Goal: Communication & Community: Answer question/provide support

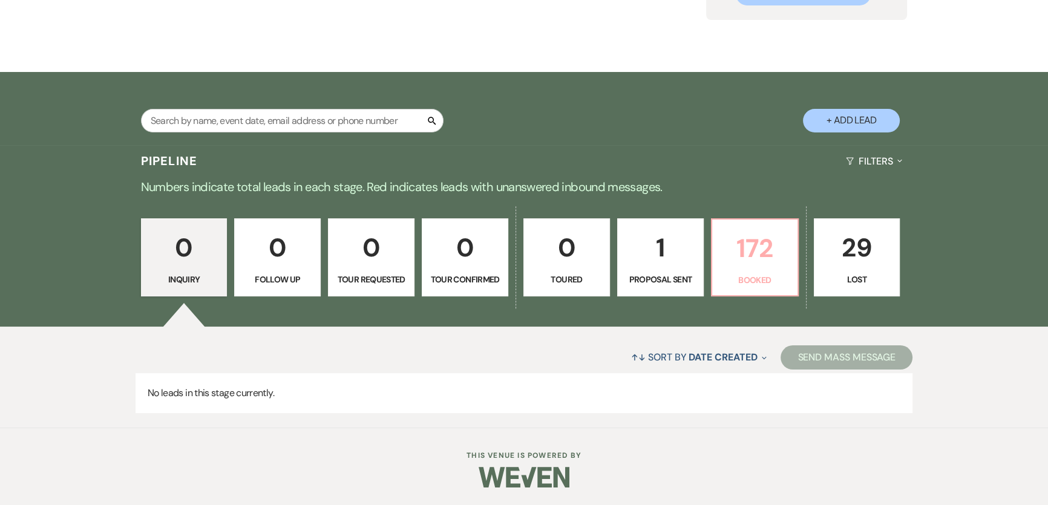
click at [745, 286] on p "Booked" at bounding box center [755, 280] width 71 height 13
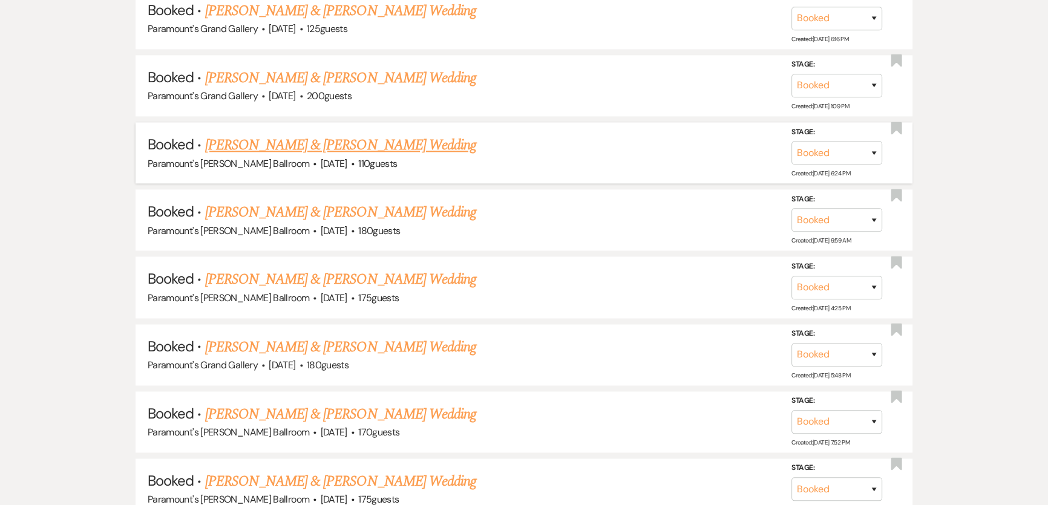
scroll to position [2193, 0]
click at [349, 336] on link "[PERSON_NAME] & [PERSON_NAME] Wedding" at bounding box center [340, 347] width 271 height 22
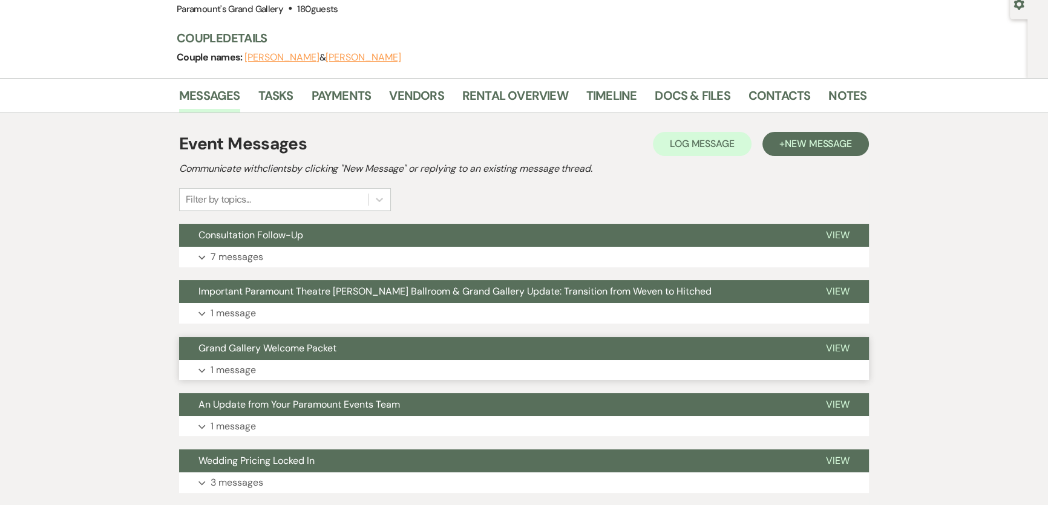
scroll to position [165, 0]
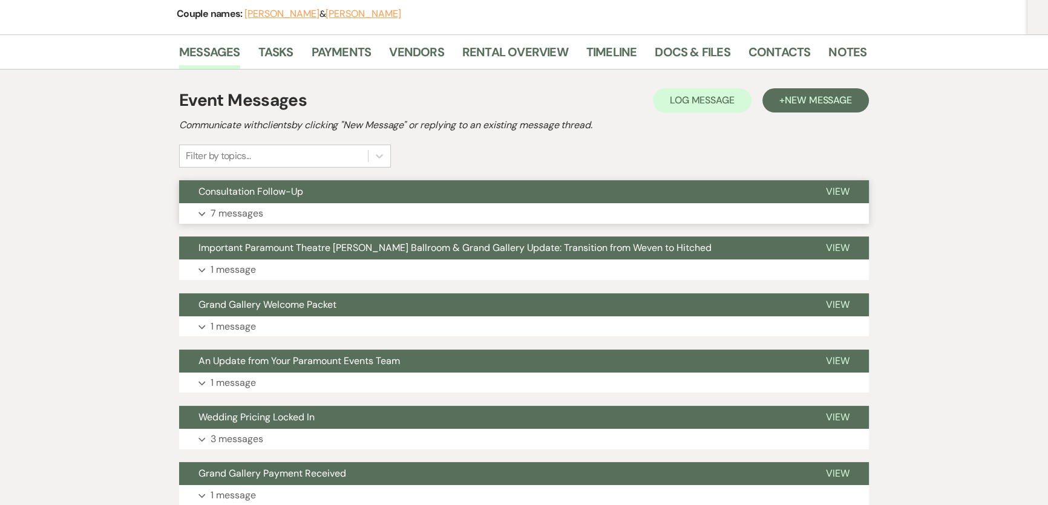
click at [393, 218] on button "Expand 7 messages" at bounding box center [524, 213] width 690 height 21
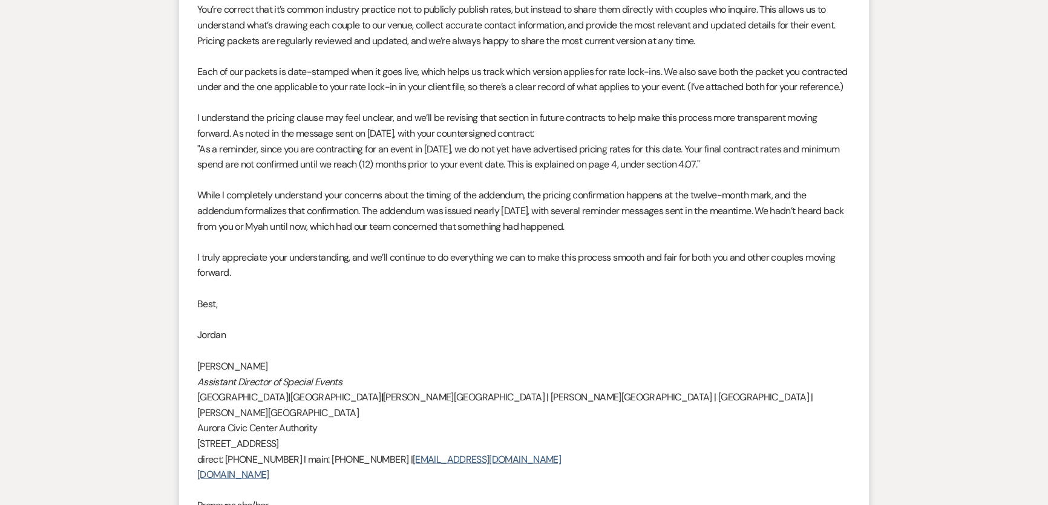
scroll to position [2312, 0]
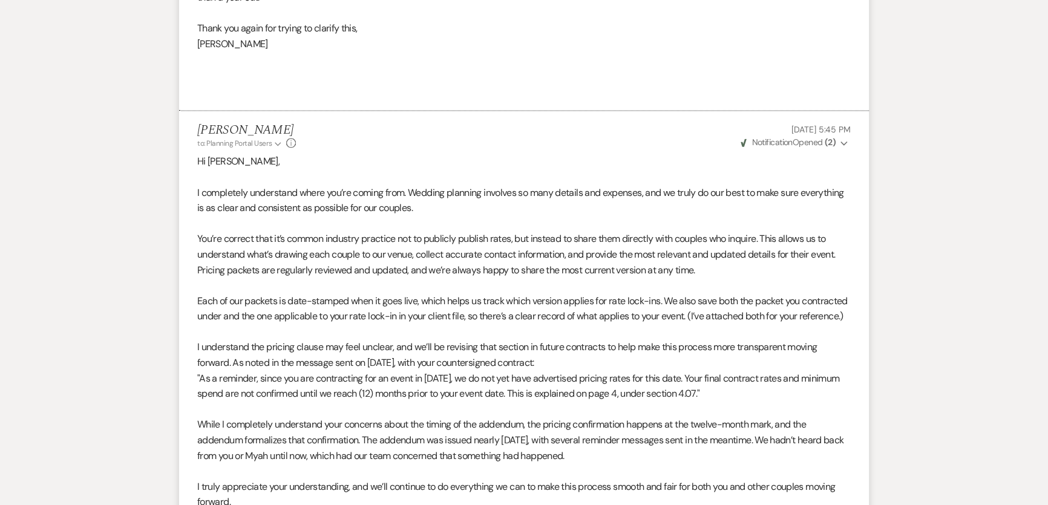
click at [818, 185] on p "I completely understand where you’re coming from. Wedding planning involves so …" at bounding box center [524, 200] width 654 height 31
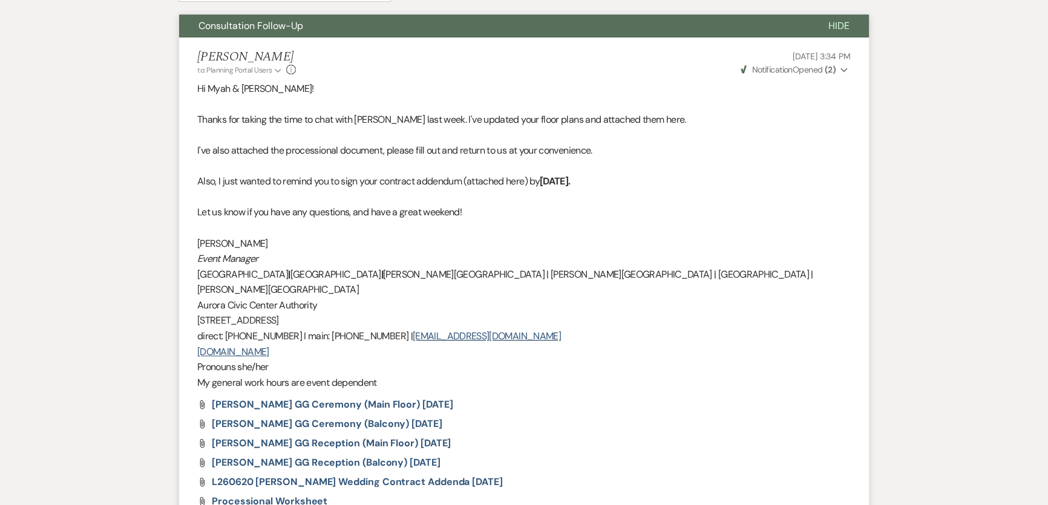
scroll to position [0, 0]
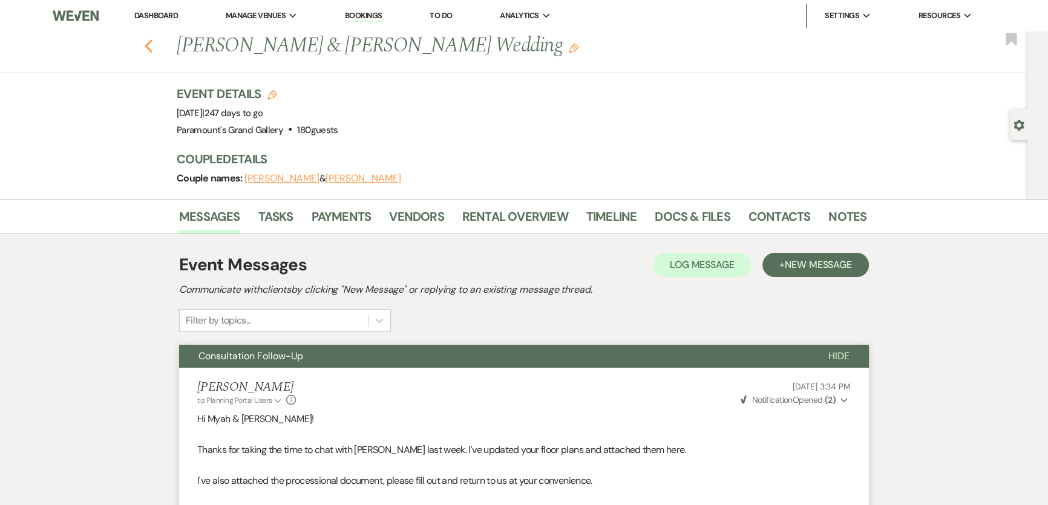
click at [151, 45] on use "button" at bounding box center [149, 45] width 8 height 13
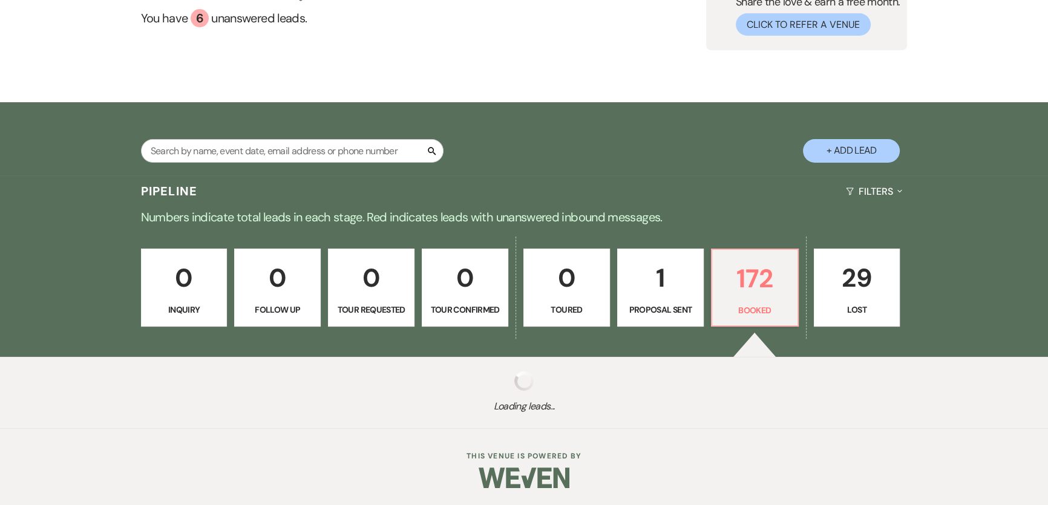
scroll to position [128, 0]
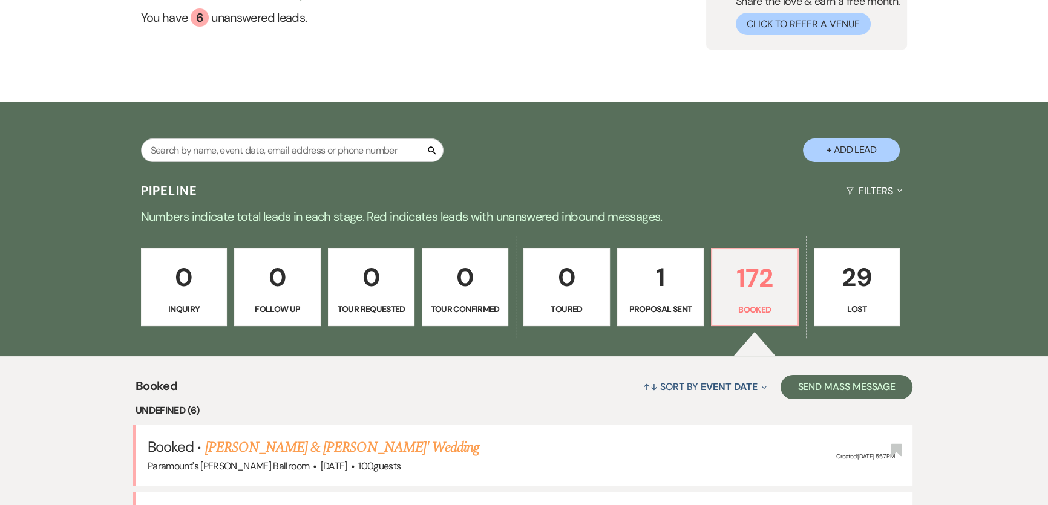
click at [250, 504] on link "[PERSON_NAME] & [PERSON_NAME] Wedding" at bounding box center [340, 515] width 271 height 22
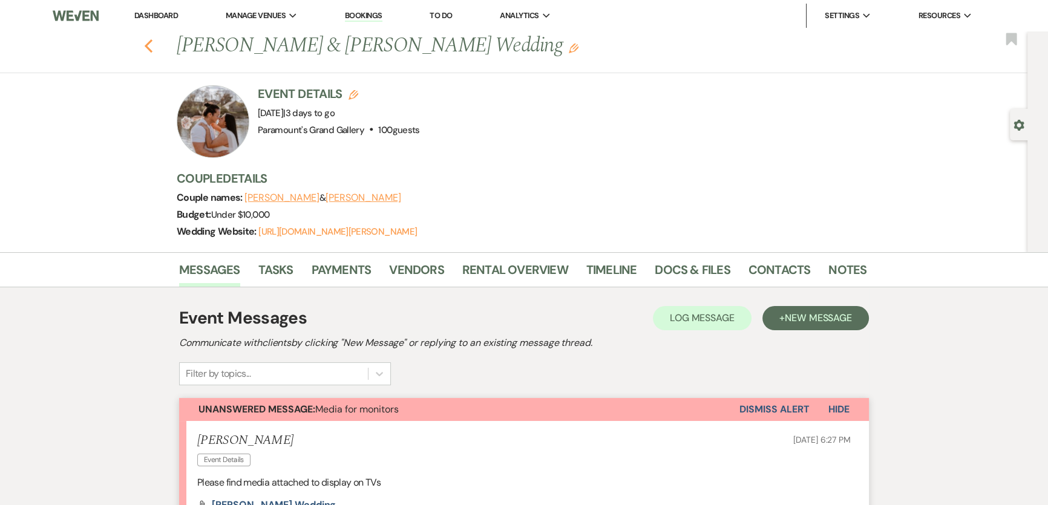
click at [153, 44] on icon "Previous" at bounding box center [148, 46] width 9 height 15
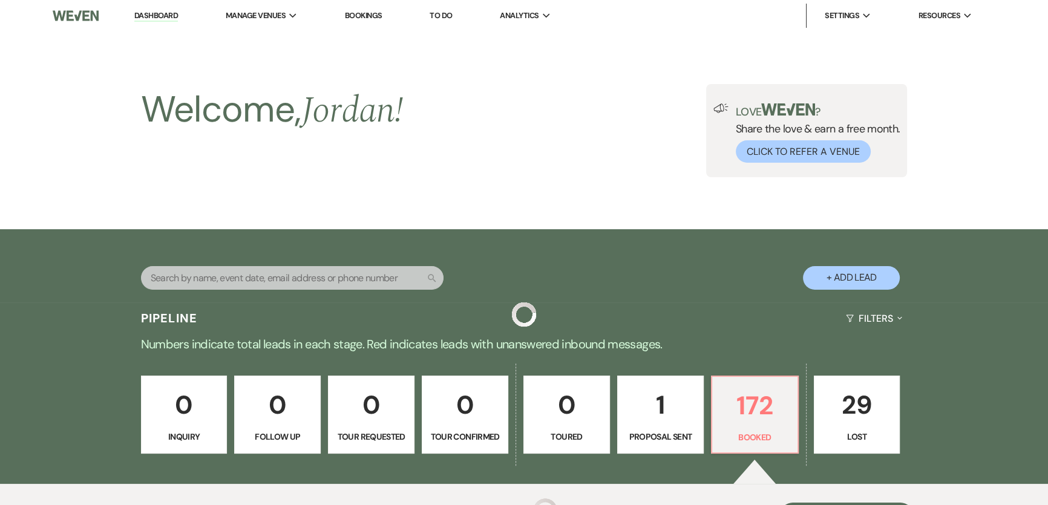
scroll to position [307, 0]
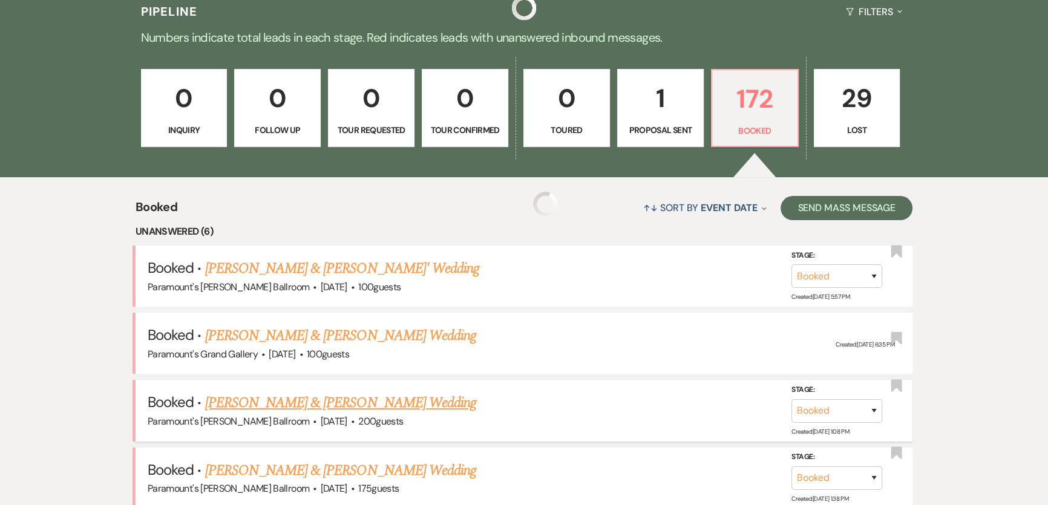
click at [255, 381] on li "Booked · Sandra Nunez & Andres Gonzalez's Wedding Paramount's Meyer Ballroom · …" at bounding box center [524, 410] width 777 height 61
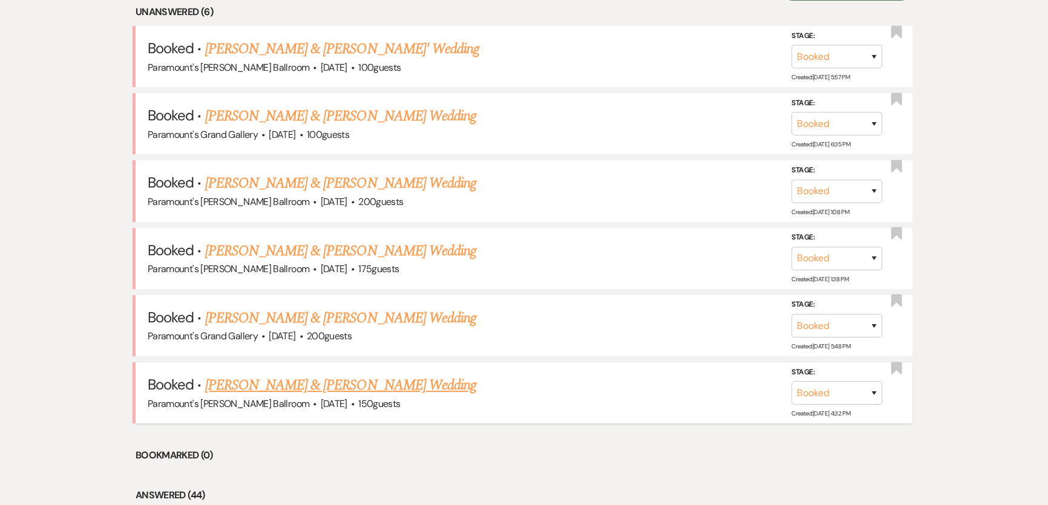
click at [220, 377] on link "[PERSON_NAME] & [PERSON_NAME] Wedding" at bounding box center [340, 386] width 271 height 22
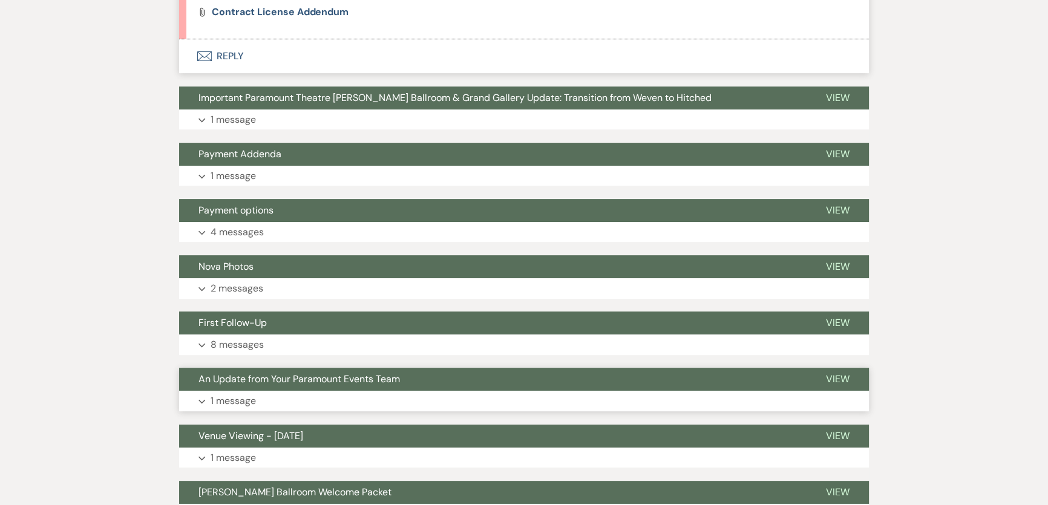
scroll to position [165, 0]
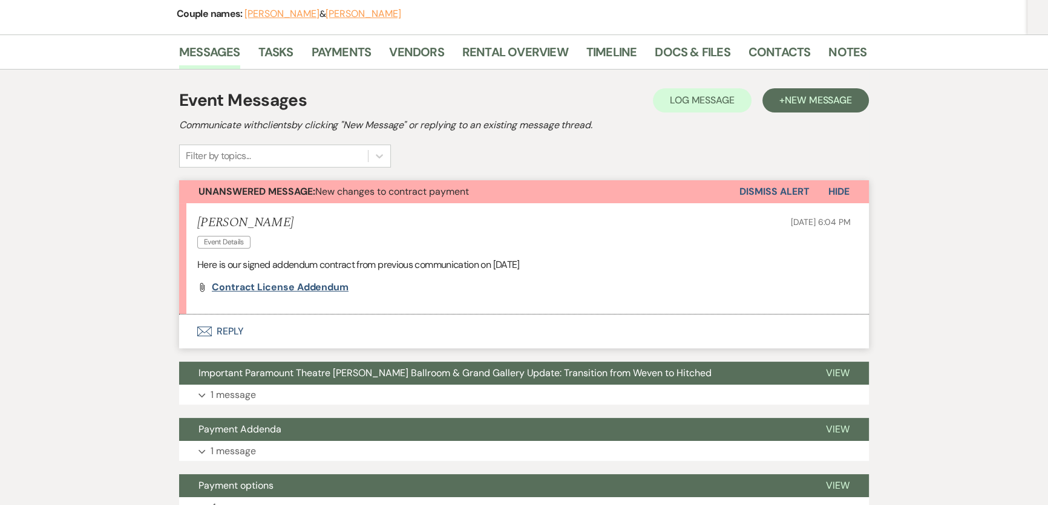
click at [254, 286] on span "Contract License Addendum" at bounding box center [280, 287] width 137 height 13
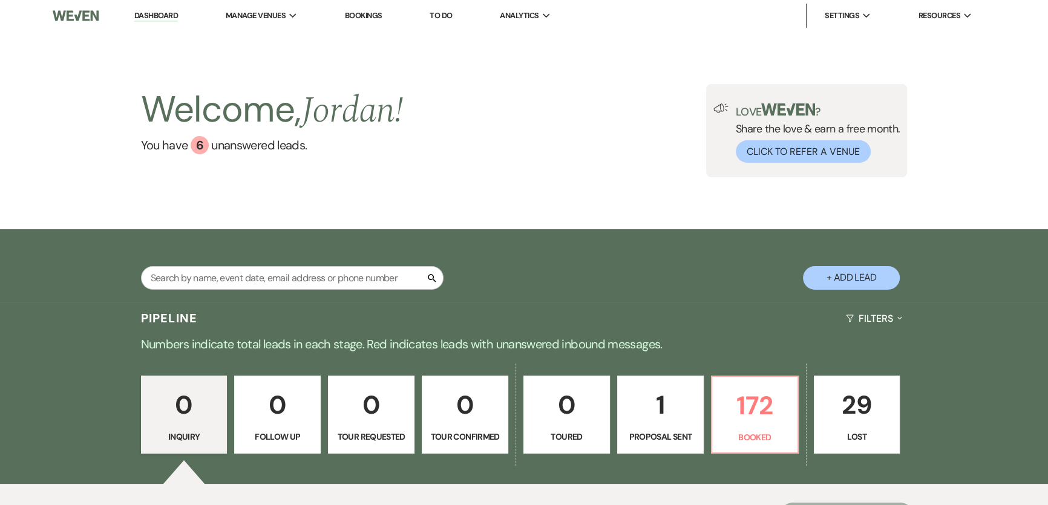
drag, startPoint x: 576, startPoint y: 321, endPoint x: 696, endPoint y: 340, distance: 121.4
click at [577, 321] on div "Pipeline Filters Expand" at bounding box center [524, 319] width 872 height 32
click at [775, 425] on p "172" at bounding box center [755, 406] width 71 height 41
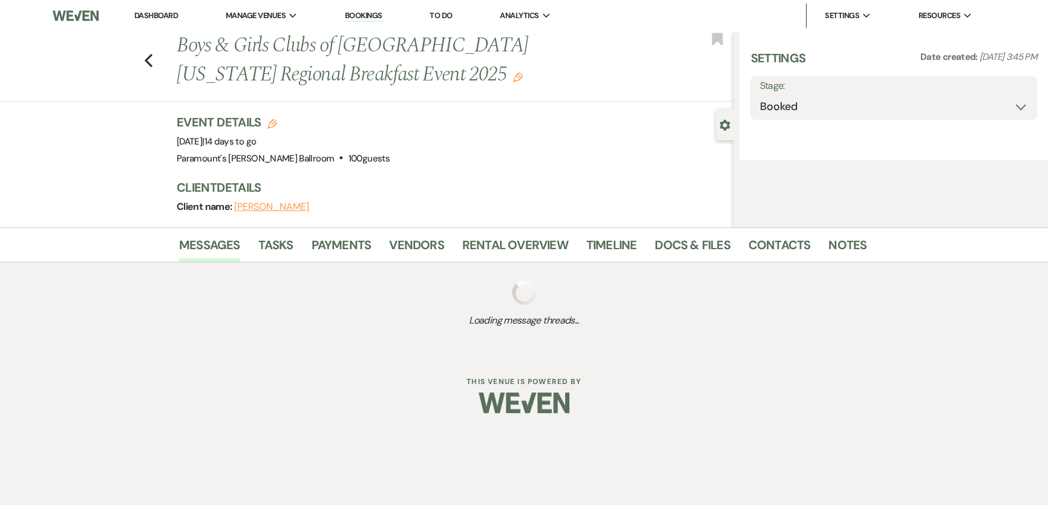
select select "5"
select select "7"
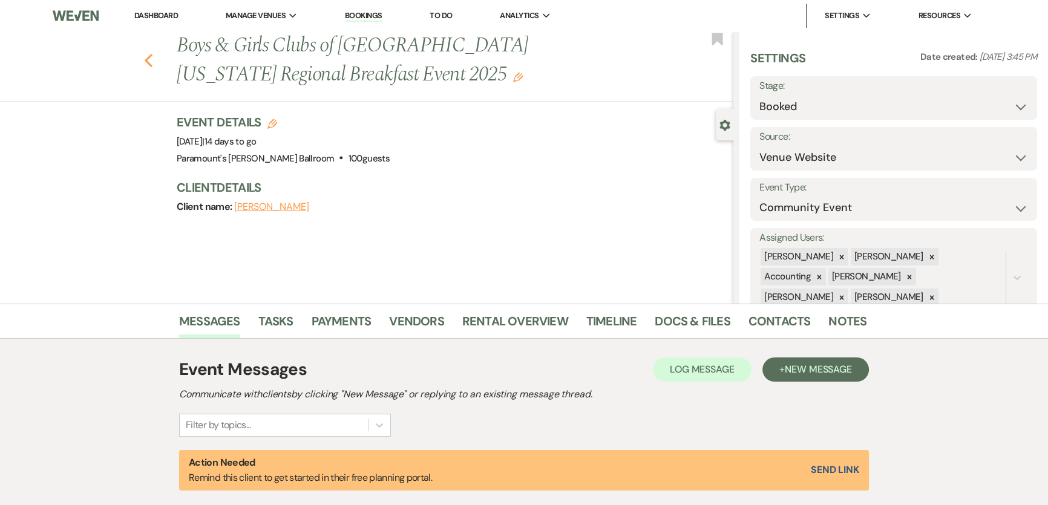
click at [151, 61] on use "button" at bounding box center [149, 60] width 8 height 13
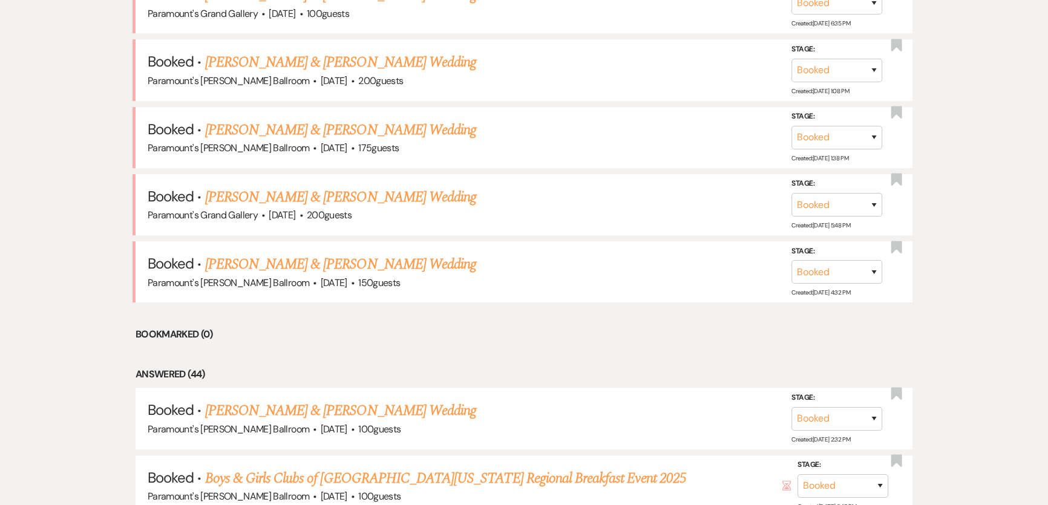
scroll to position [677, 0]
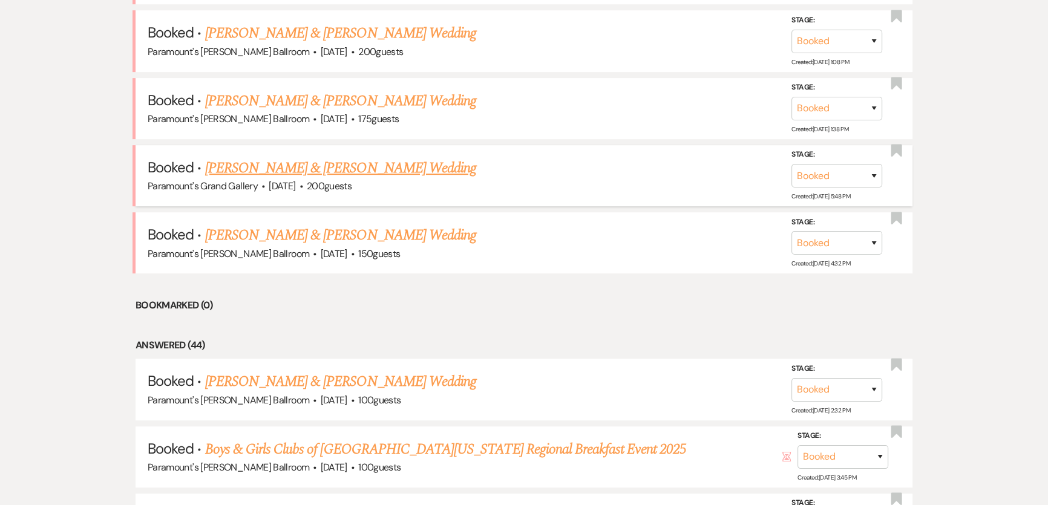
click at [275, 163] on link "[PERSON_NAME] & [PERSON_NAME] Wedding" at bounding box center [340, 168] width 271 height 22
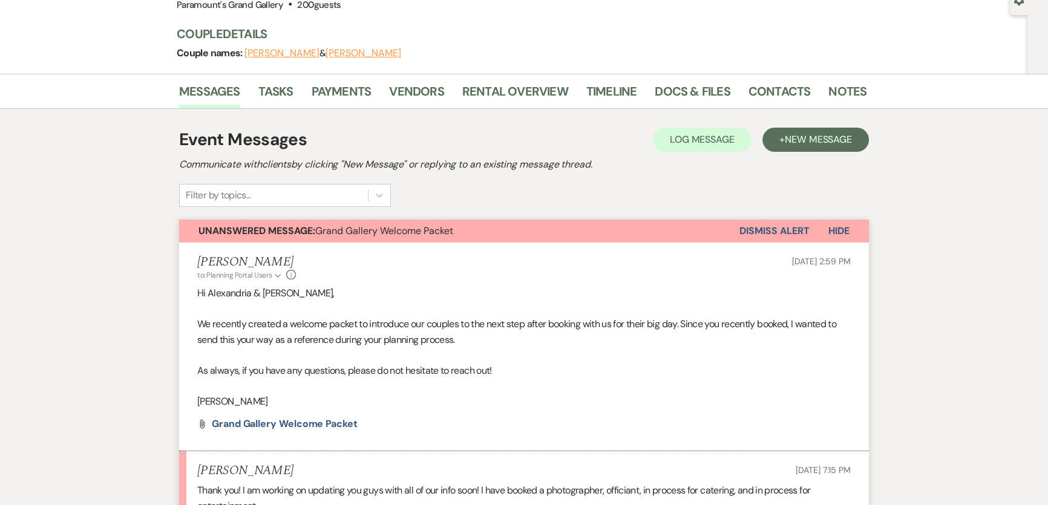
scroll to position [330, 0]
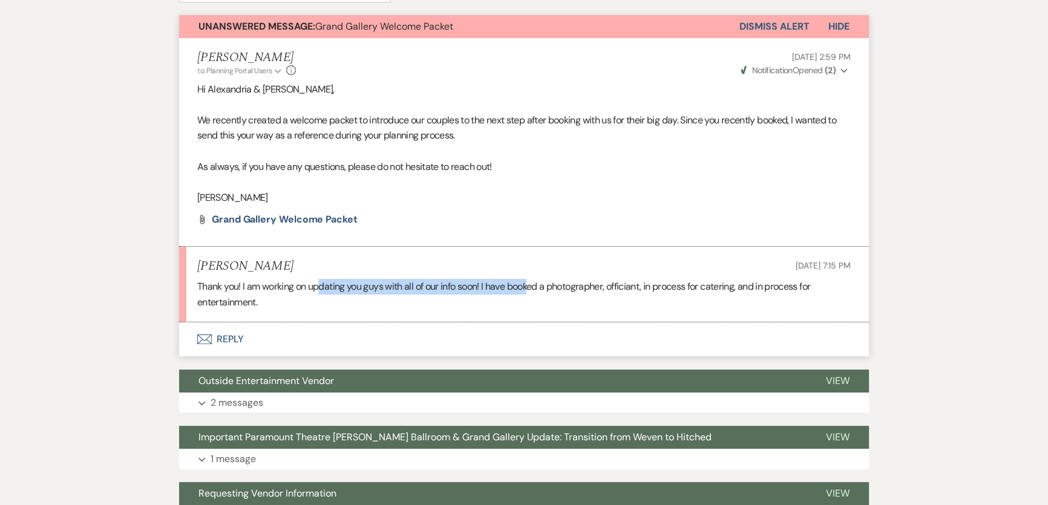
drag, startPoint x: 318, startPoint y: 284, endPoint x: 534, endPoint y: 284, distance: 216.1
click at [534, 284] on p "Thank you! I am working on updating you guys with all of our info soon! I have …" at bounding box center [524, 294] width 654 height 31
click at [687, 296] on p "Thank you! I am working on updating you guys with all of our info soon! I have …" at bounding box center [524, 294] width 654 height 31
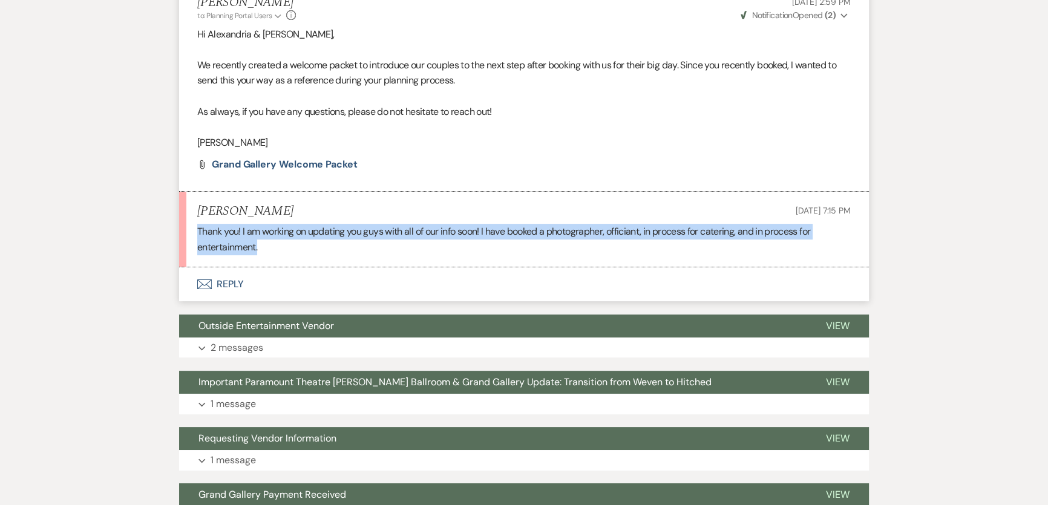
drag, startPoint x: 199, startPoint y: 231, endPoint x: 262, endPoint y: 246, distance: 64.6
click at [262, 246] on p "Thank you! I am working on updating you guys with all of our info soon! I have …" at bounding box center [524, 239] width 654 height 31
click at [315, 248] on p "Thank you! I am working on updating you guys with all of our info soon! I have …" at bounding box center [524, 239] width 654 height 31
drag, startPoint x: 318, startPoint y: 254, endPoint x: 318, endPoint y: 228, distance: 26.6
click at [318, 228] on li "Alexandria Toay Oct 14, 2025, 7:15 PM Thank you! I am working on updating you g…" at bounding box center [524, 230] width 690 height 76
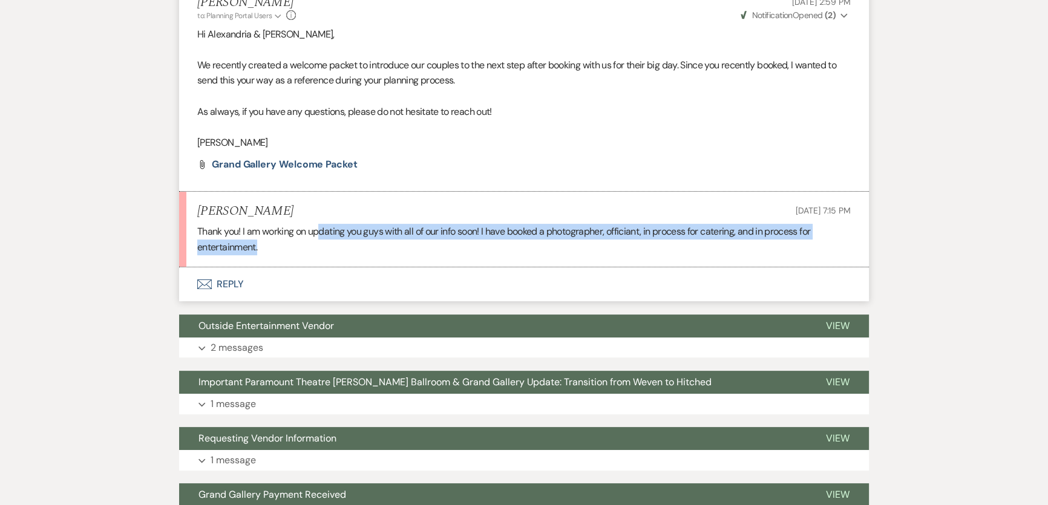
click at [536, 255] on li "Alexandria Toay Oct 14, 2025, 7:15 PM Thank you! I am working on updating you g…" at bounding box center [524, 230] width 690 height 76
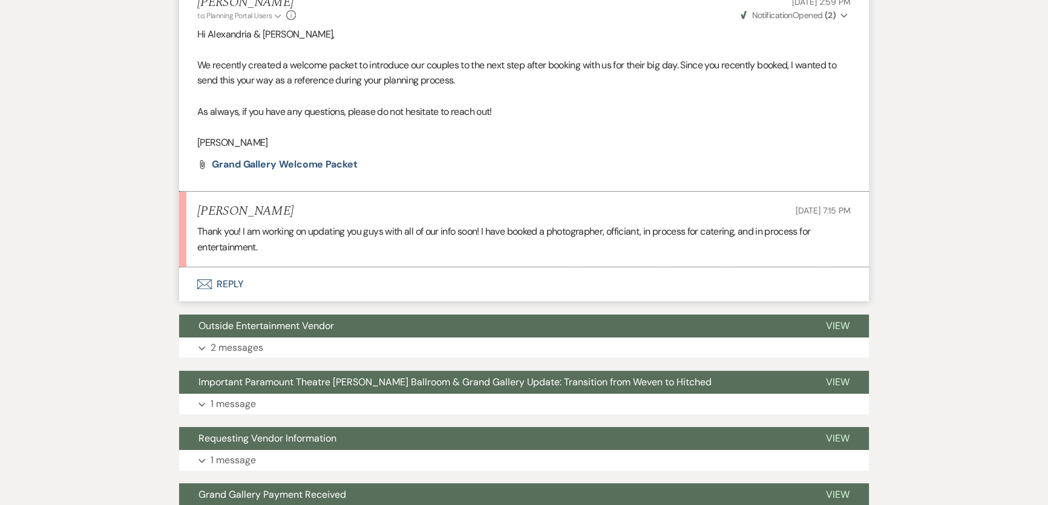
scroll to position [330, 0]
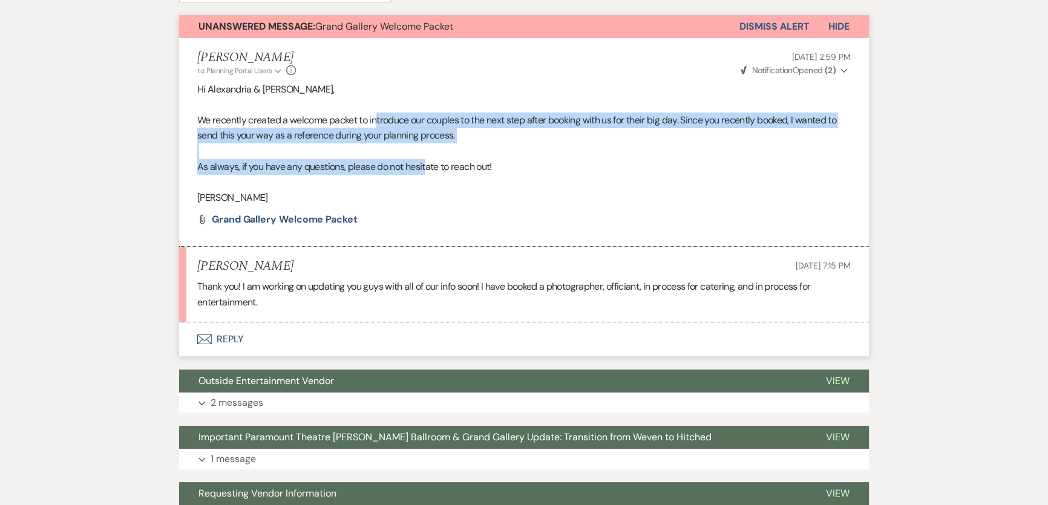
drag, startPoint x: 377, startPoint y: 119, endPoint x: 426, endPoint y: 163, distance: 66.4
click at [426, 163] on div "Hi Alexandria & Brittin, We recently created a welcome packet to introduce our …" at bounding box center [524, 144] width 654 height 124
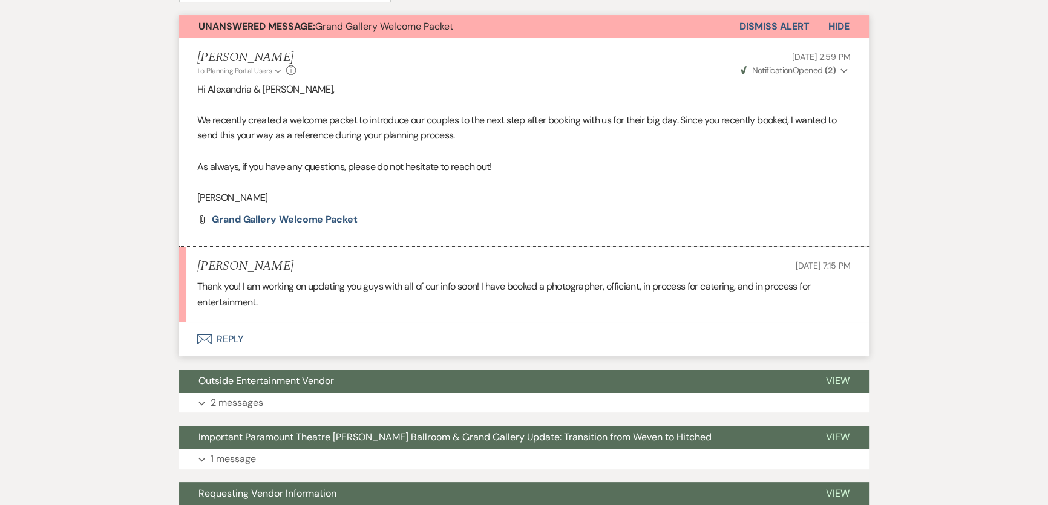
click at [496, 187] on p at bounding box center [524, 182] width 654 height 16
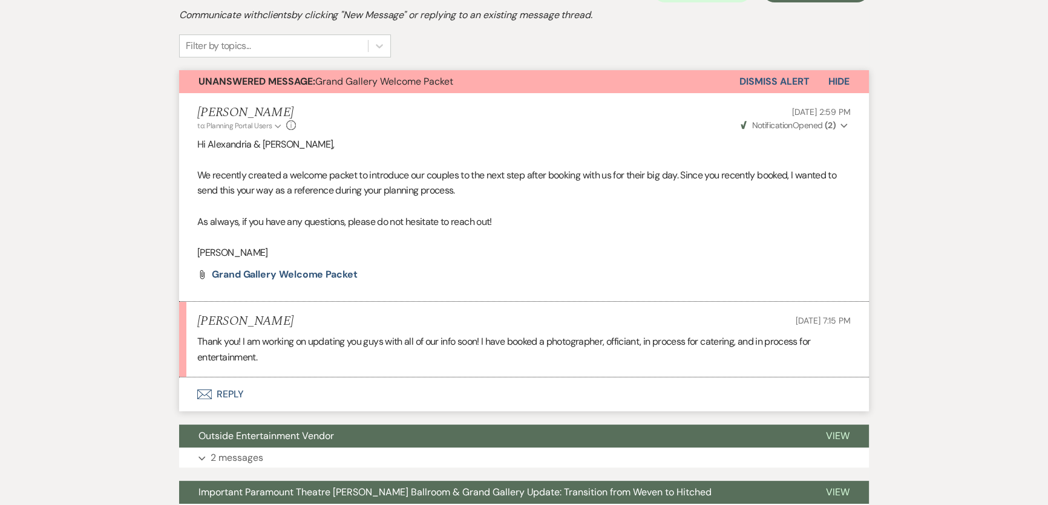
scroll to position [220, 0]
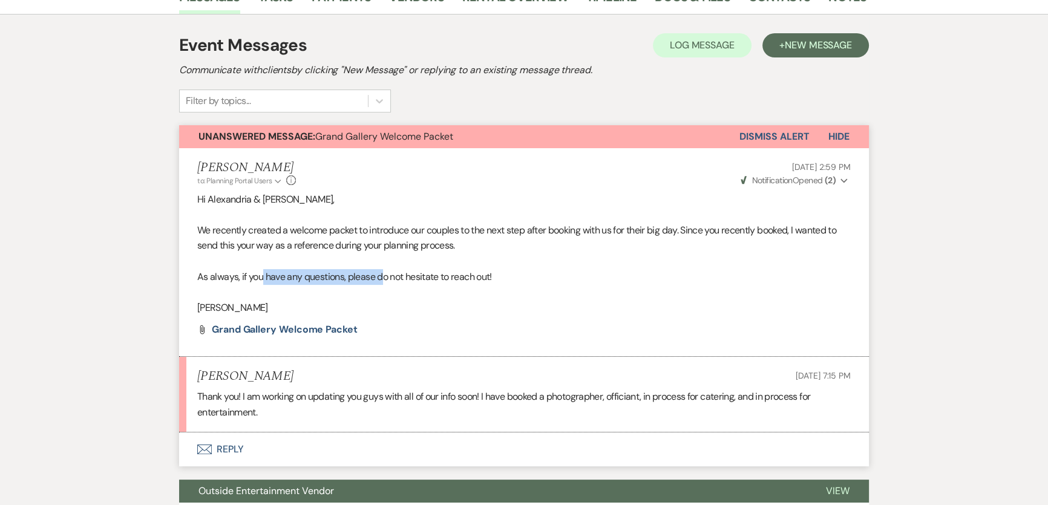
drag, startPoint x: 261, startPoint y: 268, endPoint x: 381, endPoint y: 278, distance: 120.3
click at [381, 278] on p "As always, if you have any questions, please do not hesitate to reach out!" at bounding box center [524, 277] width 654 height 16
click at [528, 309] on p "Jordan Scherpe-Lencioni" at bounding box center [524, 308] width 654 height 16
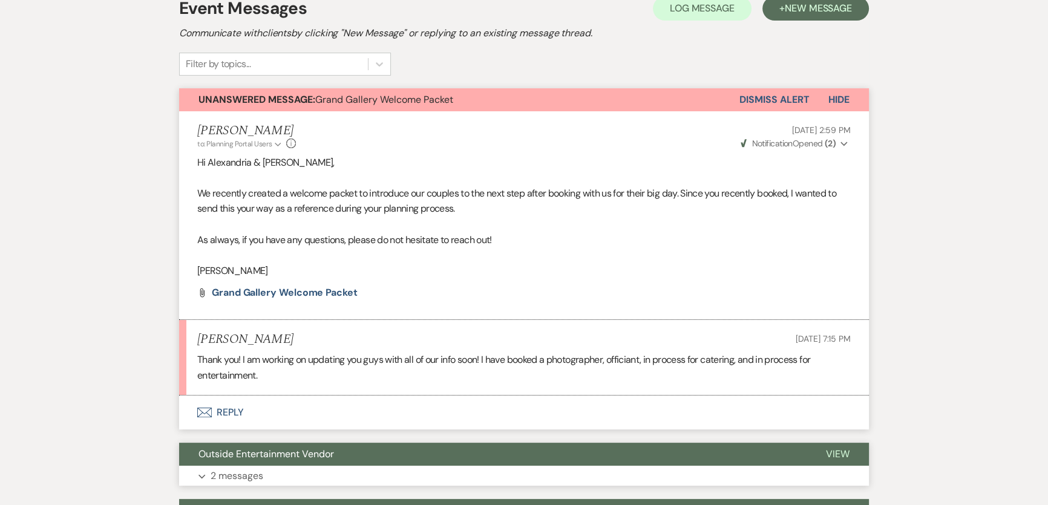
scroll to position [275, 0]
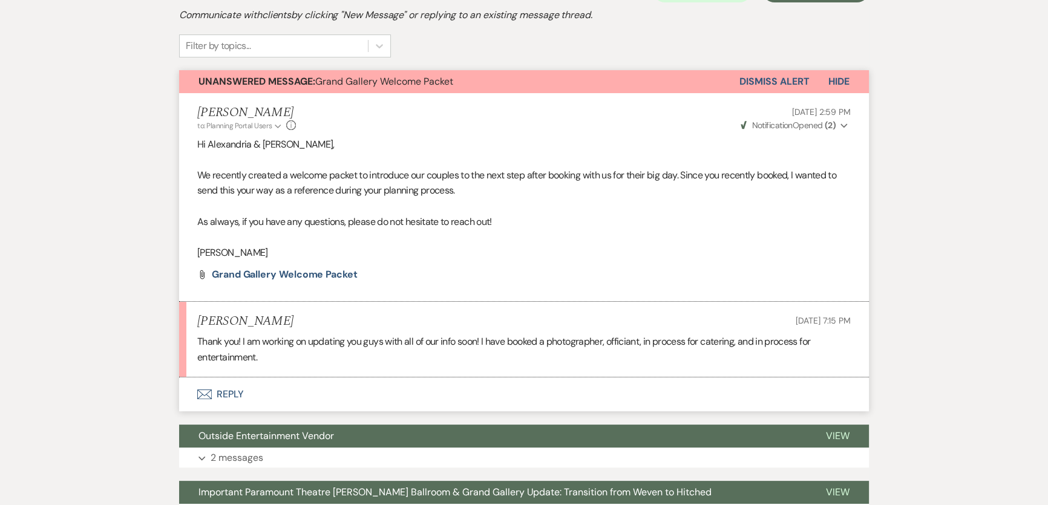
click at [222, 392] on button "Envelope Reply" at bounding box center [524, 395] width 690 height 34
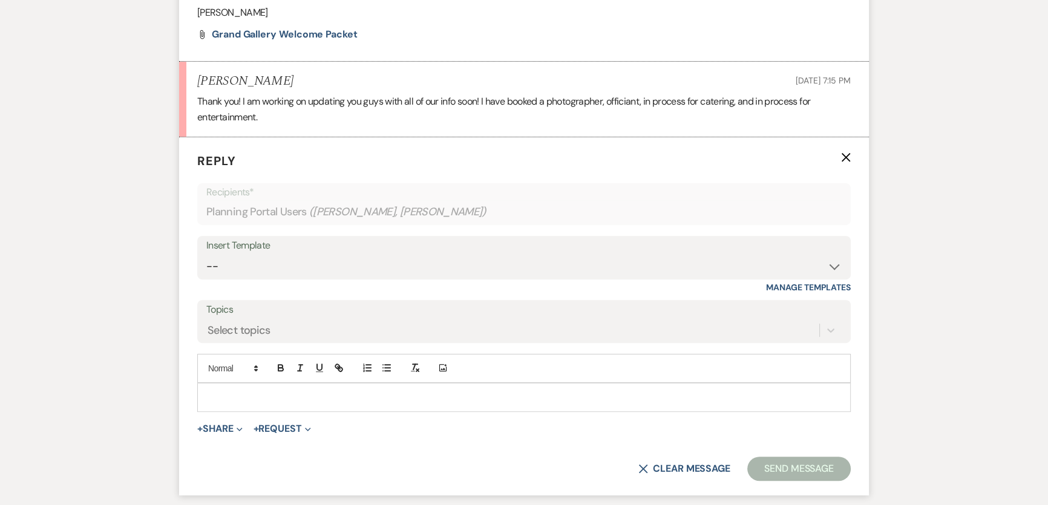
scroll to position [525, 0]
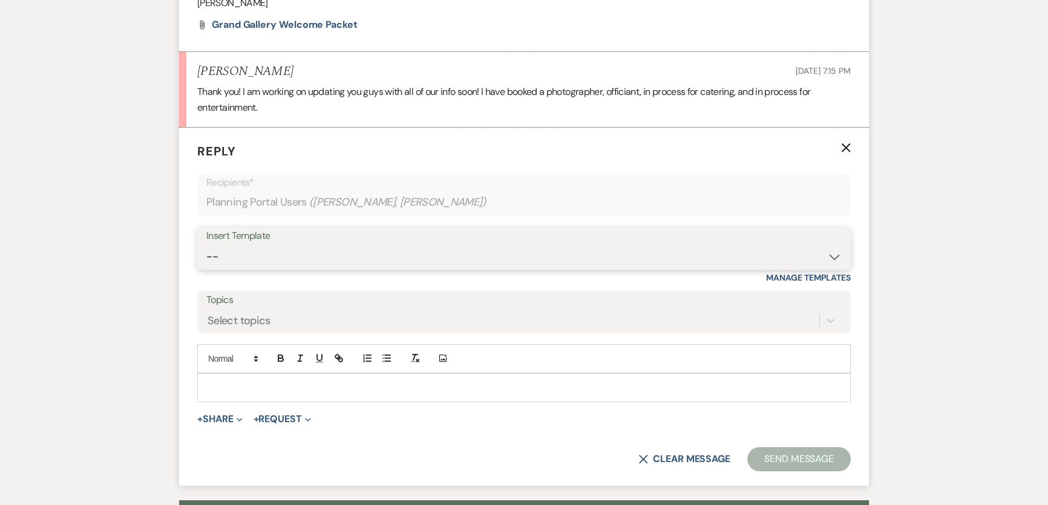
click at [242, 259] on select "-- Weven Planning Portal Introduction (Booked Events) 6 Month Consultation 9 Mo…" at bounding box center [524, 257] width 636 height 24
select select "1900"
click at [206, 245] on select "-- Weven Planning Portal Introduction (Booked Events) 6 Month Consultation 9 Mo…" at bounding box center [524, 257] width 636 height 24
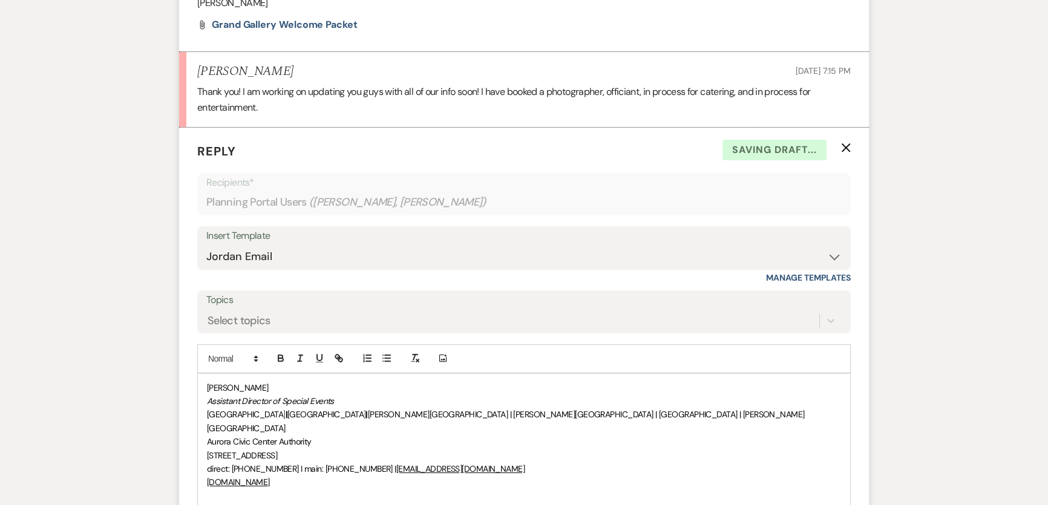
click at [203, 392] on div "Jordan Scherpe-Lencioni Assistant Director of Special Events Paramount Theatre …" at bounding box center [524, 455] width 653 height 163
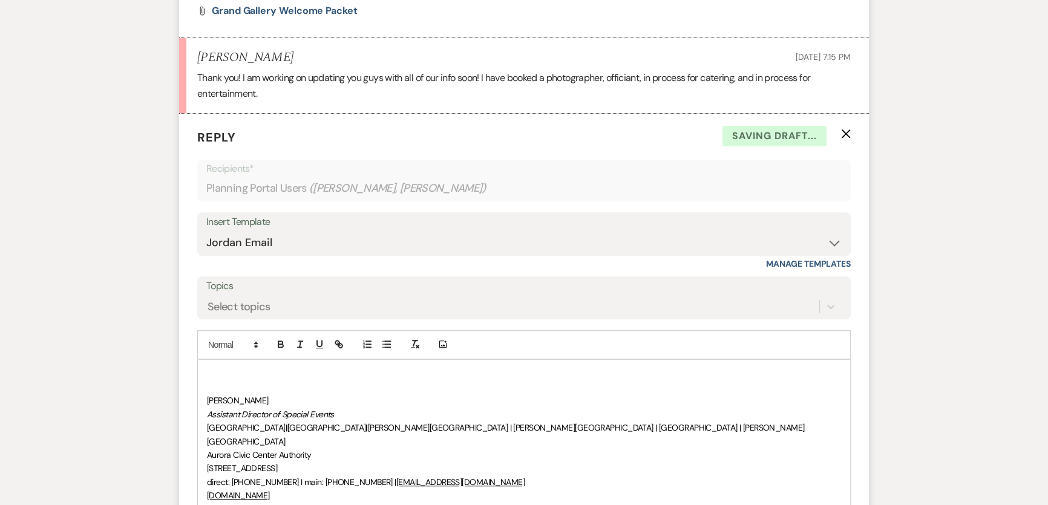
scroll to position [552, 0]
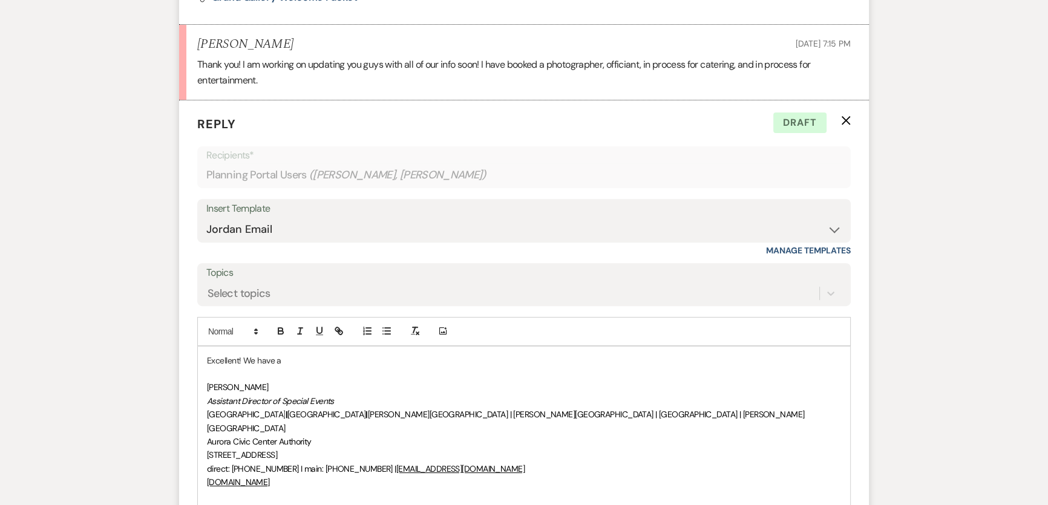
click at [367, 369] on p at bounding box center [524, 373] width 634 height 13
click at [370, 363] on p "Excellent! We have a" at bounding box center [524, 360] width 634 height 13
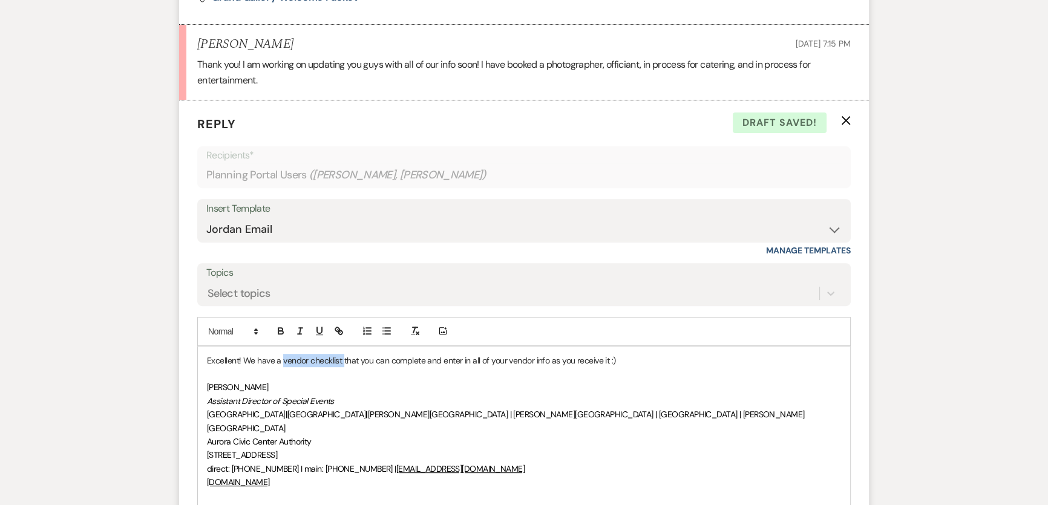
drag, startPoint x: 282, startPoint y: 357, endPoint x: 344, endPoint y: 357, distance: 61.7
click at [344, 357] on p "Excellent! We have a vendor checklist that you can complete and enter in all of…" at bounding box center [524, 360] width 634 height 13
click at [634, 357] on p "Excellent! We have a vendor checklist that you can complete and enter in all of…" at bounding box center [524, 360] width 634 height 13
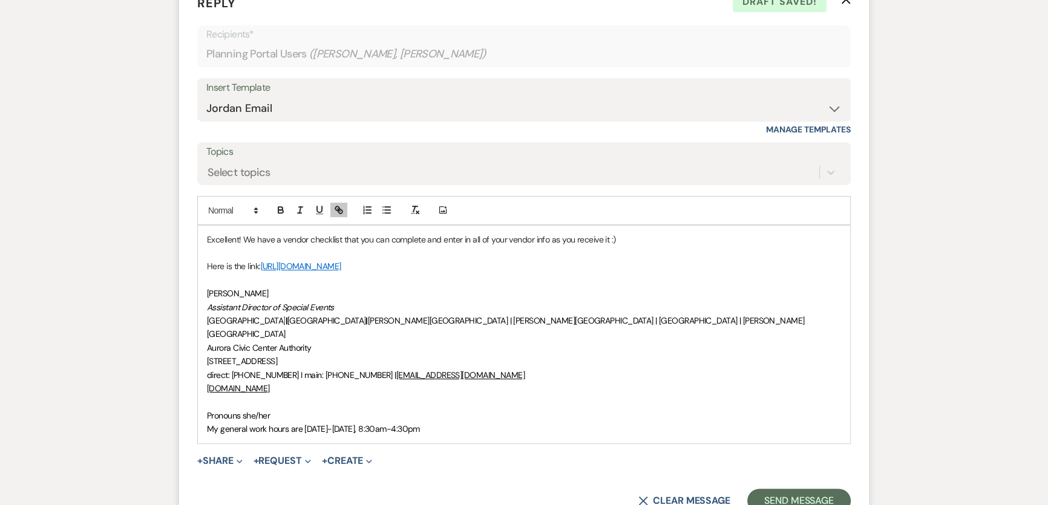
scroll to position [745, 0]
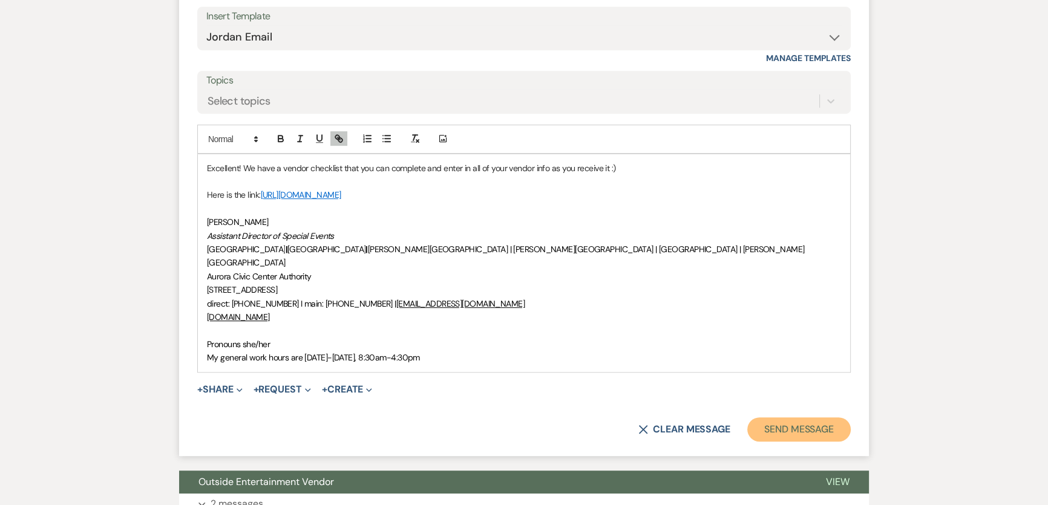
click at [789, 418] on button "Send Message" at bounding box center [800, 430] width 104 height 24
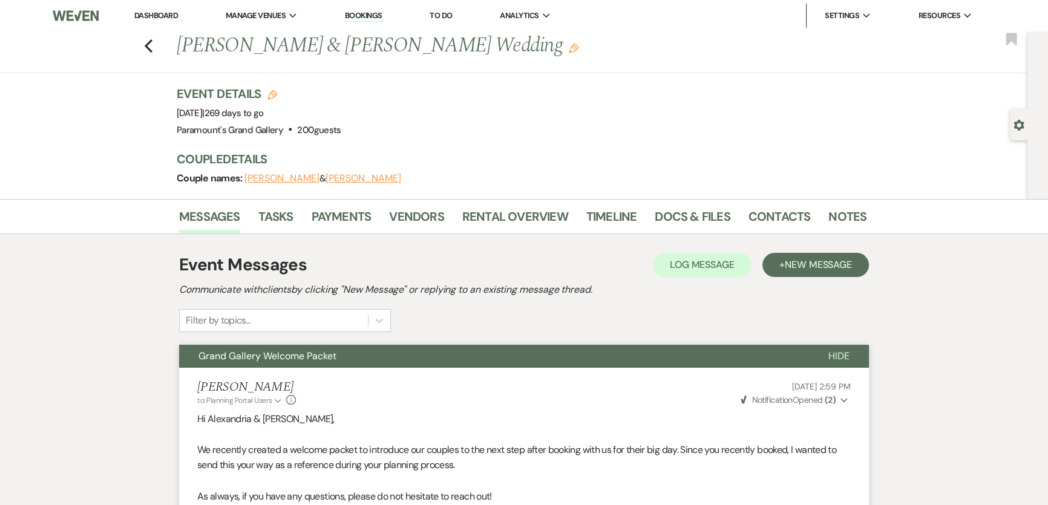
scroll to position [0, 0]
click at [153, 49] on use "button" at bounding box center [149, 45] width 8 height 13
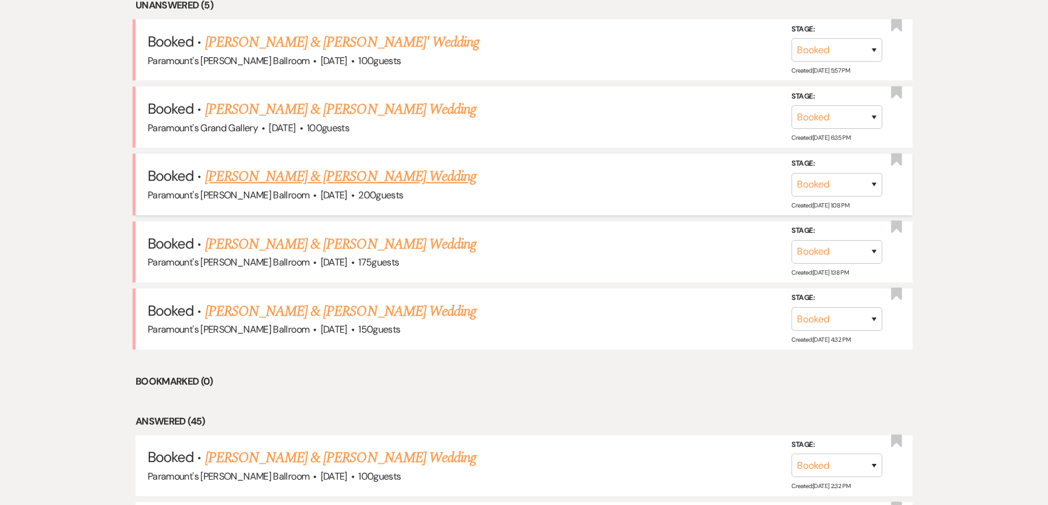
scroll to position [511, 0]
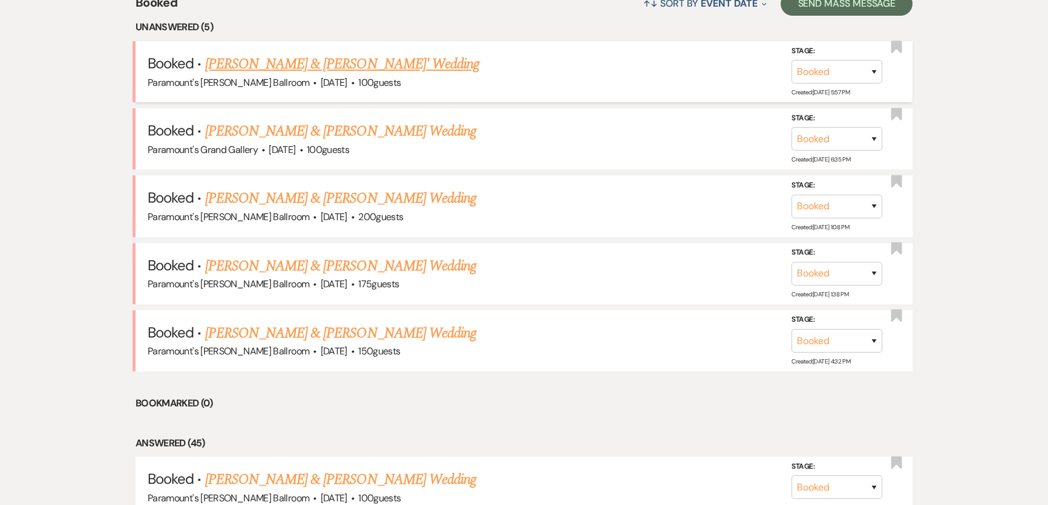
click at [282, 65] on link "[PERSON_NAME] & [PERSON_NAME]' Wedding" at bounding box center [342, 64] width 275 height 22
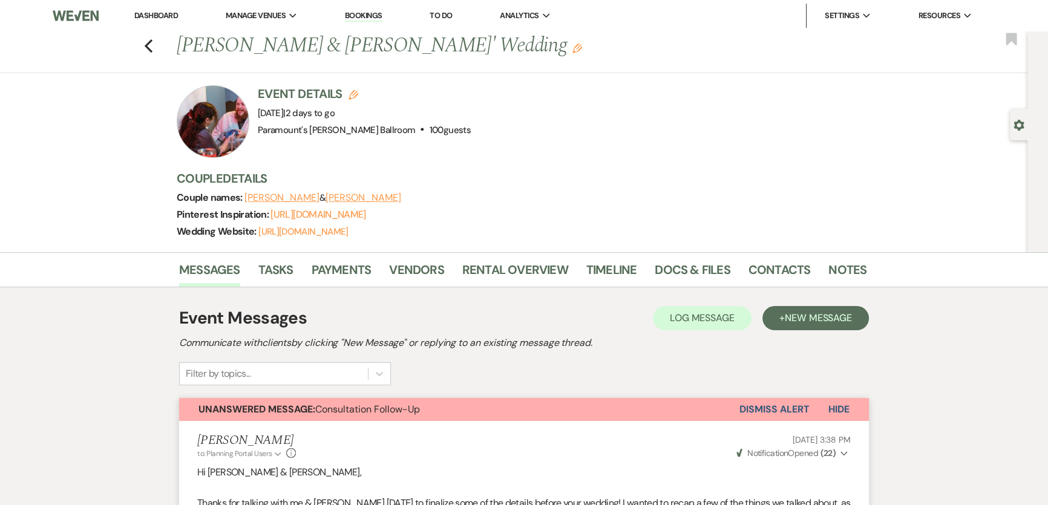
click at [159, 42] on div "Previous Kaitlin McClendon & Robert Bivens' Wedding Edit Bookmark" at bounding box center [511, 52] width 1034 height 42
click at [152, 43] on use "button" at bounding box center [149, 45] width 8 height 13
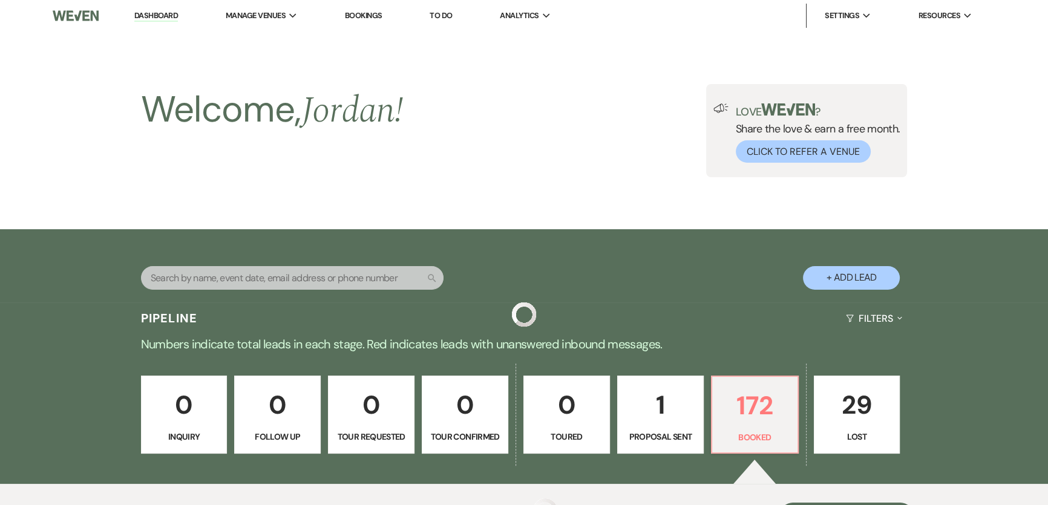
scroll to position [511, 0]
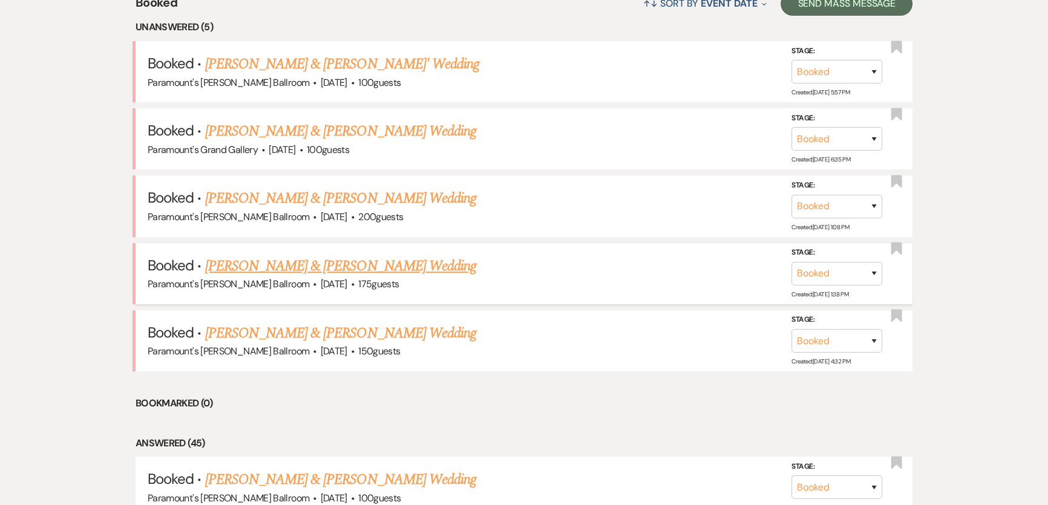
click at [305, 263] on link "[PERSON_NAME] & [PERSON_NAME] Wedding" at bounding box center [340, 266] width 271 height 22
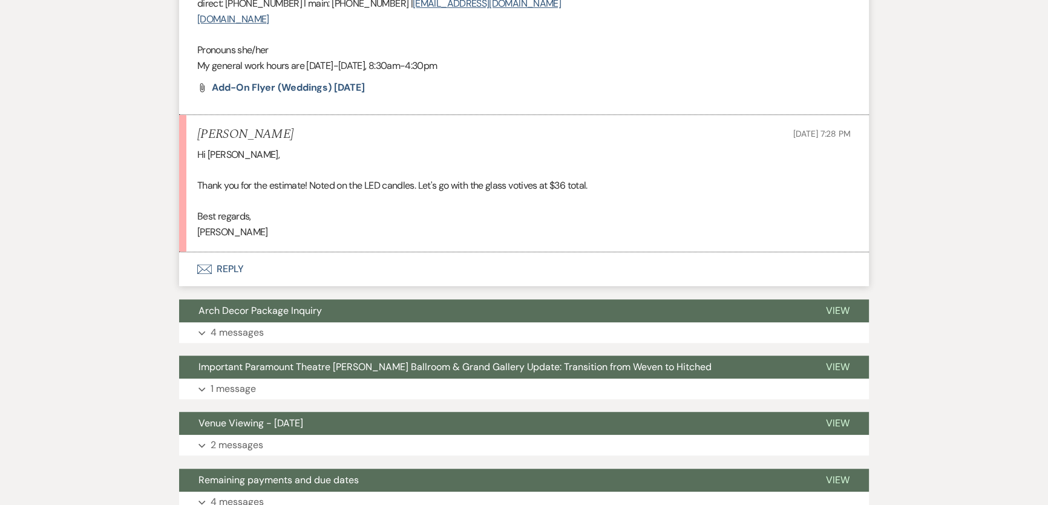
scroll to position [881, 0]
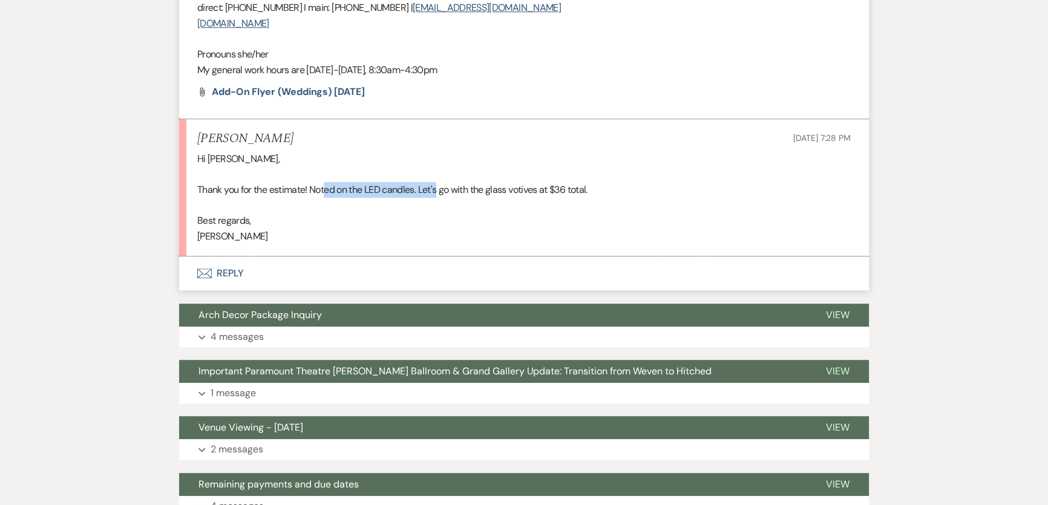
drag, startPoint x: 327, startPoint y: 174, endPoint x: 440, endPoint y: 169, distance: 113.3
click at [440, 182] on p "Thank you for the estimate! Noted on the LED candles. Let's go with the glass v…" at bounding box center [524, 190] width 654 height 16
click at [505, 213] on p "Best regards," at bounding box center [524, 221] width 654 height 16
click at [370, 258] on button "Envelope Reply" at bounding box center [524, 274] width 690 height 34
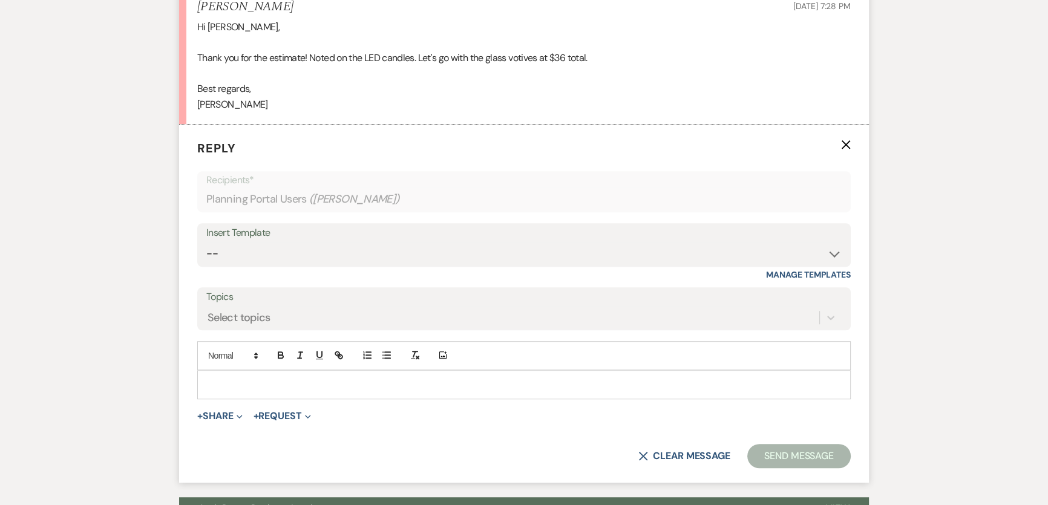
scroll to position [1016, 0]
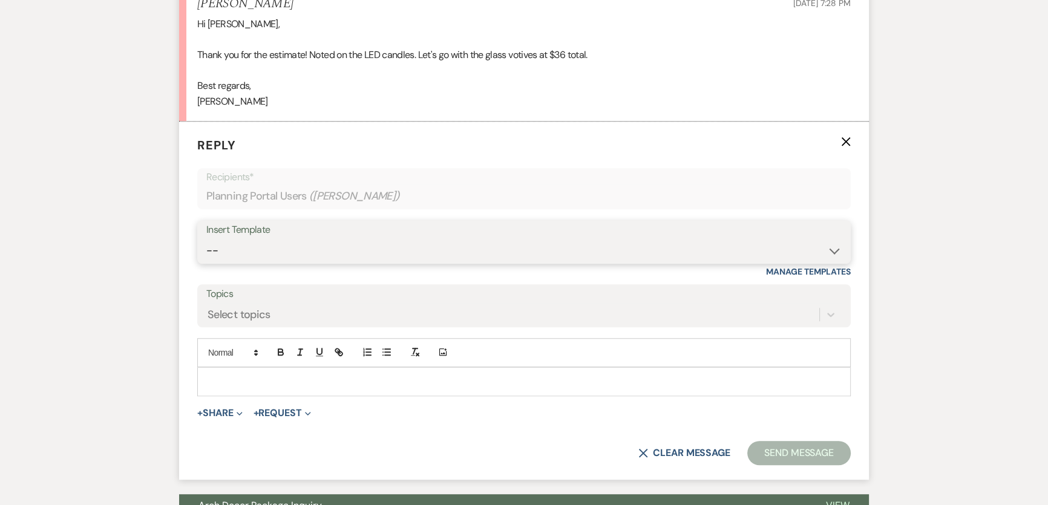
click at [387, 239] on select "-- Weven Planning Portal Introduction (Booked Events) 6 Month Consultation 9 Mo…" at bounding box center [524, 251] width 636 height 24
select select "1491"
click at [206, 239] on select "-- Weven Planning Portal Introduction (Booked Events) 6 Month Consultation 9 Mo…" at bounding box center [524, 251] width 636 height 24
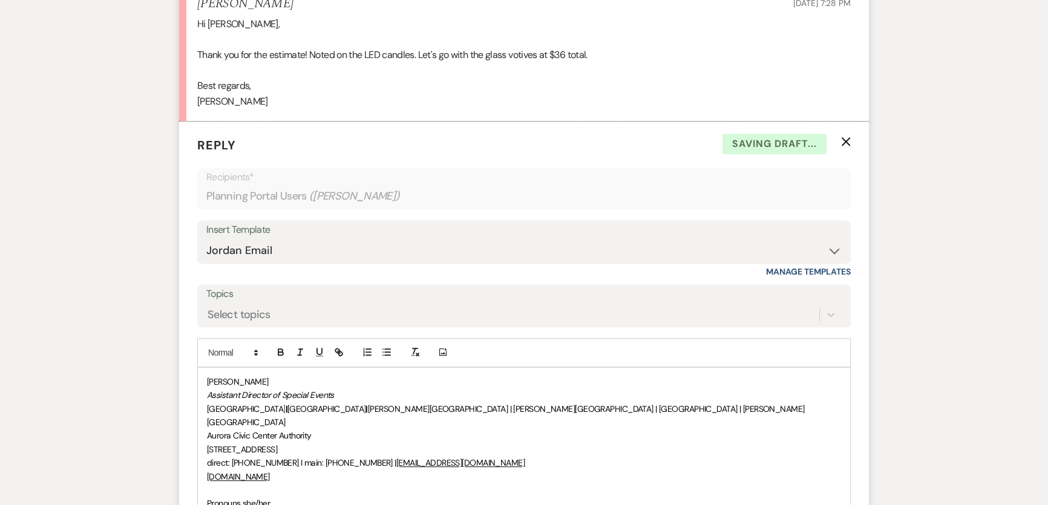
click at [207, 376] on span "Jordan Scherpe-Lencioni" at bounding box center [238, 381] width 62 height 11
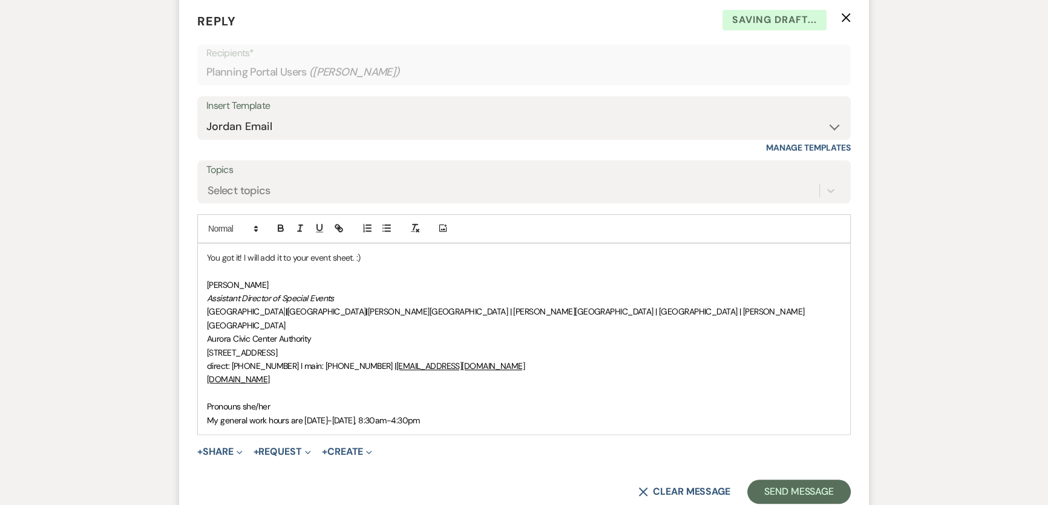
scroll to position [1235, 0]
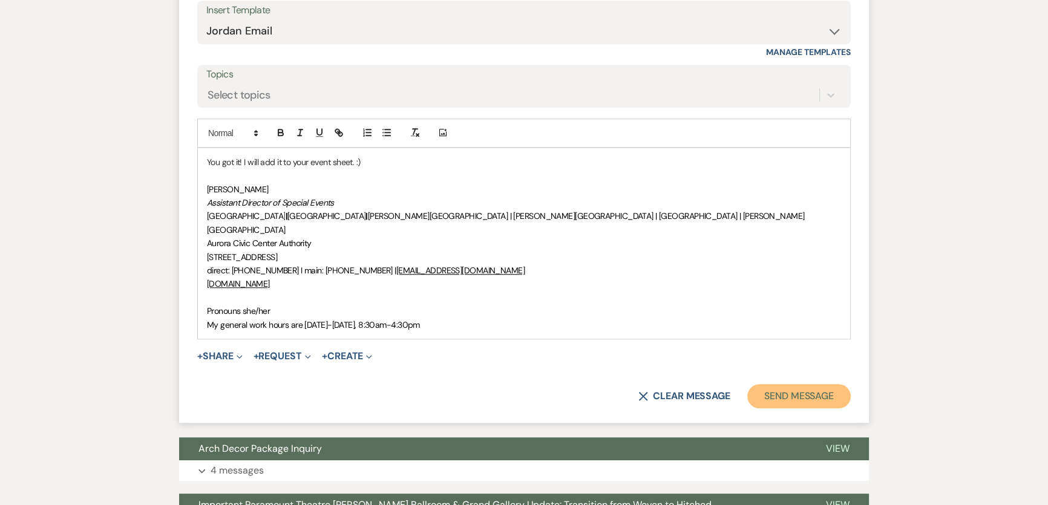
click at [787, 384] on button "Send Message" at bounding box center [800, 396] width 104 height 24
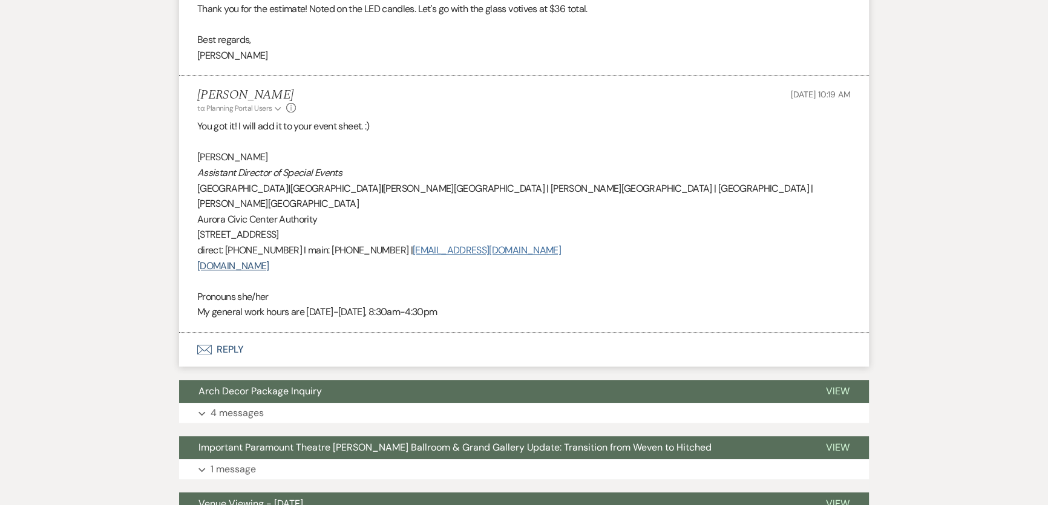
scroll to position [787, 0]
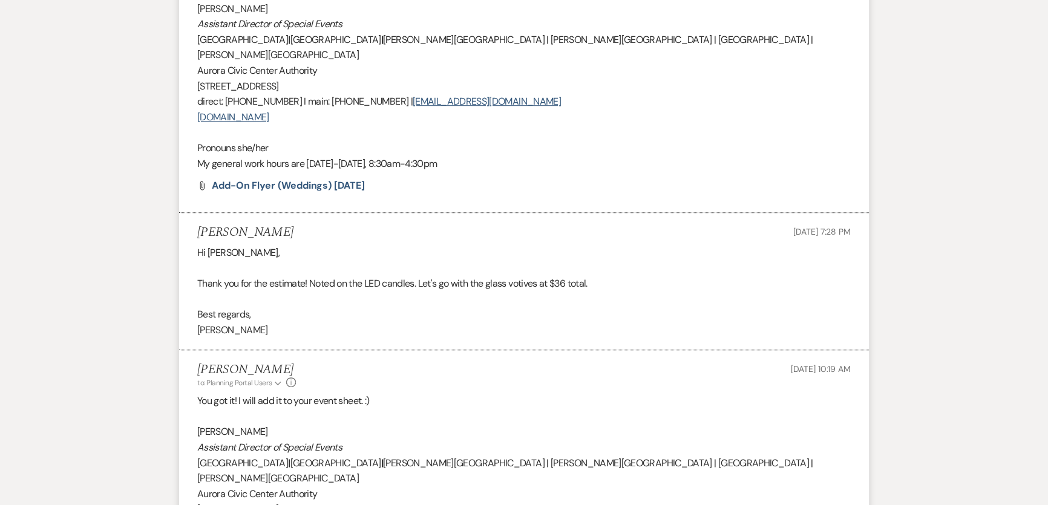
click at [848, 125] on p at bounding box center [524, 133] width 654 height 16
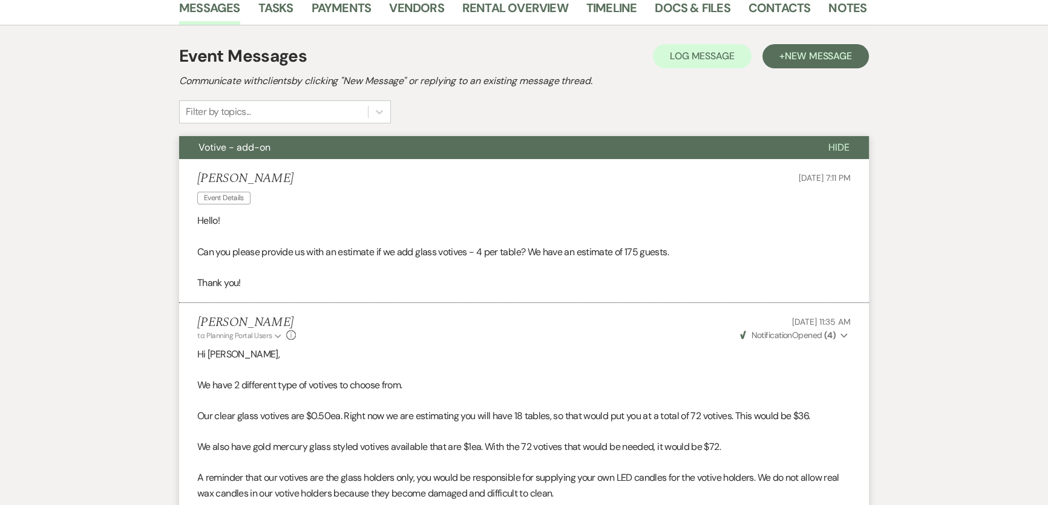
scroll to position [0, 0]
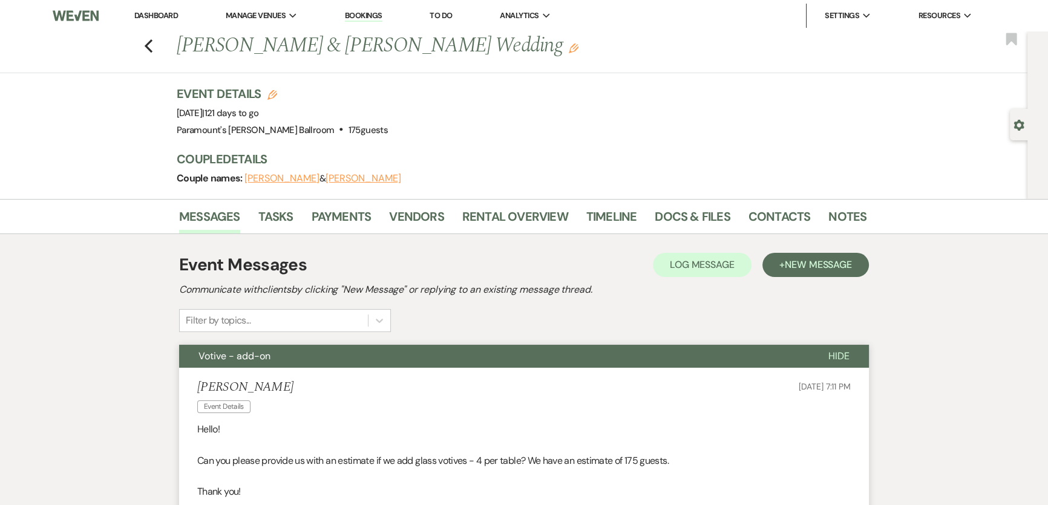
click at [157, 21] on li "Dashboard" at bounding box center [156, 16] width 56 height 24
click at [160, 15] on link "Dashboard" at bounding box center [156, 15] width 44 height 10
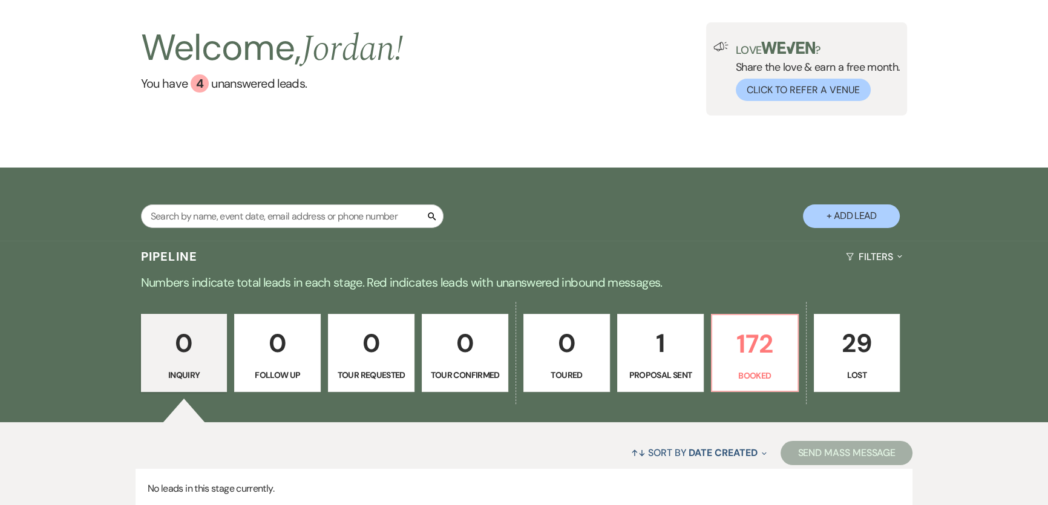
scroll to position [157, 0]
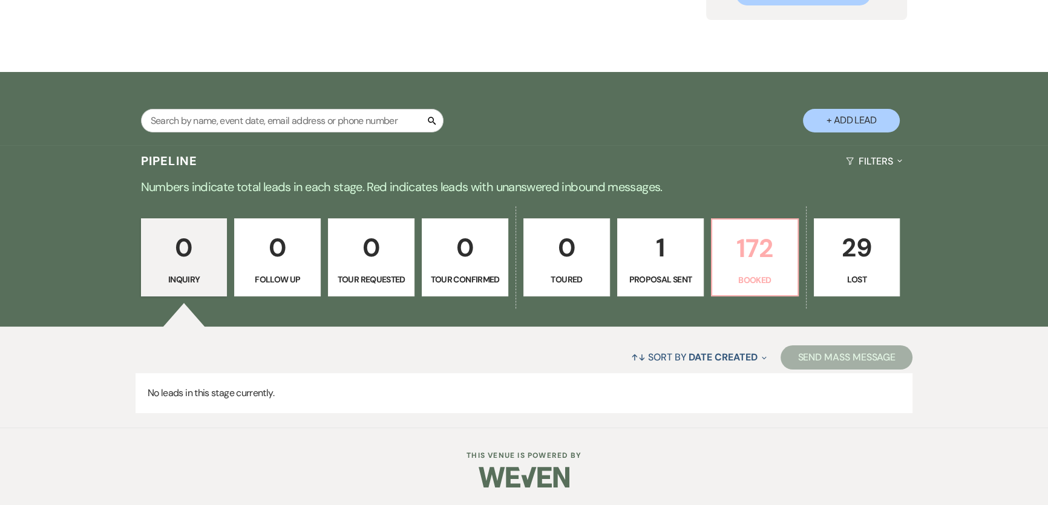
click at [752, 274] on p "Booked" at bounding box center [755, 280] width 71 height 13
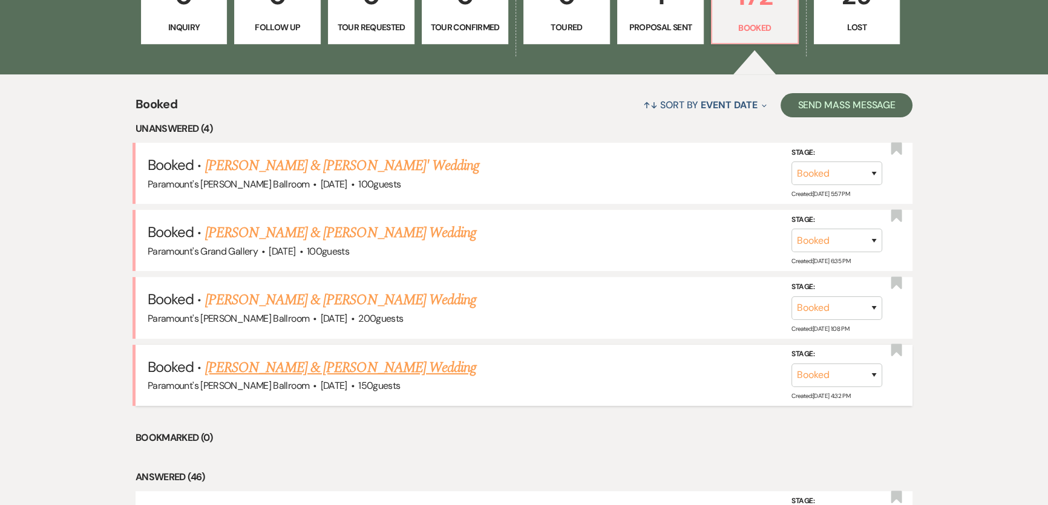
scroll to position [432, 0]
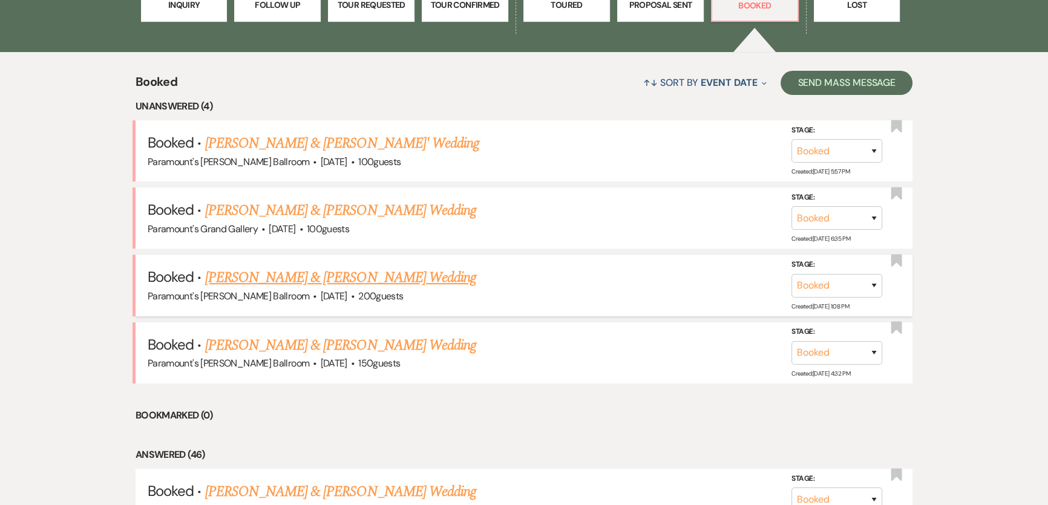
click at [301, 284] on link "[PERSON_NAME] & [PERSON_NAME] Wedding" at bounding box center [340, 278] width 271 height 22
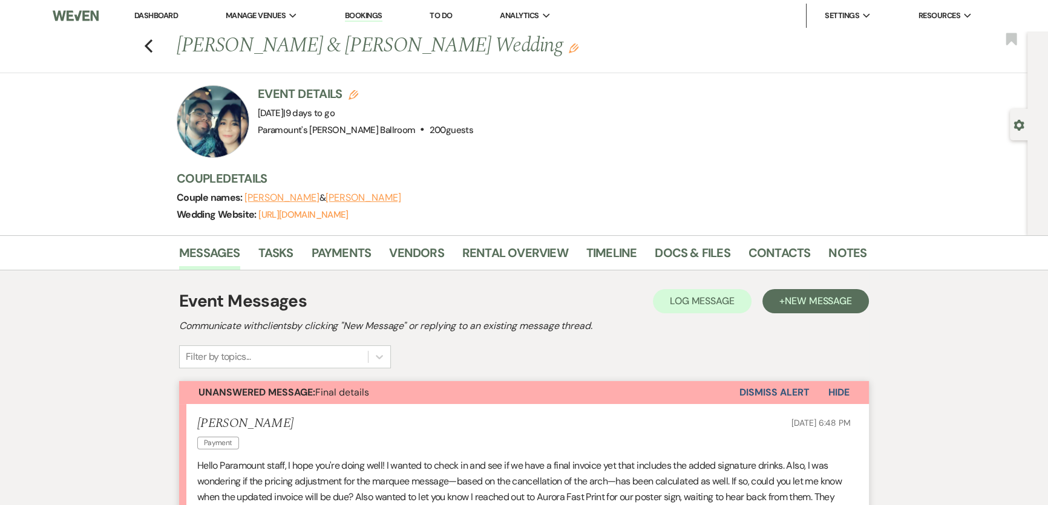
scroll to position [330, 0]
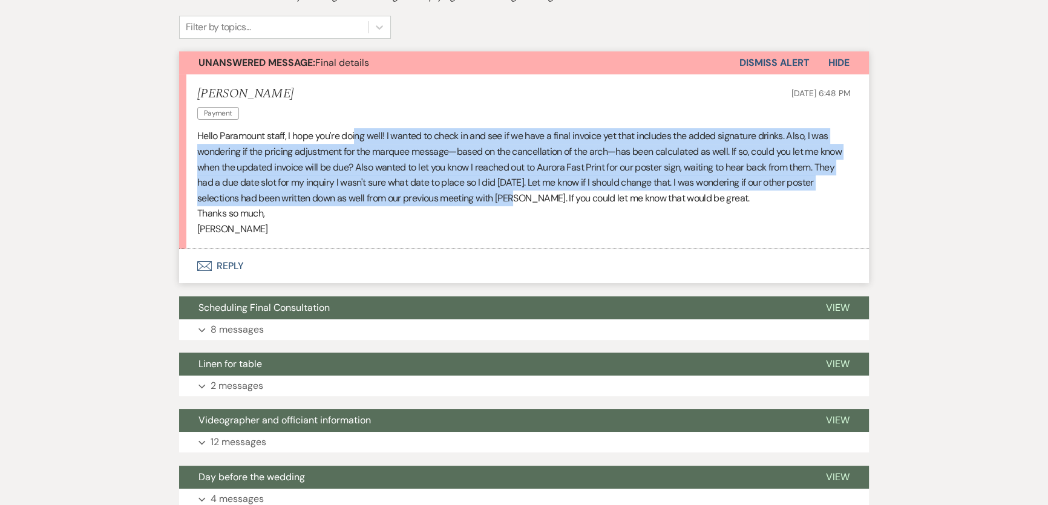
drag, startPoint x: 357, startPoint y: 134, endPoint x: 502, endPoint y: 197, distance: 158.3
click at [502, 197] on p "Hello Paramount staff, I hope you're doing well! I wanted to check in and see i…" at bounding box center [524, 166] width 654 height 77
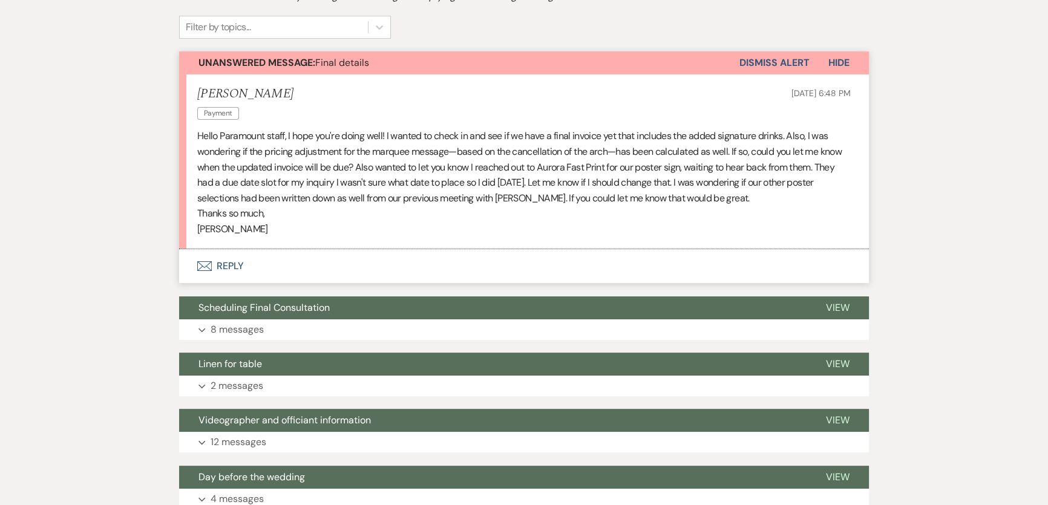
click at [601, 224] on p "Sandra" at bounding box center [524, 230] width 654 height 16
click at [240, 329] on p "8 messages" at bounding box center [237, 330] width 53 height 16
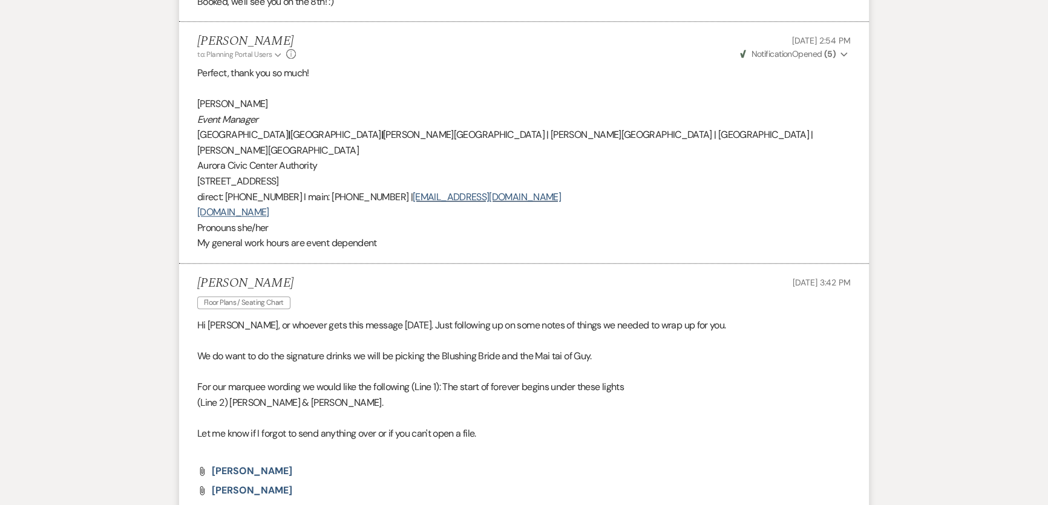
scroll to position [1706, 0]
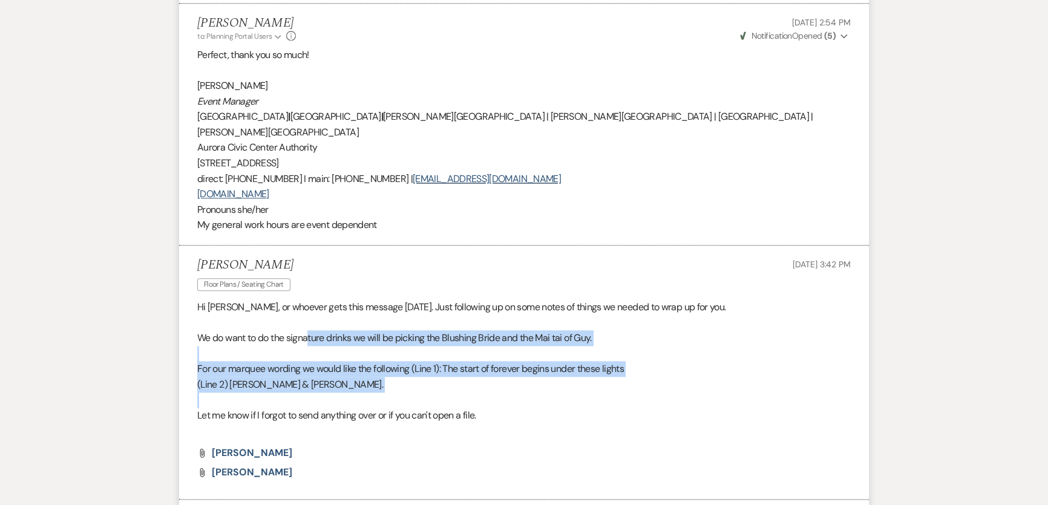
drag, startPoint x: 308, startPoint y: 309, endPoint x: 552, endPoint y: 364, distance: 249.9
click at [552, 364] on div "Hi Morgan, or whoever gets this message today. Just following up on some notes …" at bounding box center [524, 369] width 654 height 139
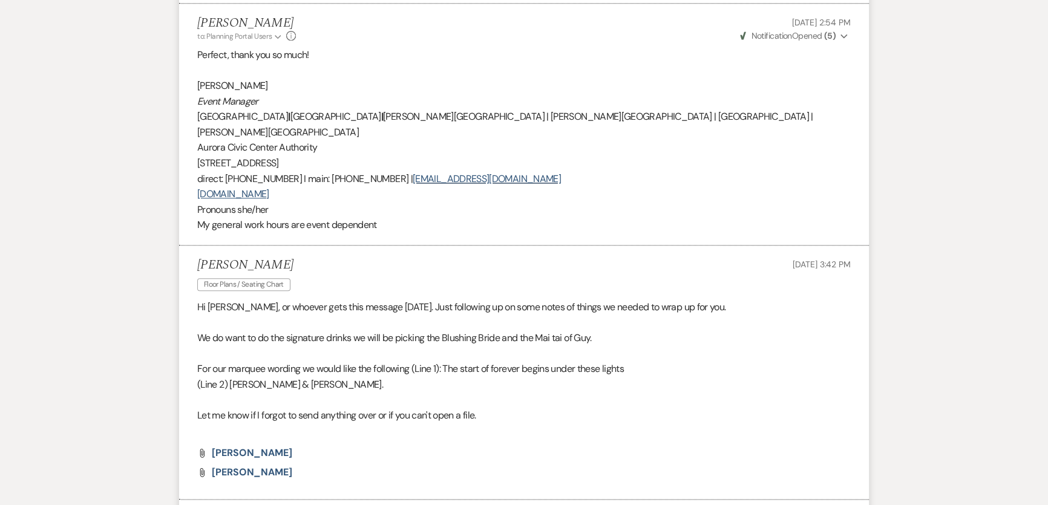
click at [556, 424] on p at bounding box center [524, 432] width 654 height 16
click at [223, 447] on span "Sandra Nunez" at bounding box center [252, 453] width 81 height 13
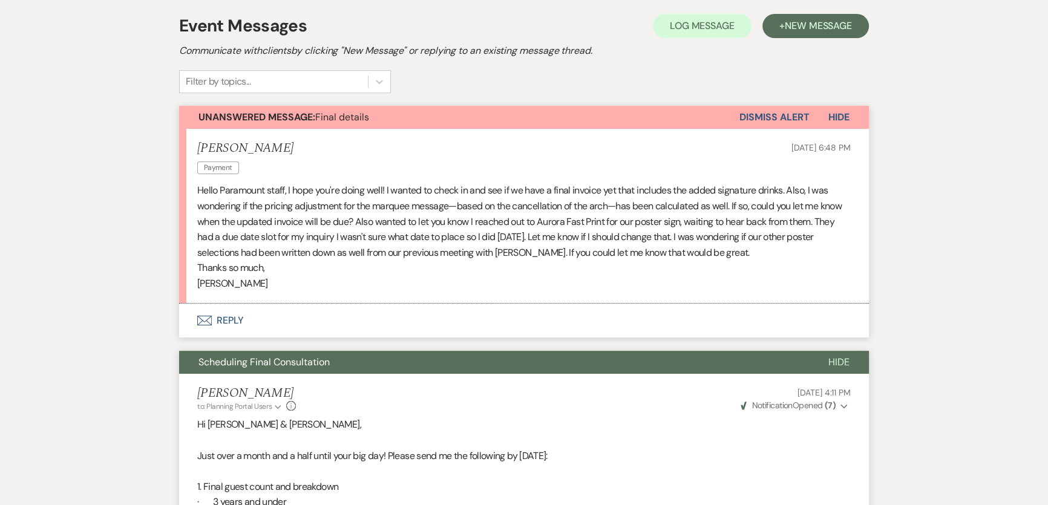
scroll to position [0, 0]
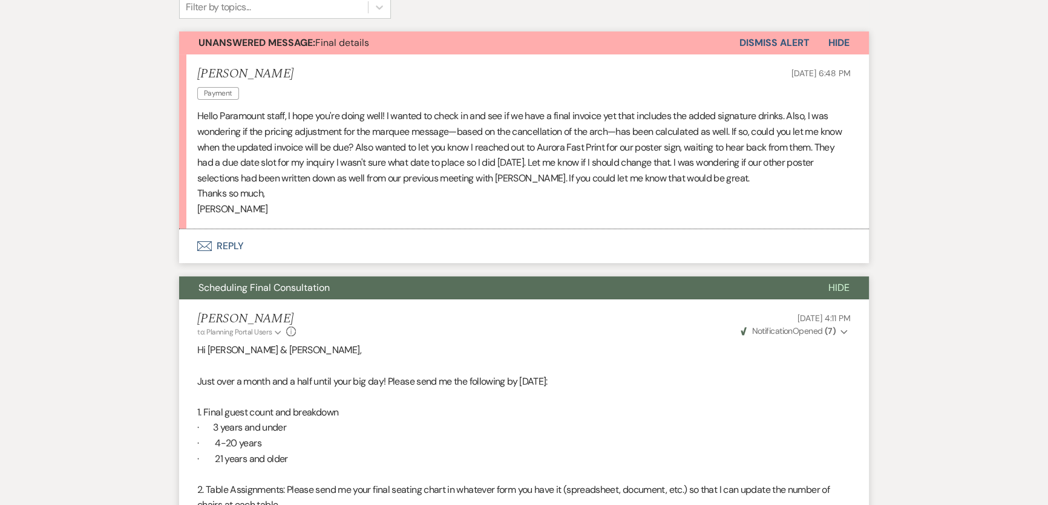
scroll to position [330, 0]
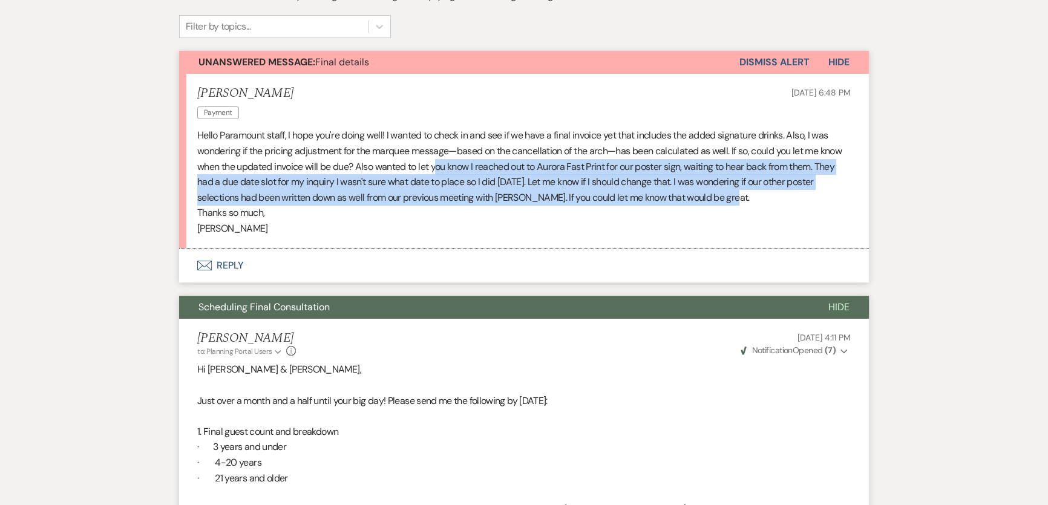
drag, startPoint x: 435, startPoint y: 171, endPoint x: 797, endPoint y: 201, distance: 362.6
click at [797, 201] on p "Hello Paramount staff, I hope you're doing well! I wanted to check in and see i…" at bounding box center [524, 166] width 654 height 77
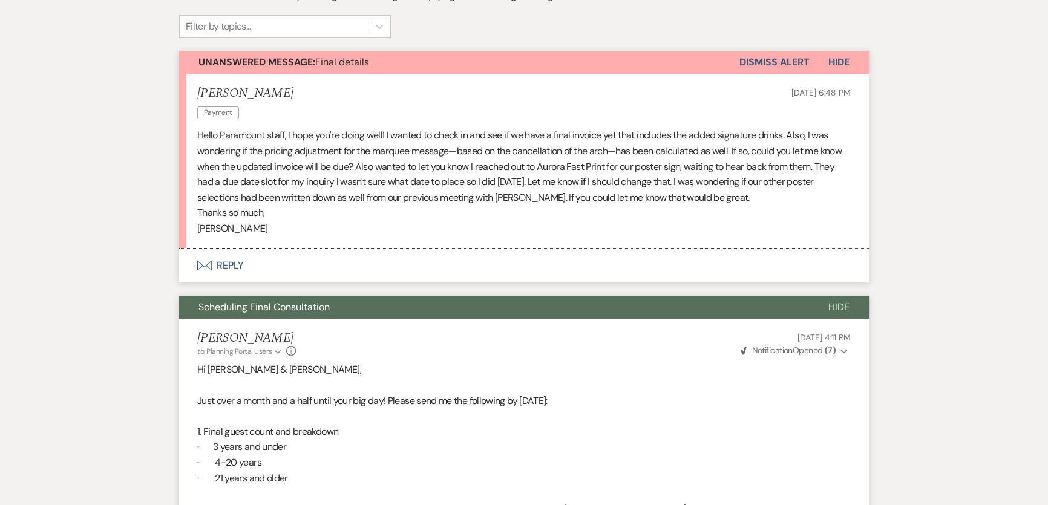
click at [755, 234] on p "Sandra" at bounding box center [524, 229] width 654 height 16
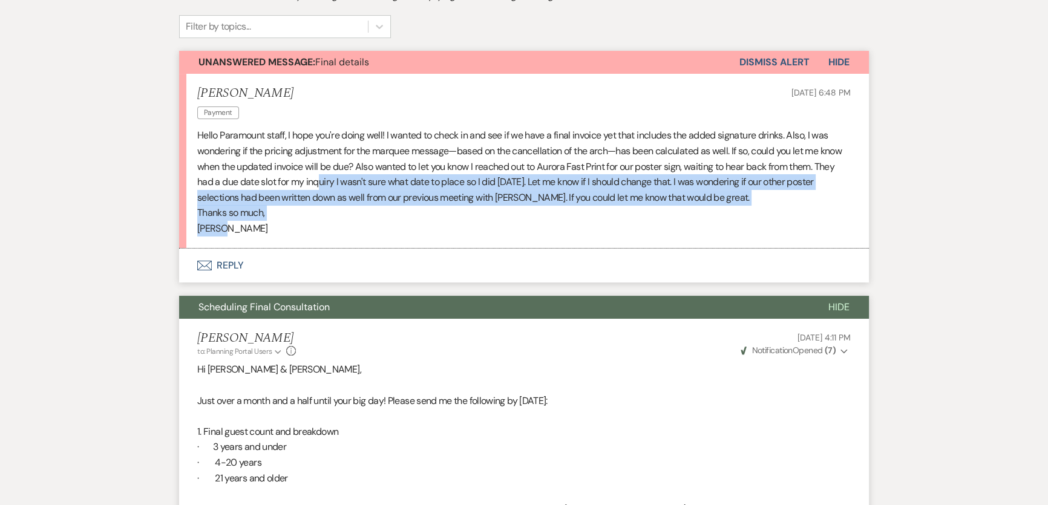
drag, startPoint x: 330, startPoint y: 220, endPoint x: 321, endPoint y: 182, distance: 39.2
click at [321, 182] on div "Hello Paramount staff, I hope you're doing well! I wanted to check in and see i…" at bounding box center [524, 182] width 654 height 108
click at [553, 214] on p "Thanks so much," at bounding box center [524, 213] width 654 height 16
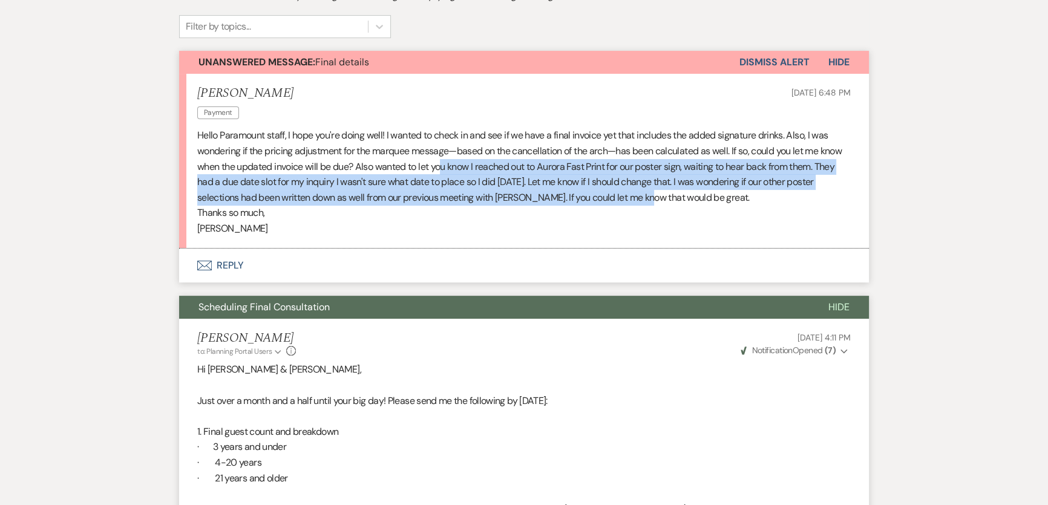
drag, startPoint x: 444, startPoint y: 160, endPoint x: 636, endPoint y: 196, distance: 195.1
click at [636, 196] on p "Hello Paramount staff, I hope you're doing well! I wanted to check in and see i…" at bounding box center [524, 166] width 654 height 77
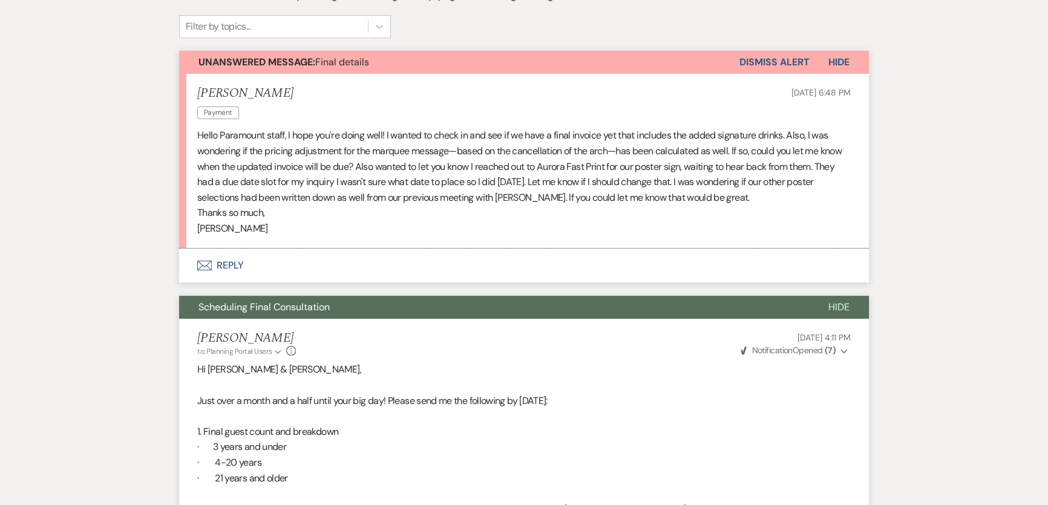
click at [648, 210] on p "Thanks so much," at bounding box center [524, 213] width 654 height 16
click at [214, 266] on button "Envelope Reply" at bounding box center [524, 266] width 690 height 34
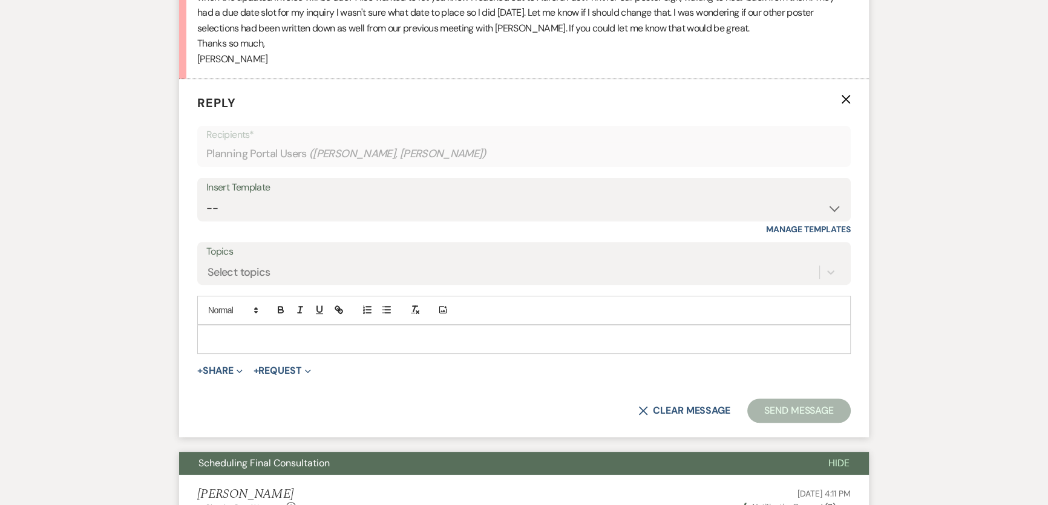
scroll to position [505, 0]
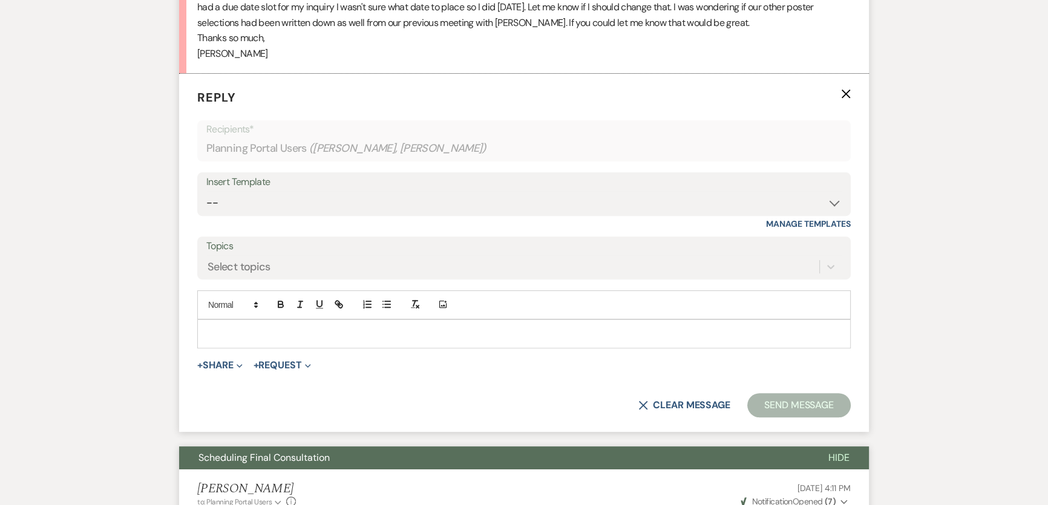
click at [289, 189] on div "Insert Template" at bounding box center [524, 183] width 636 height 18
click at [296, 196] on select "-- Weven Planning Portal Introduction (Booked Events) 6 Month Consultation 9 Mo…" at bounding box center [524, 203] width 636 height 24
select select "1491"
click at [206, 191] on select "-- Weven Planning Portal Introduction (Booked Events) 6 Month Consultation 9 Mo…" at bounding box center [524, 203] width 636 height 24
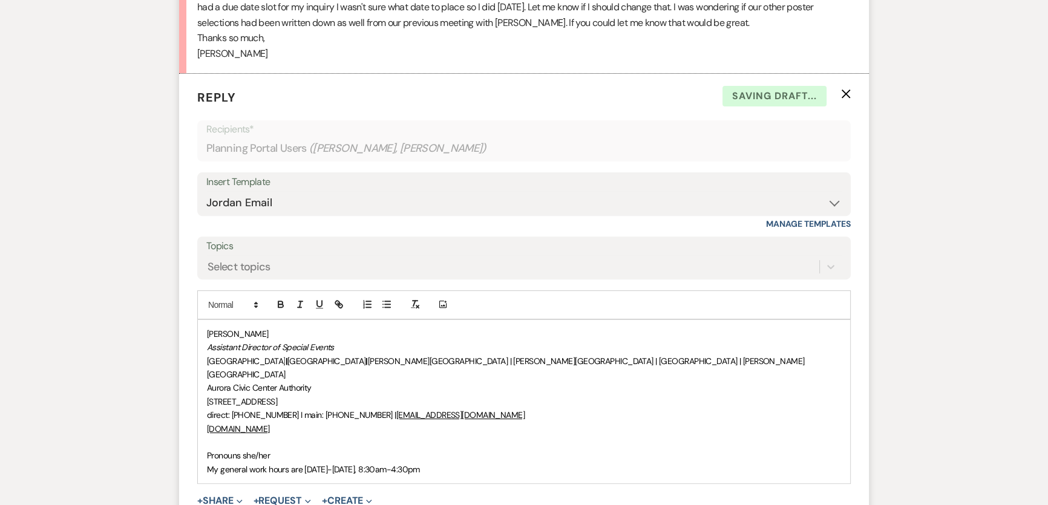
click at [199, 333] on div "Jordan Scherpe-Lencioni Assistant Director of Special Events Paramount Theatre …" at bounding box center [524, 401] width 653 height 163
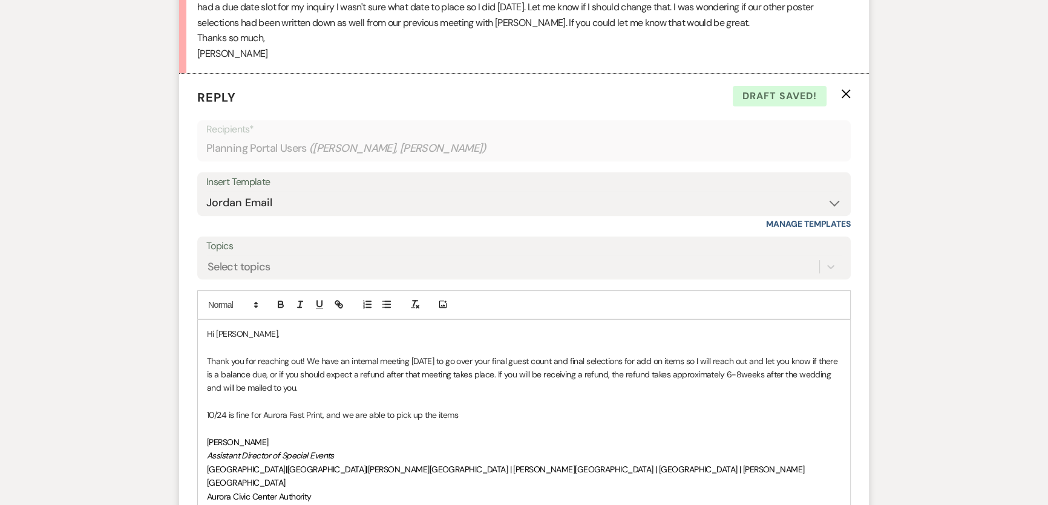
drag, startPoint x: 490, startPoint y: 412, endPoint x: 424, endPoint y: 415, distance: 66.6
click at [424, 415] on p "10/24 is fine for Aurora Fast Print, and we are able to pick up the items" at bounding box center [524, 415] width 634 height 13
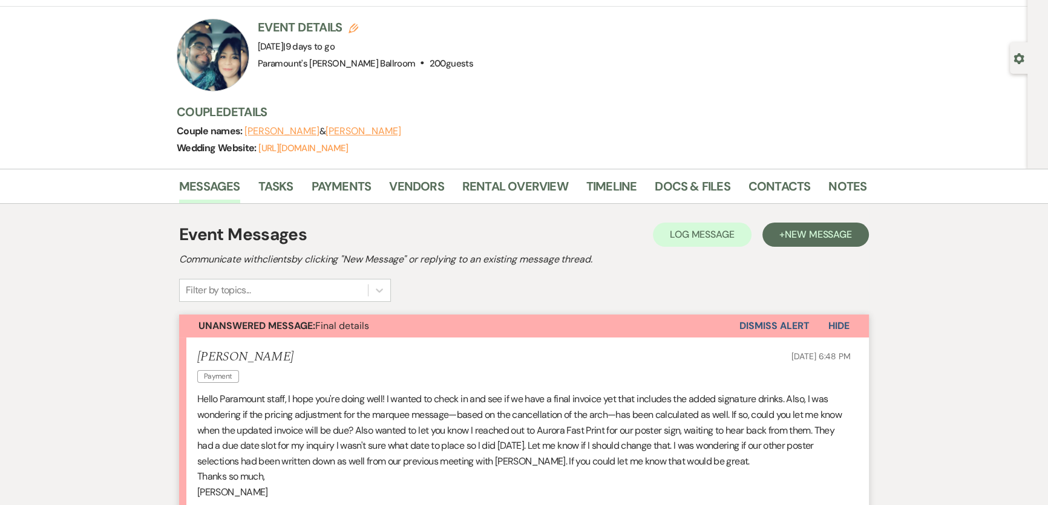
scroll to position [0, 0]
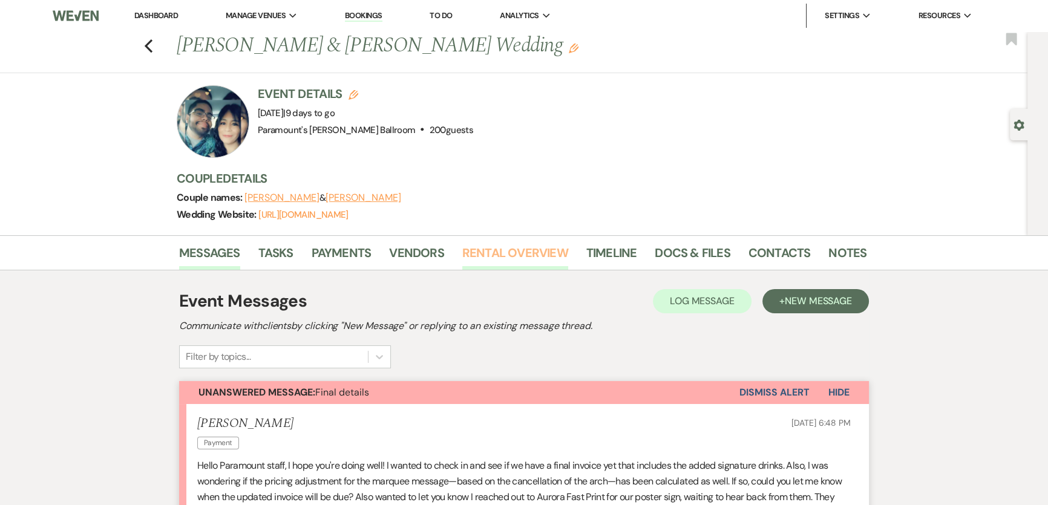
click at [542, 259] on link "Rental Overview" at bounding box center [515, 256] width 106 height 27
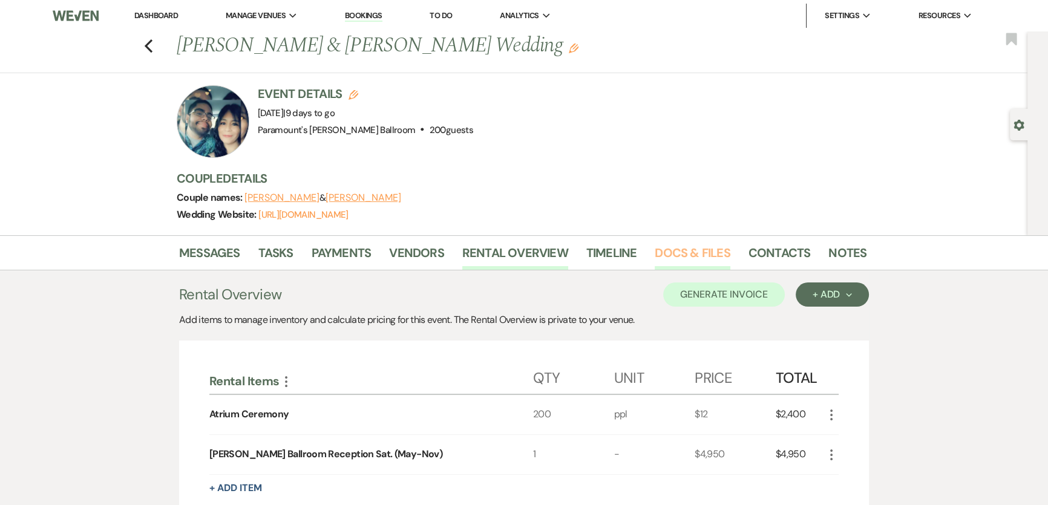
click at [684, 253] on link "Docs & Files" at bounding box center [692, 256] width 75 height 27
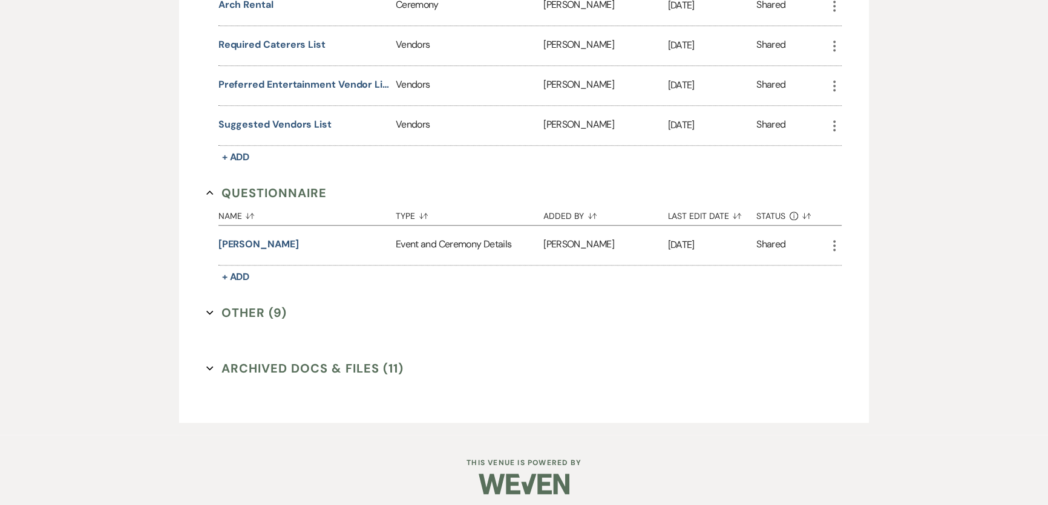
scroll to position [1294, 0]
click at [218, 306] on button "Other (9) Expand" at bounding box center [246, 311] width 81 height 18
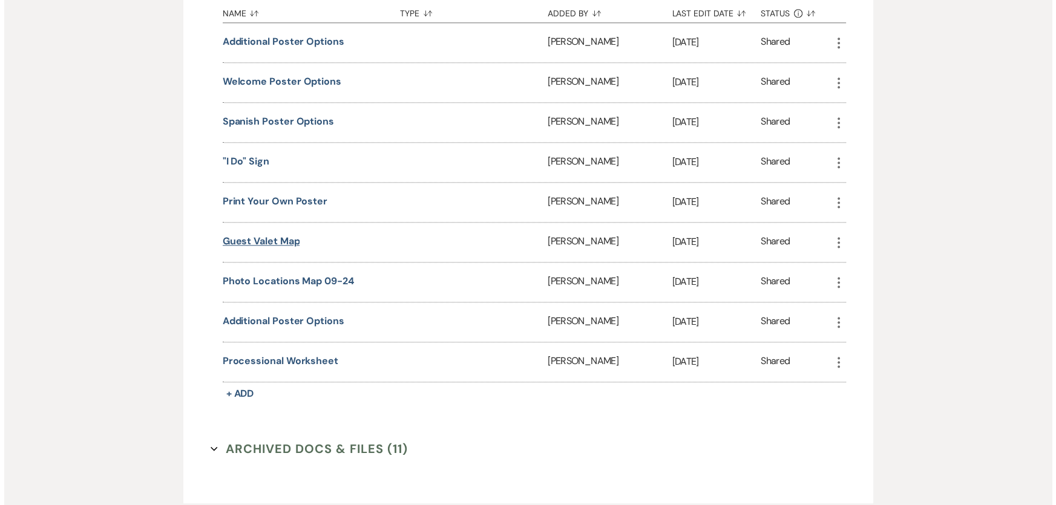
scroll to position [1624, 0]
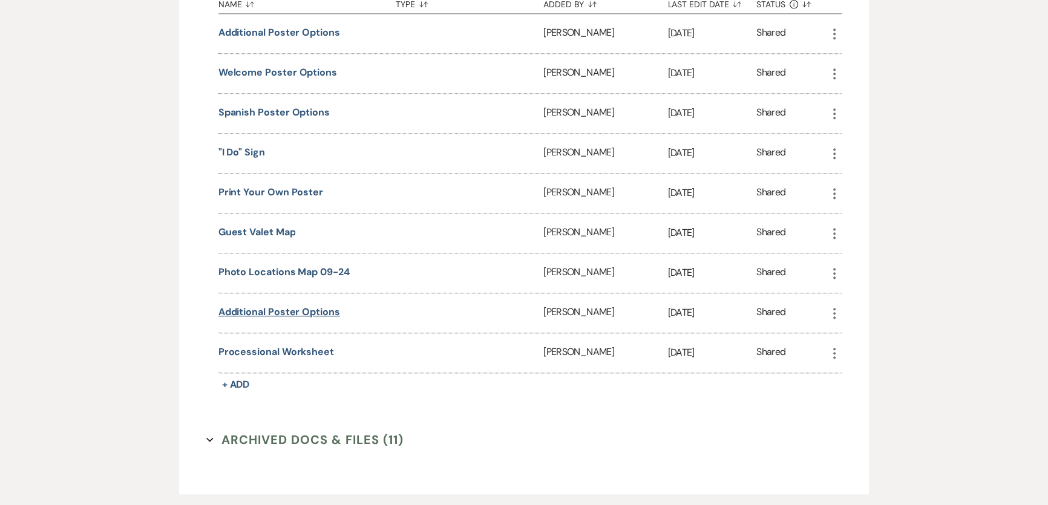
click at [271, 305] on button "Additional Poster Options" at bounding box center [280, 312] width 122 height 15
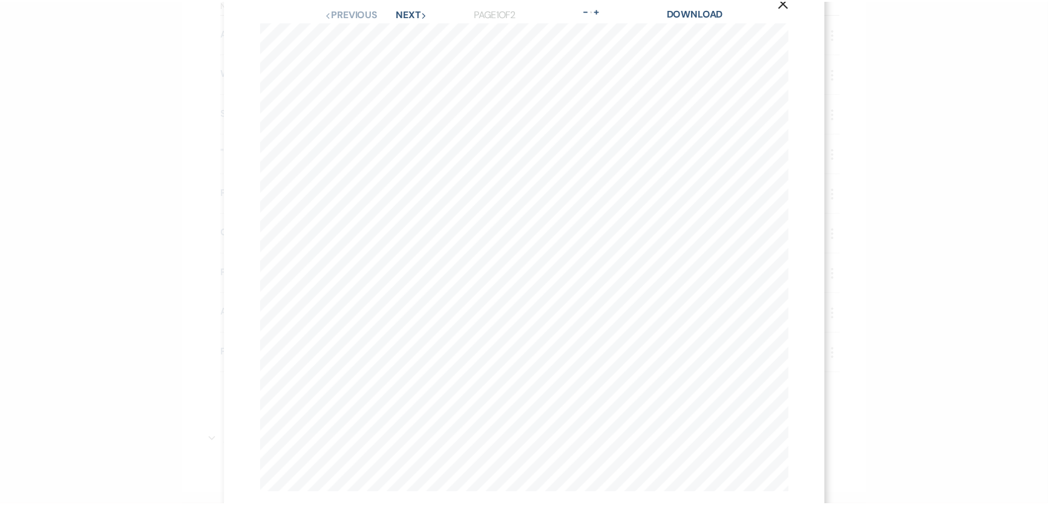
scroll to position [0, 0]
click at [412, 42] on button "Next Next" at bounding box center [414, 44] width 31 height 10
click at [784, 34] on icon "X" at bounding box center [789, 32] width 11 height 11
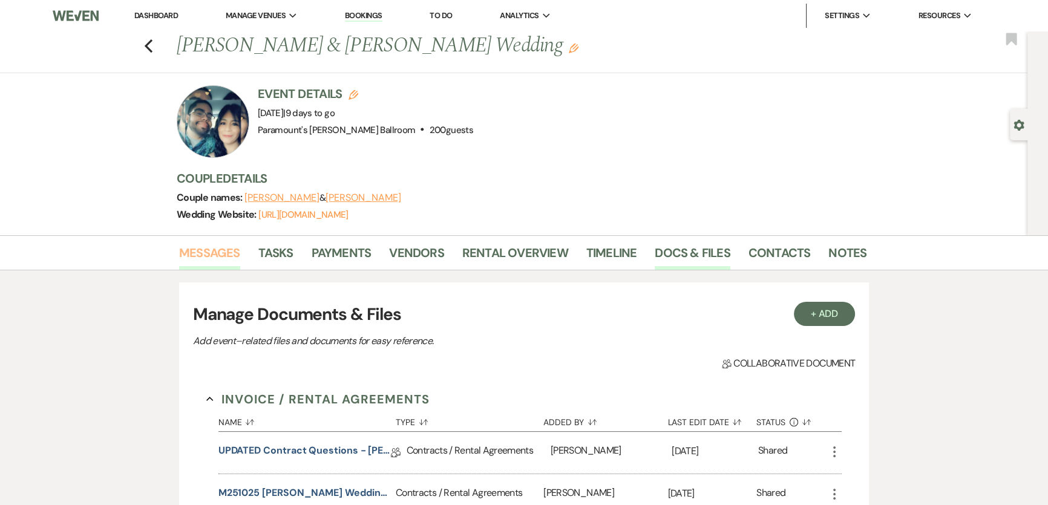
click at [221, 260] on link "Messages" at bounding box center [209, 256] width 61 height 27
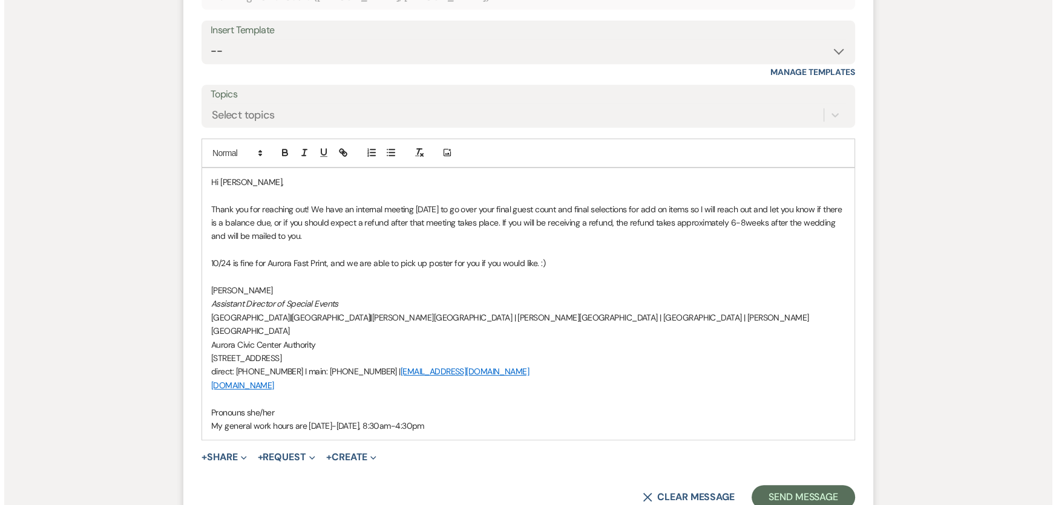
scroll to position [676, 0]
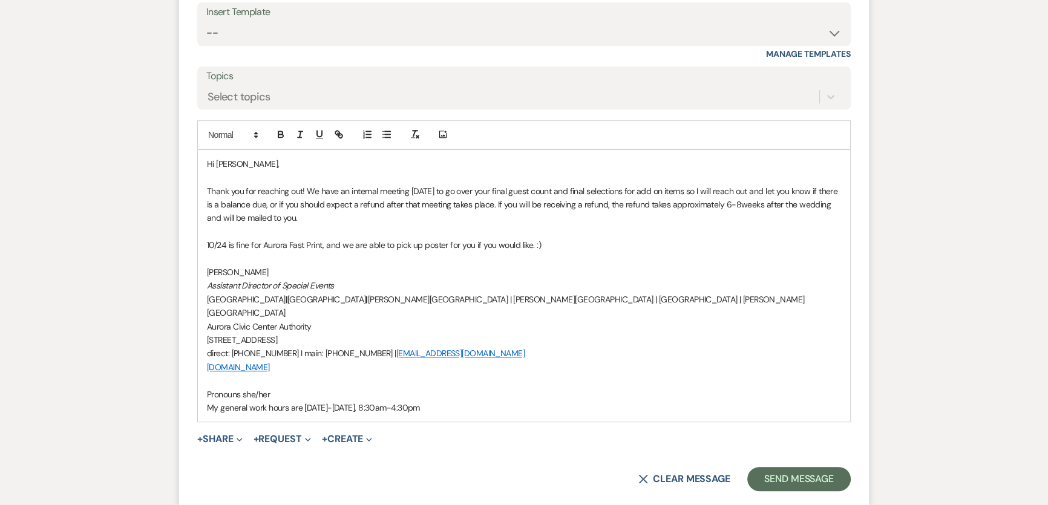
click at [556, 245] on p "10/24 is fine for Aurora Fast Print, and we are able to pick up poster for you …" at bounding box center [524, 244] width 634 height 13
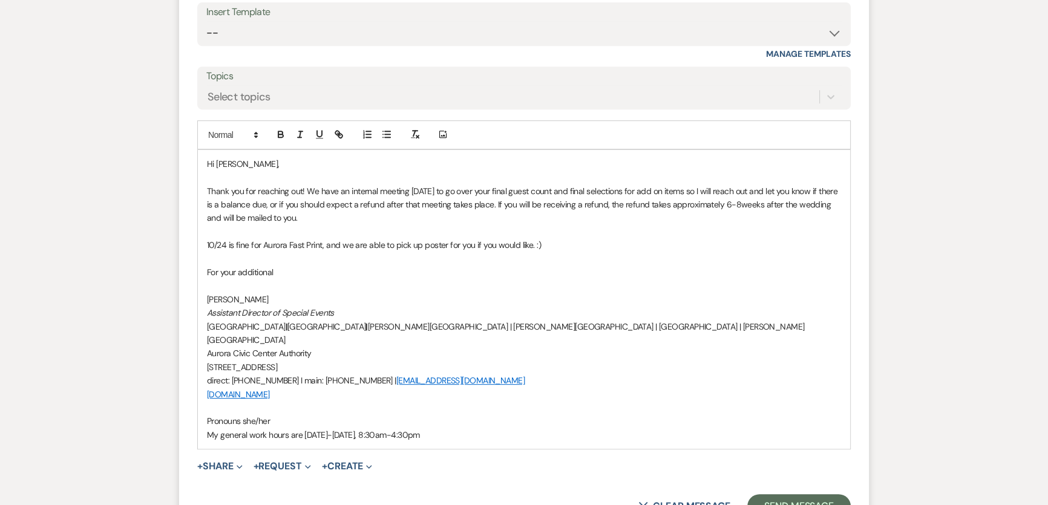
click at [447, 243] on p "10/24 is fine for Aurora Fast Print, and we are able to pick up poster for you …" at bounding box center [524, 244] width 634 height 13
click at [444, 244] on p "10/24 is fine for Aurora Fast Print, and we are able to pick up poster for you …" at bounding box center [524, 244] width 634 height 13
click at [444, 245] on p "10/24 is fine for Aurora Fast Print, and we are able to pick up poster for you …" at bounding box center [524, 244] width 634 height 13
click at [423, 243] on p "10/24 is fine for Aurora Fast Print, and we are able to pick up posters for you…" at bounding box center [524, 244] width 634 height 13
click at [291, 266] on p "For your additional" at bounding box center [524, 272] width 634 height 13
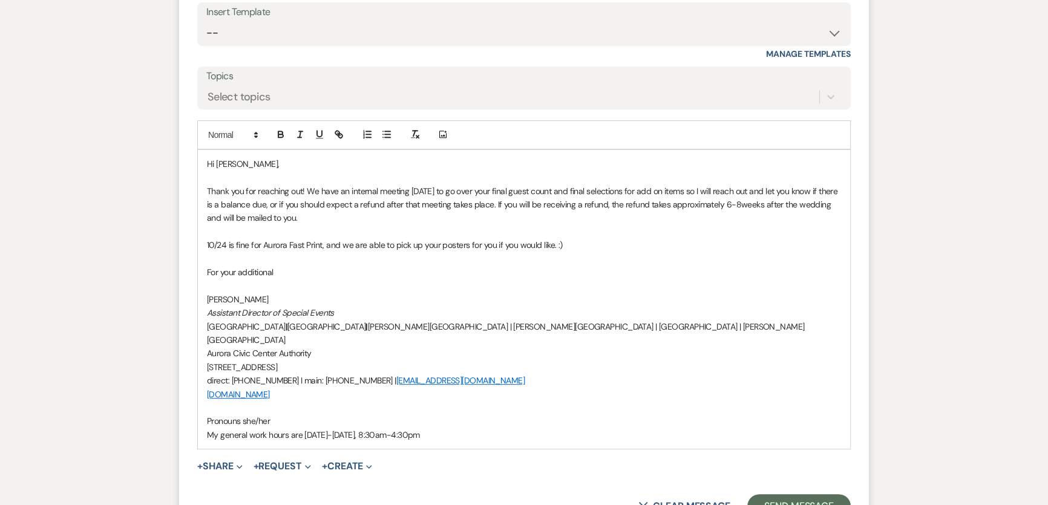
click at [294, 275] on p "For your additional" at bounding box center [524, 272] width 634 height 13
click at [496, 272] on p "For your additional poster that you are using from us, I have that you are usin…" at bounding box center [524, 272] width 634 height 13
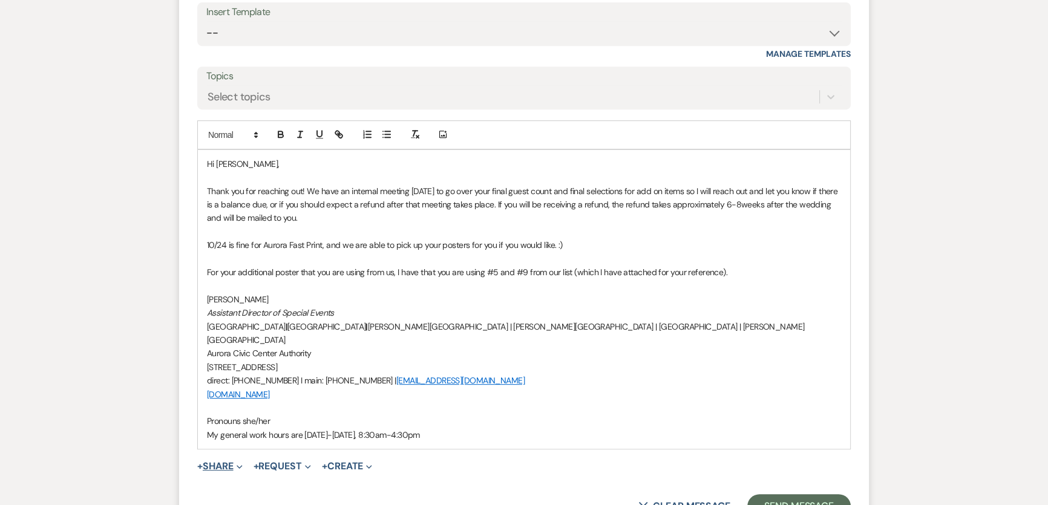
click at [224, 462] on button "+ Share Expand" at bounding box center [219, 467] width 45 height 10
click at [244, 484] on span "Doc Upload Documents" at bounding box center [246, 490] width 69 height 13
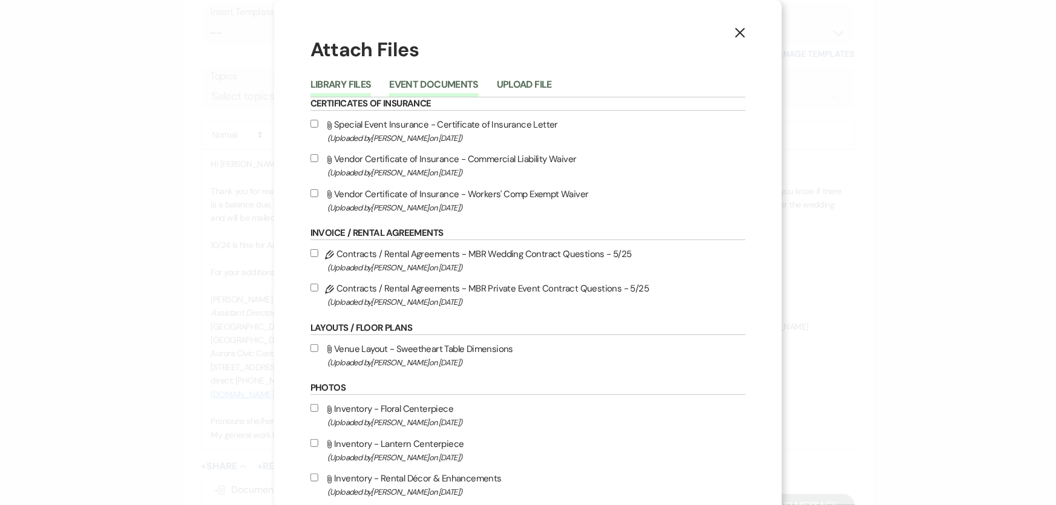
click at [427, 82] on button "Event Documents" at bounding box center [433, 88] width 89 height 17
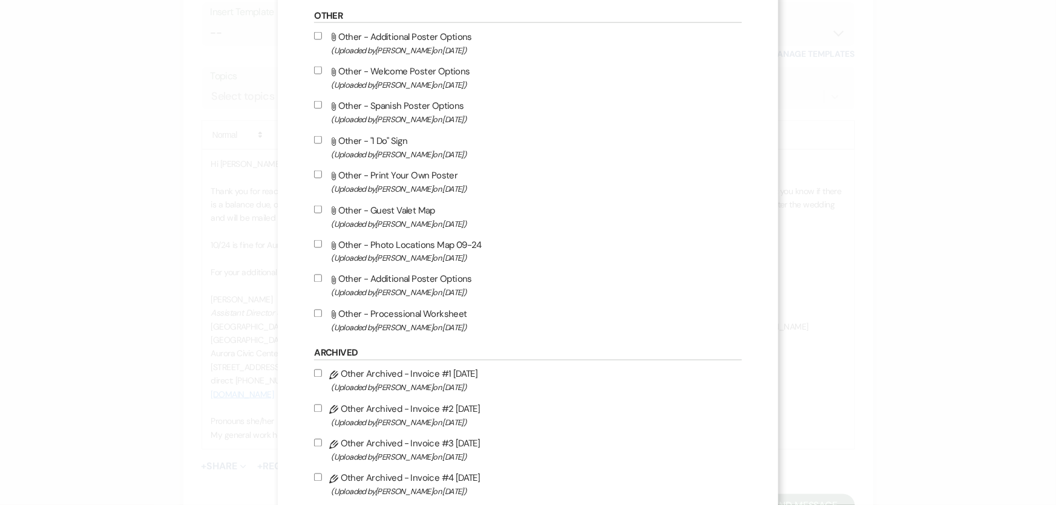
scroll to position [893, 0]
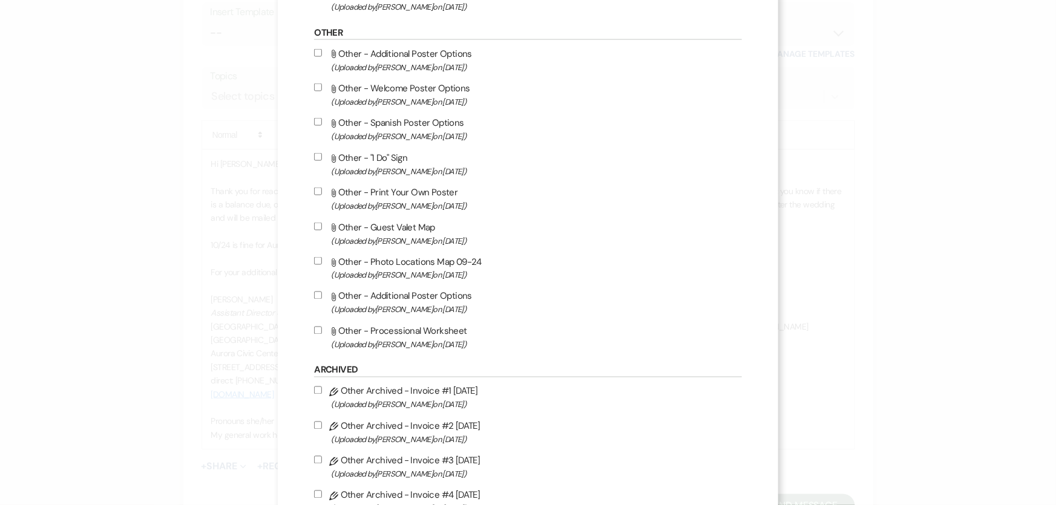
click at [453, 296] on label "Attach File Other - Additional Poster Options (Uploaded by Jordan Scherpe-Lenci…" at bounding box center [527, 303] width 427 height 28
click at [322, 296] on input "Attach File Other - Additional Poster Options (Uploaded by Jordan Scherpe-Lenci…" at bounding box center [318, 296] width 8 height 8
checkbox input "true"
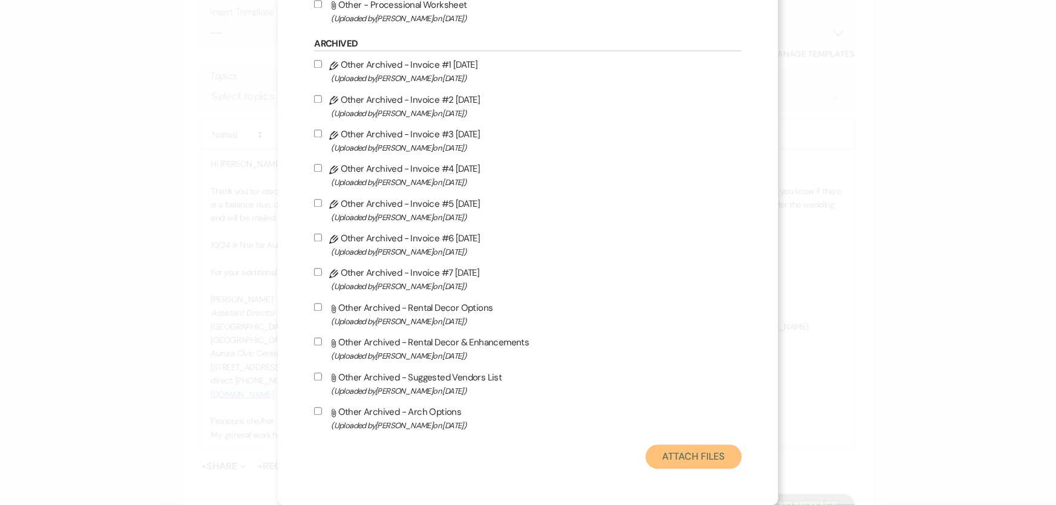
click at [692, 465] on button "Attach Files" at bounding box center [694, 457] width 96 height 24
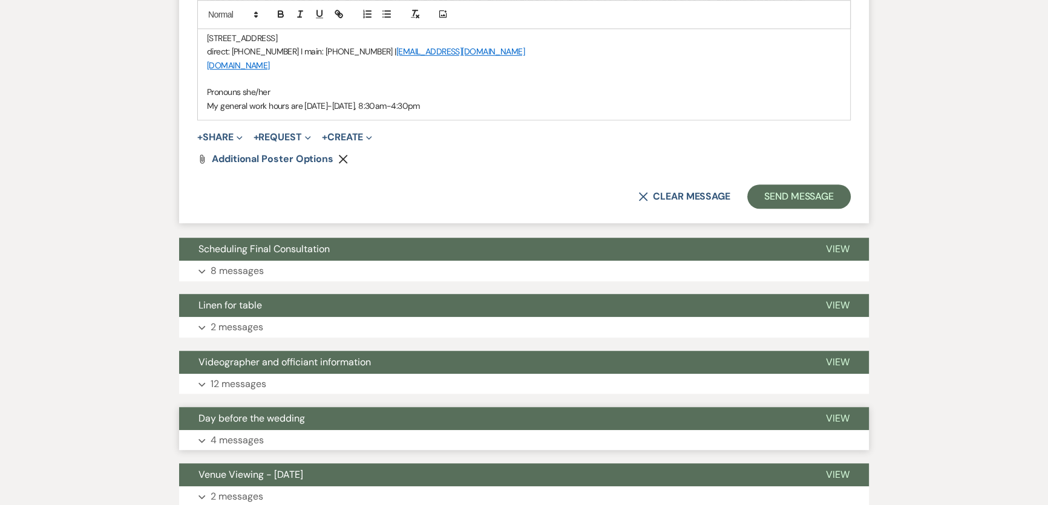
scroll to position [1005, 0]
click at [821, 184] on button "Send Message" at bounding box center [800, 196] width 104 height 24
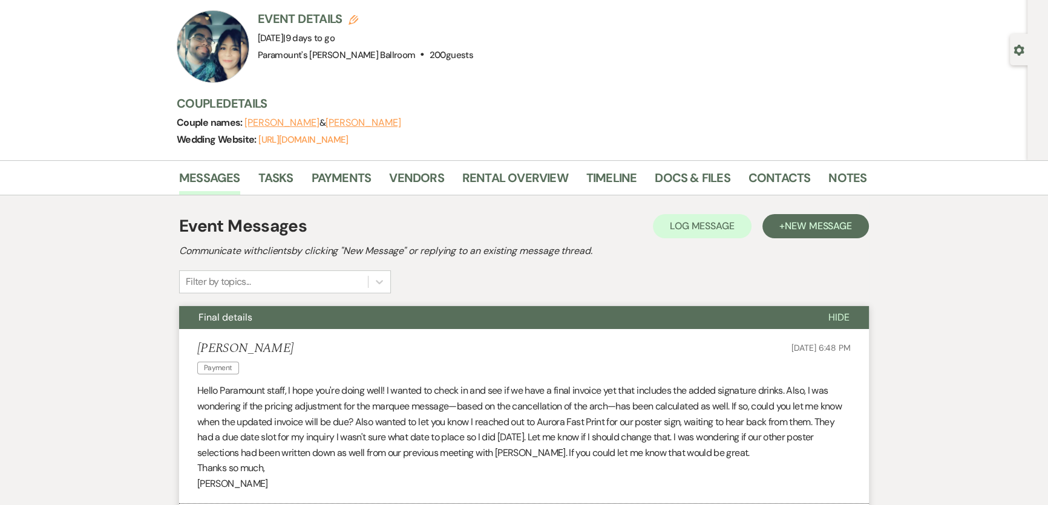
scroll to position [0, 0]
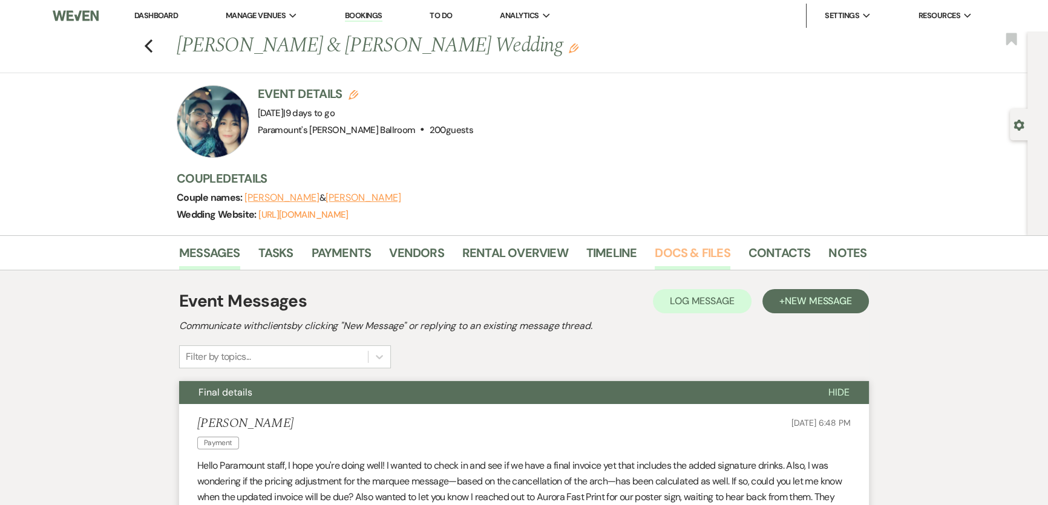
click at [696, 255] on link "Docs & Files" at bounding box center [692, 256] width 75 height 27
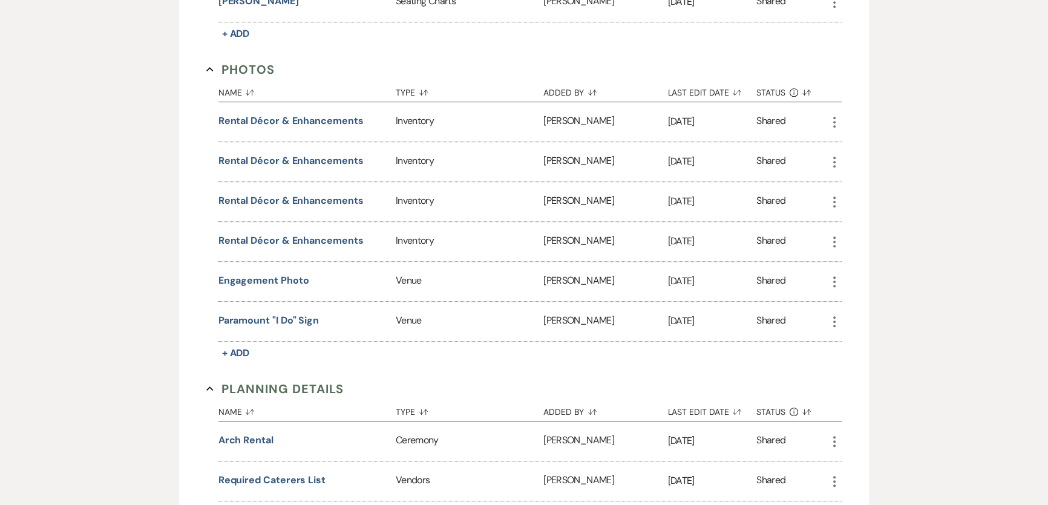
scroll to position [853, 0]
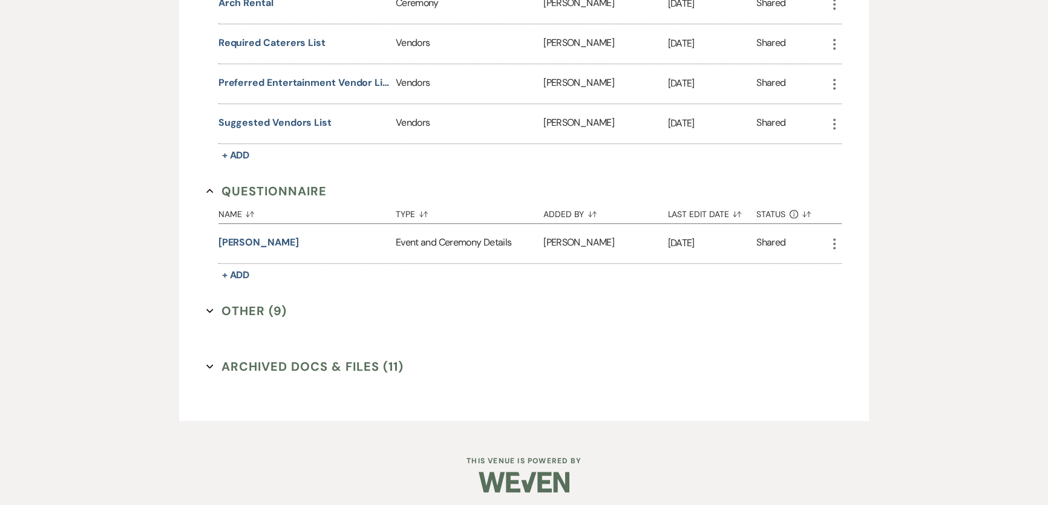
click at [242, 303] on button "Other (9) Expand" at bounding box center [246, 311] width 81 height 18
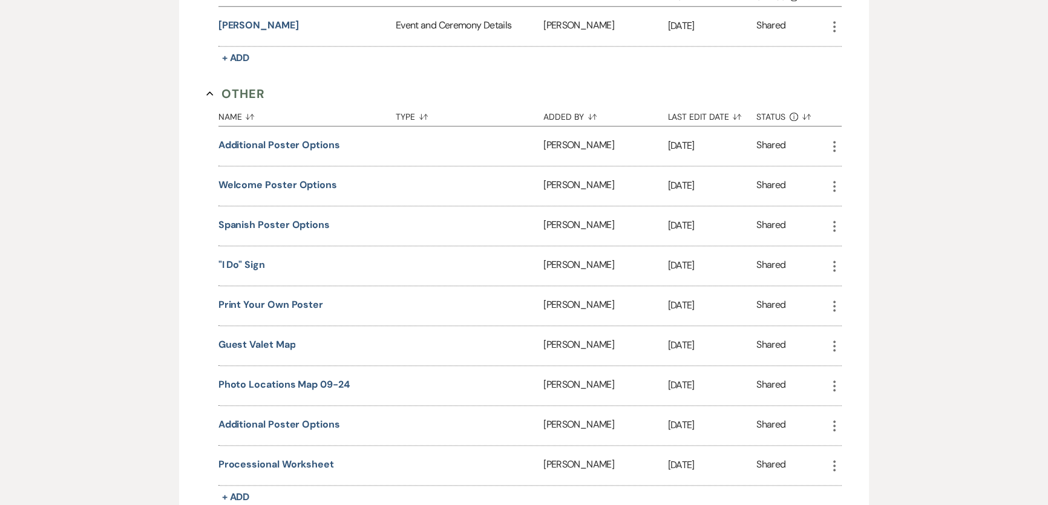
scroll to position [1695, 0]
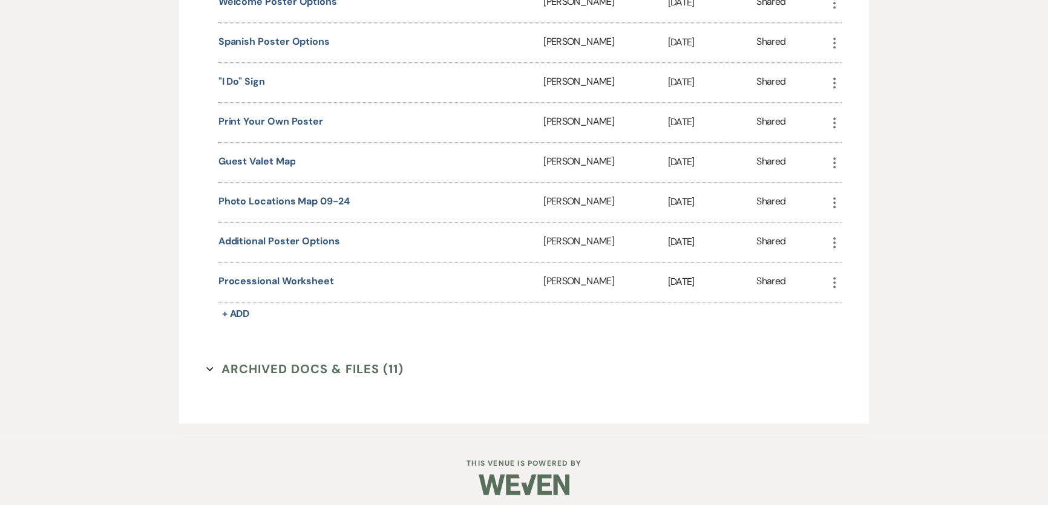
click at [835, 237] on use "button" at bounding box center [834, 242] width 2 height 11
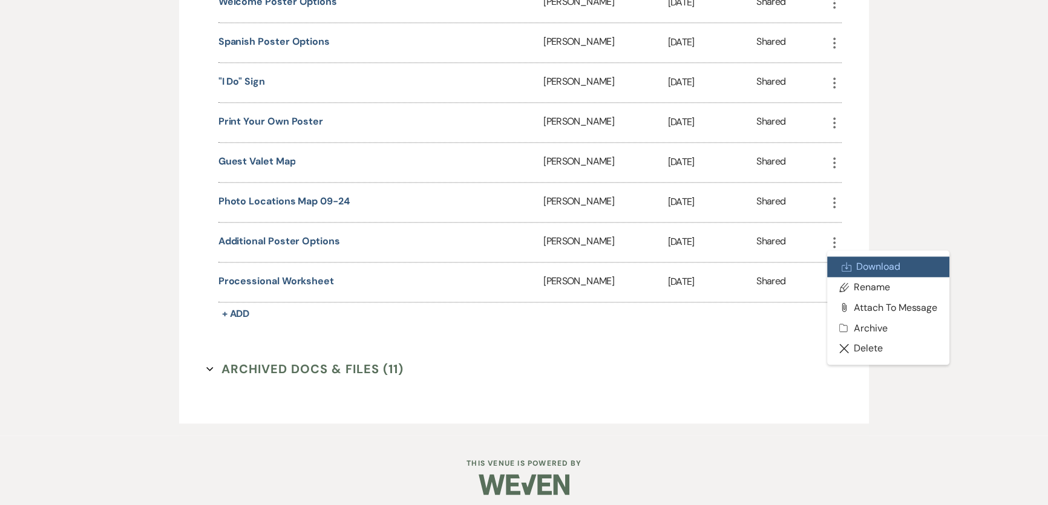
click at [860, 258] on link "Download Download" at bounding box center [888, 267] width 122 height 21
click at [521, 366] on section "Archived Docs & Files (11) Expand" at bounding box center [524, 369] width 636 height 18
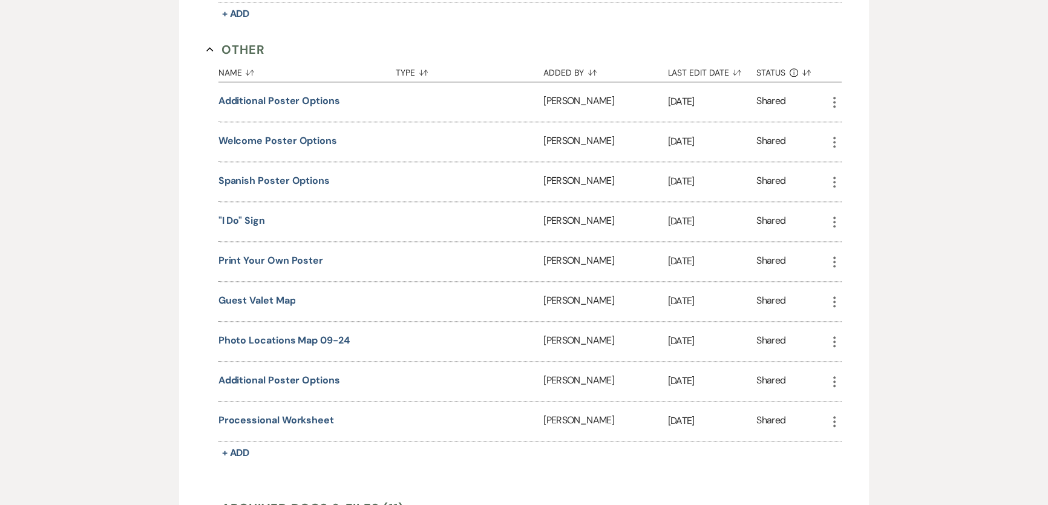
scroll to position [1530, 0]
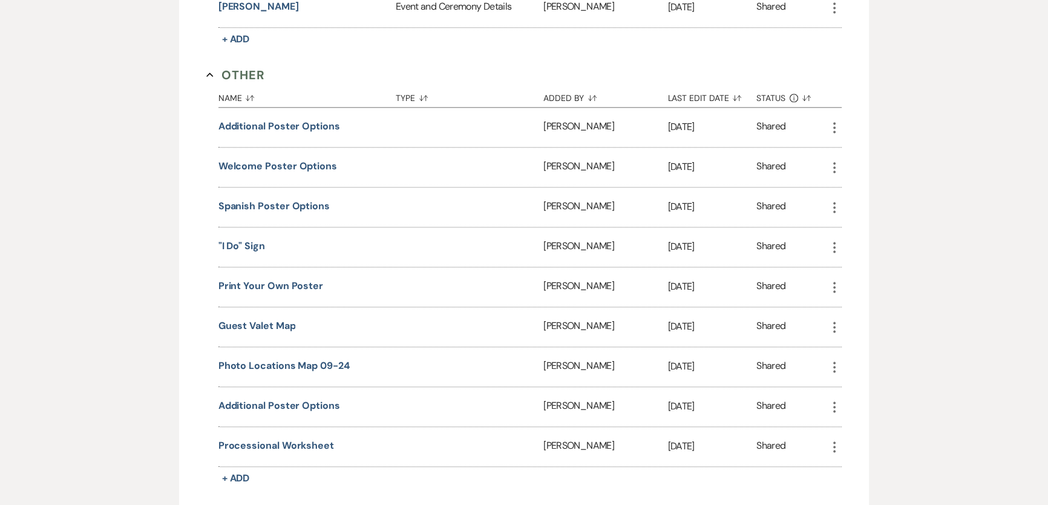
click at [837, 123] on icon "More" at bounding box center [834, 127] width 15 height 15
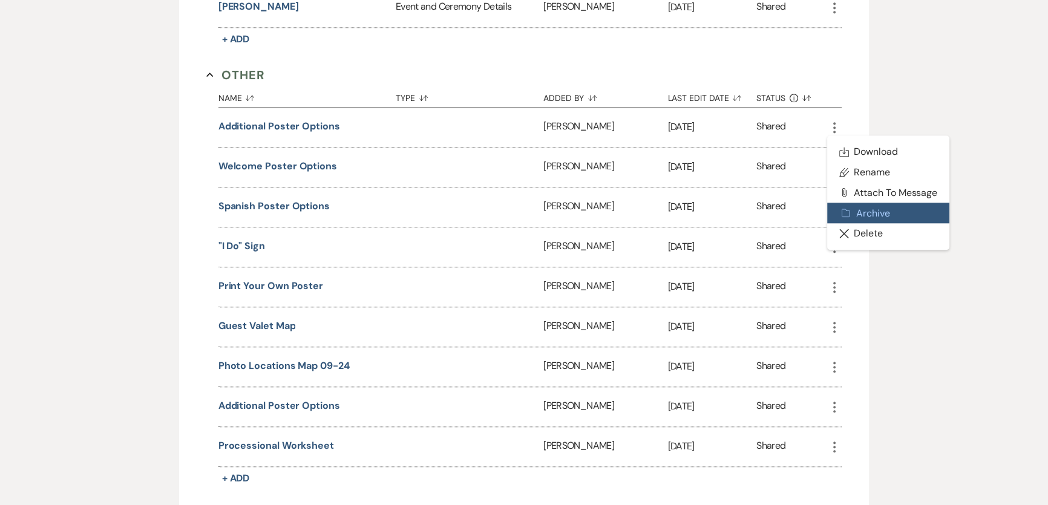
click at [869, 209] on button "Archive Archive" at bounding box center [888, 213] width 122 height 21
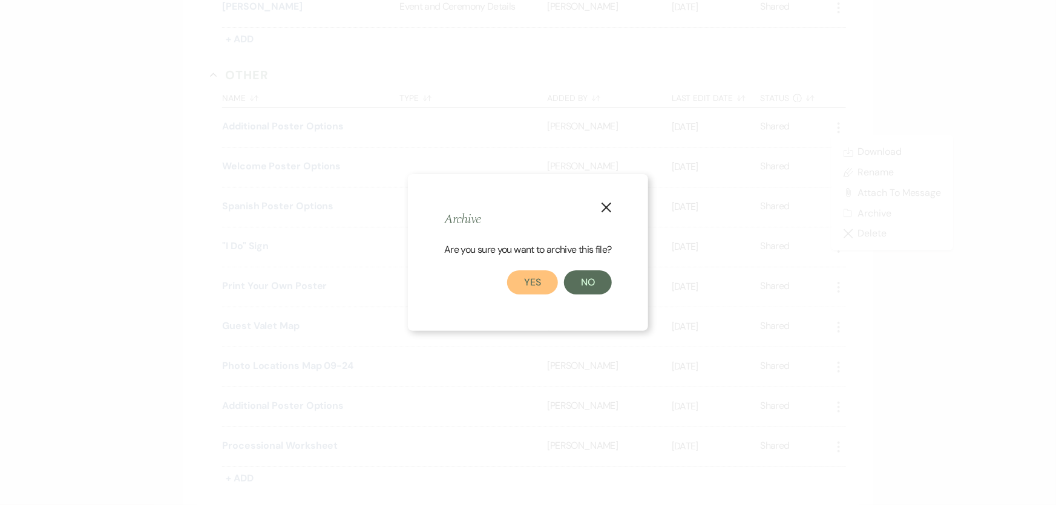
click at [524, 280] on button "Yes" at bounding box center [532, 283] width 51 height 24
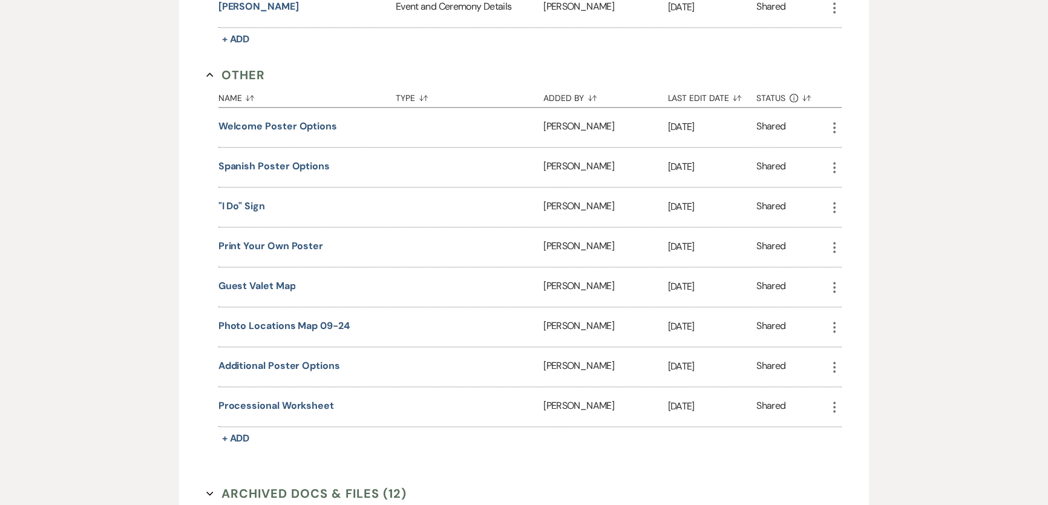
click at [835, 122] on use "button" at bounding box center [834, 127] width 2 height 11
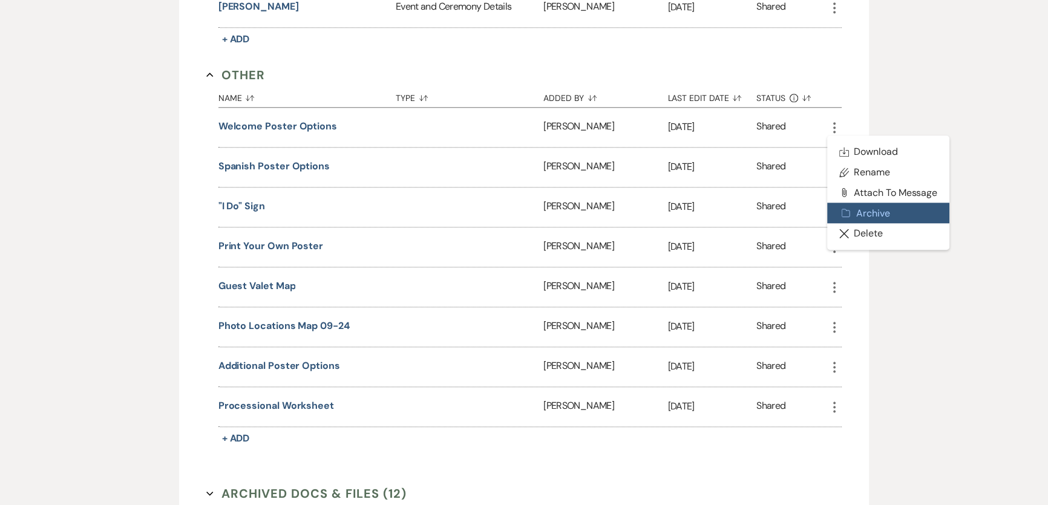
click at [869, 206] on button "Archive Archive" at bounding box center [888, 213] width 122 height 21
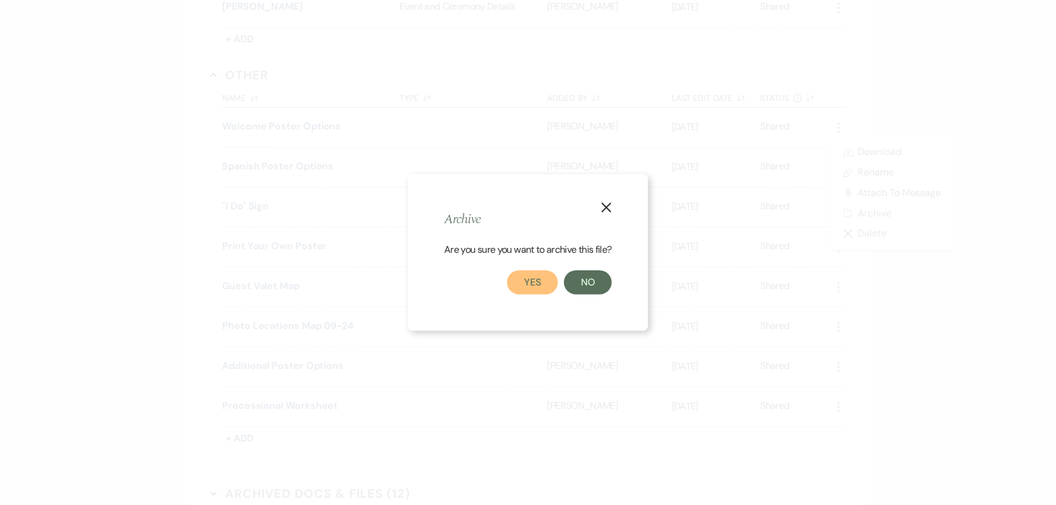
click at [522, 276] on button "Yes" at bounding box center [532, 283] width 51 height 24
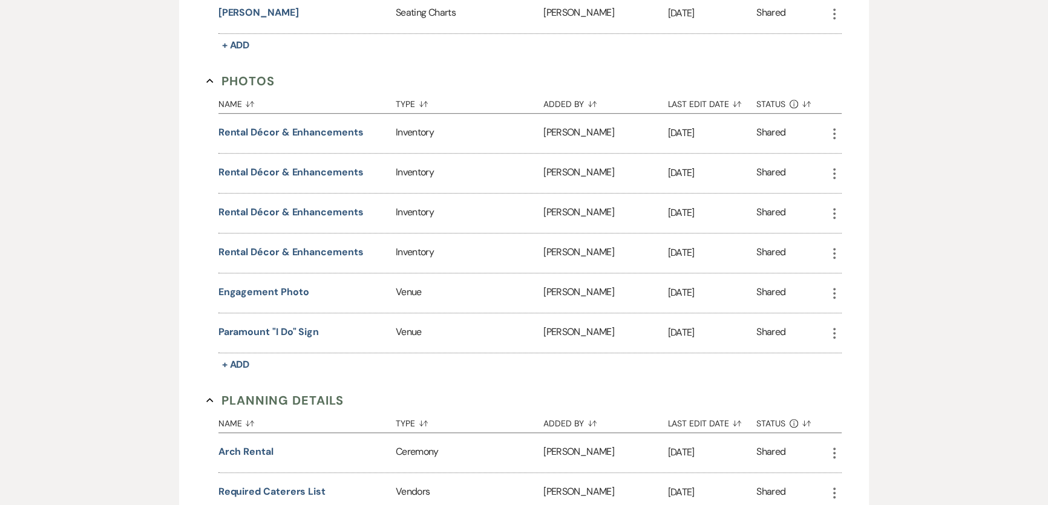
scroll to position [790, 0]
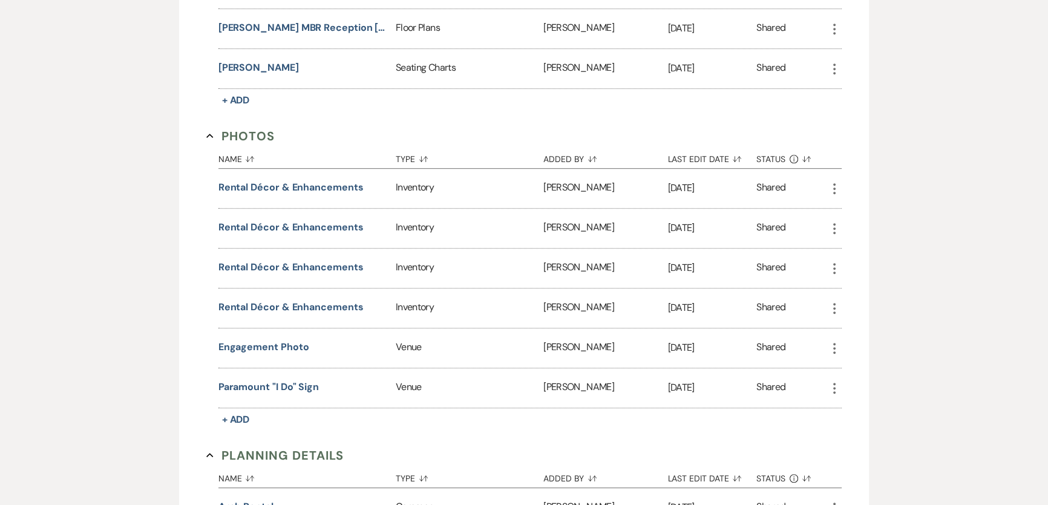
click at [832, 263] on icon "More" at bounding box center [834, 268] width 15 height 15
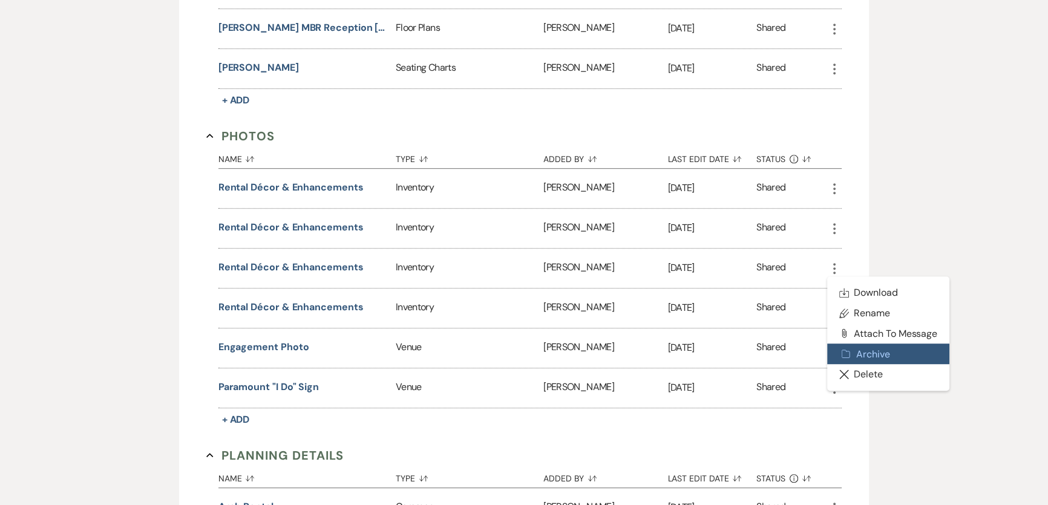
click at [886, 347] on button "Archive Archive" at bounding box center [888, 354] width 122 height 21
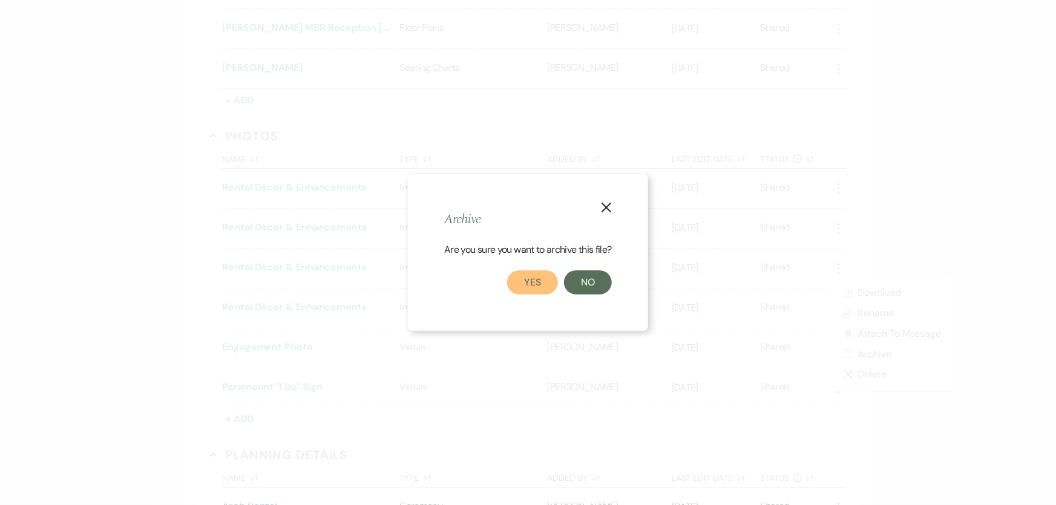
click at [531, 276] on button "Yes" at bounding box center [532, 283] width 51 height 24
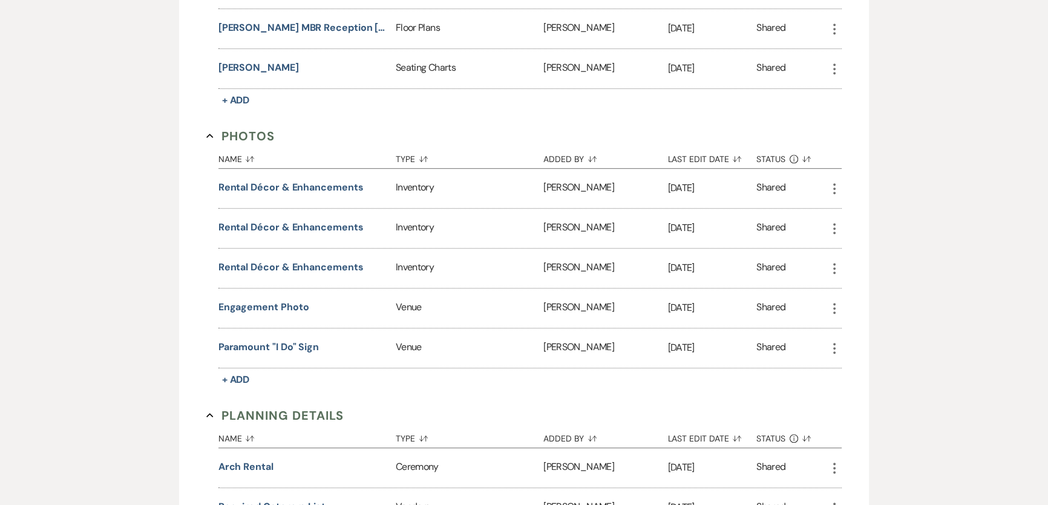
click at [831, 189] on icon "More" at bounding box center [834, 189] width 15 height 15
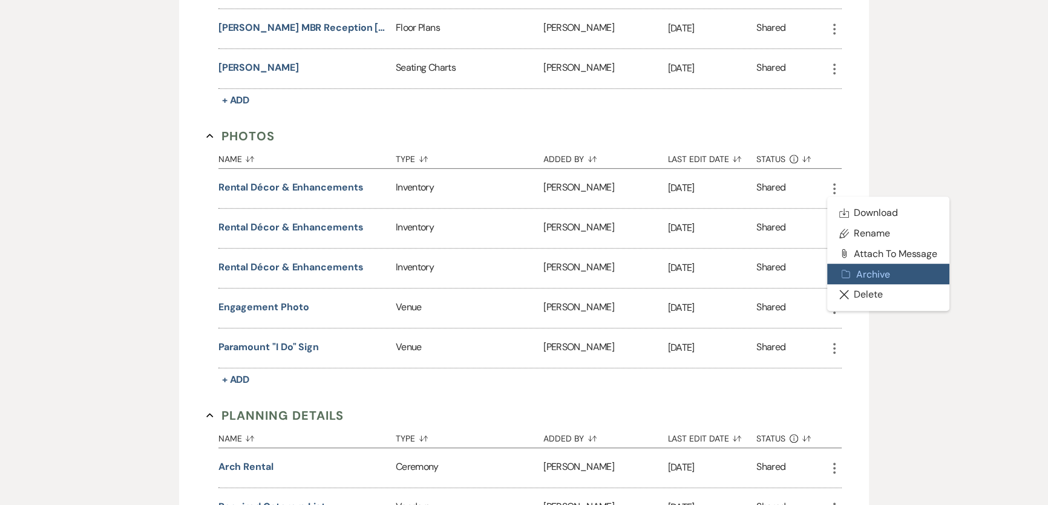
click at [893, 272] on button "Archive Archive" at bounding box center [888, 274] width 122 height 21
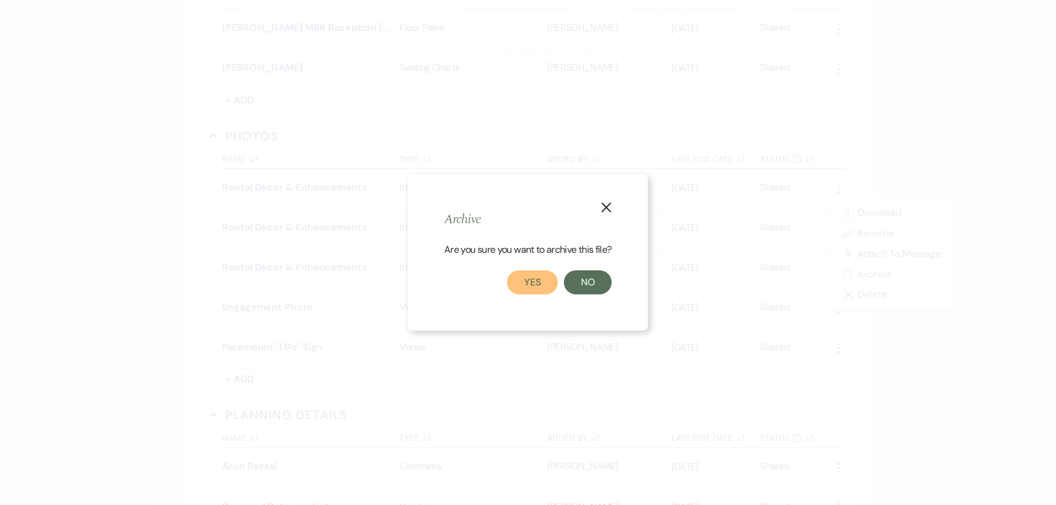
click at [530, 278] on button "Yes" at bounding box center [532, 283] width 51 height 24
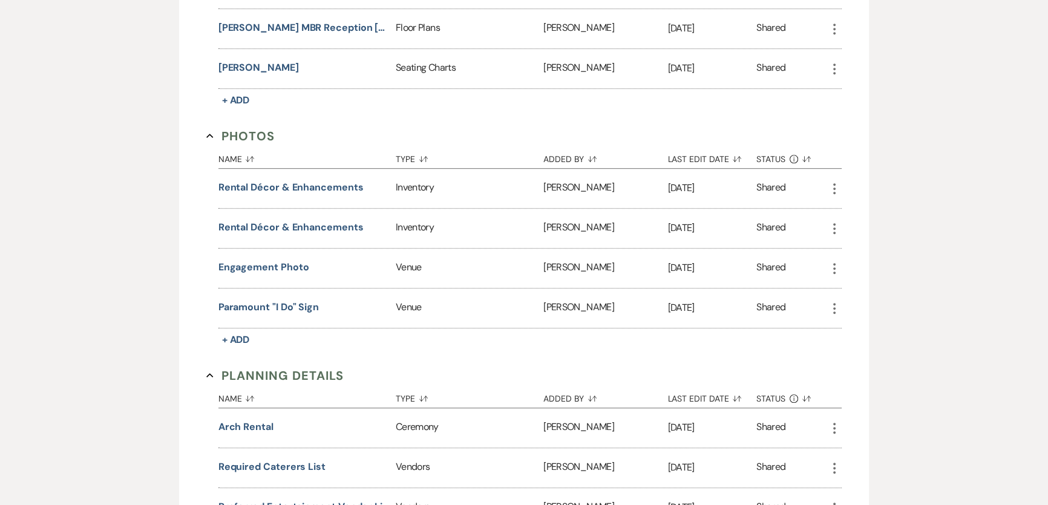
click at [831, 188] on icon "More" at bounding box center [834, 189] width 15 height 15
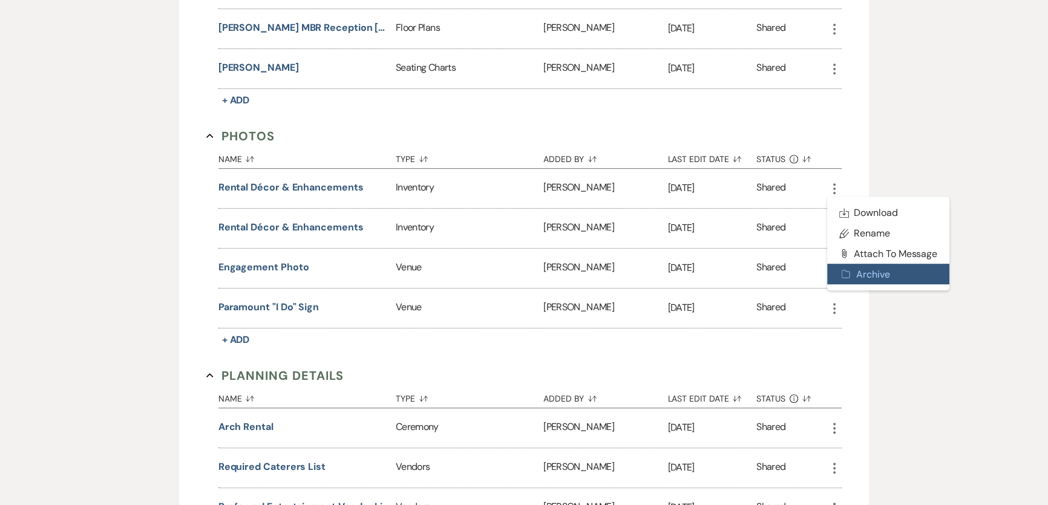
click at [866, 269] on button "Archive Archive" at bounding box center [888, 274] width 122 height 21
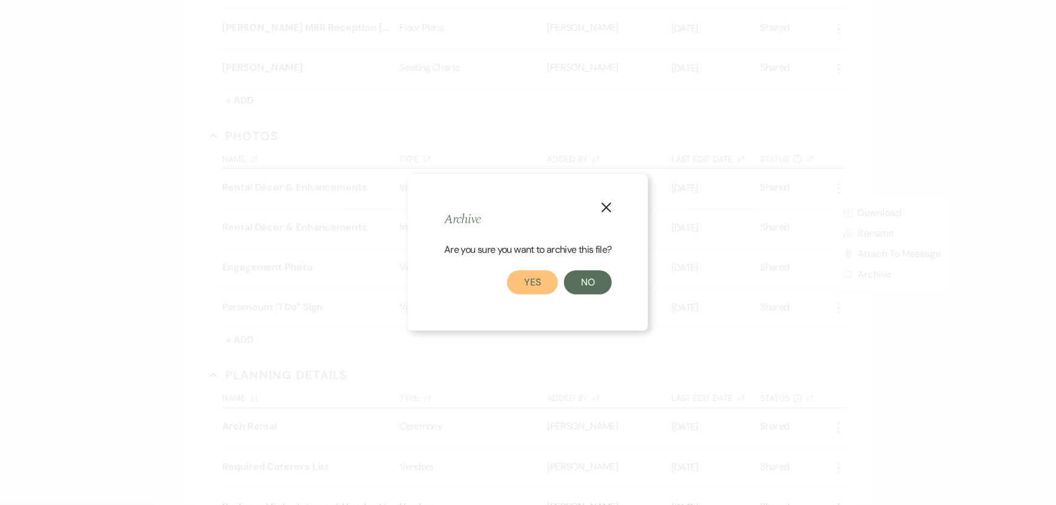
click at [539, 287] on button "Yes" at bounding box center [532, 283] width 51 height 24
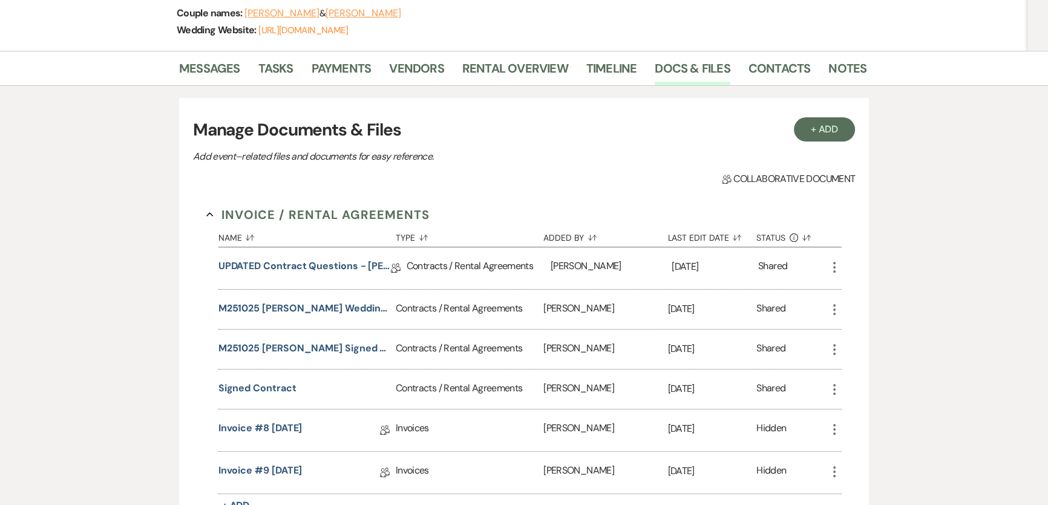
scroll to position [240, 0]
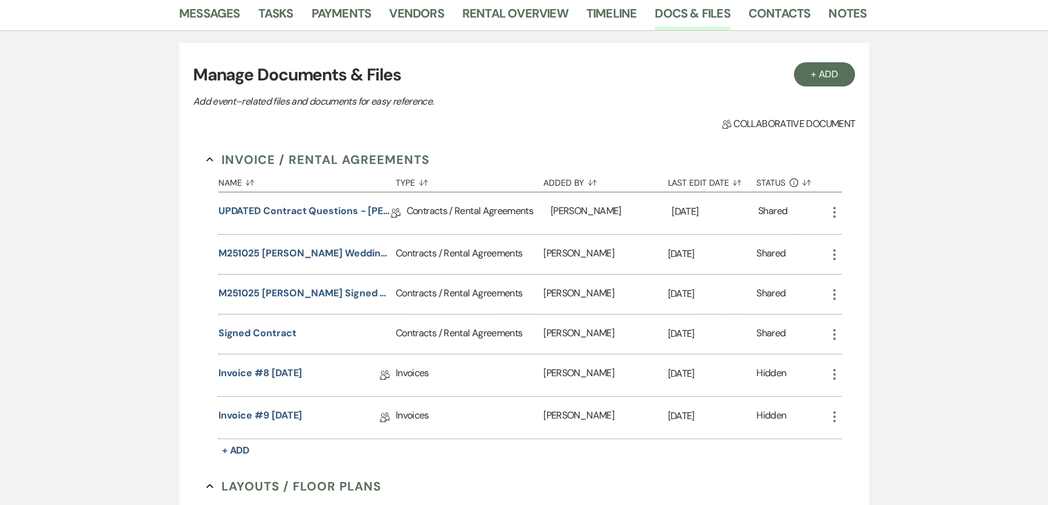
click at [835, 374] on use "button" at bounding box center [834, 374] width 2 height 11
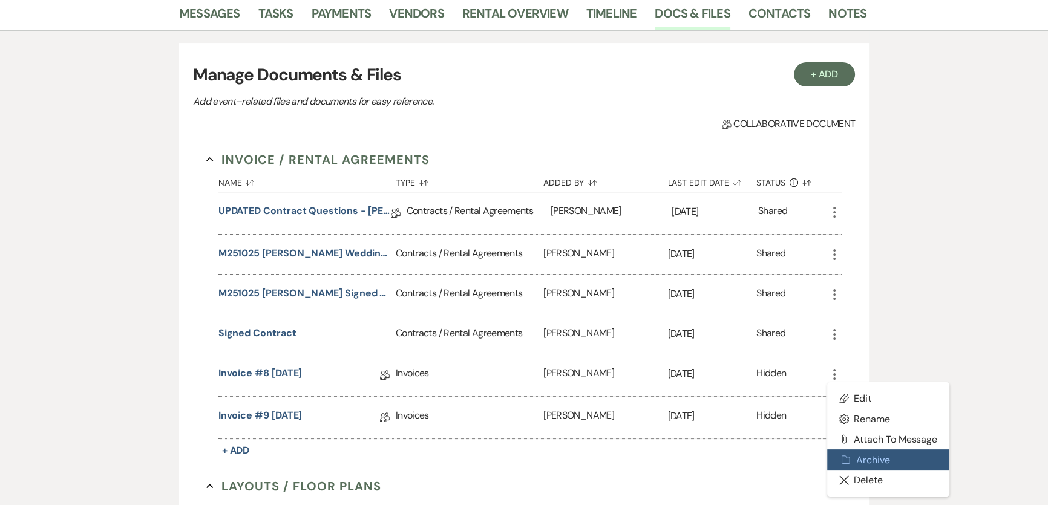
click at [893, 460] on button "Archive Archive" at bounding box center [888, 460] width 122 height 21
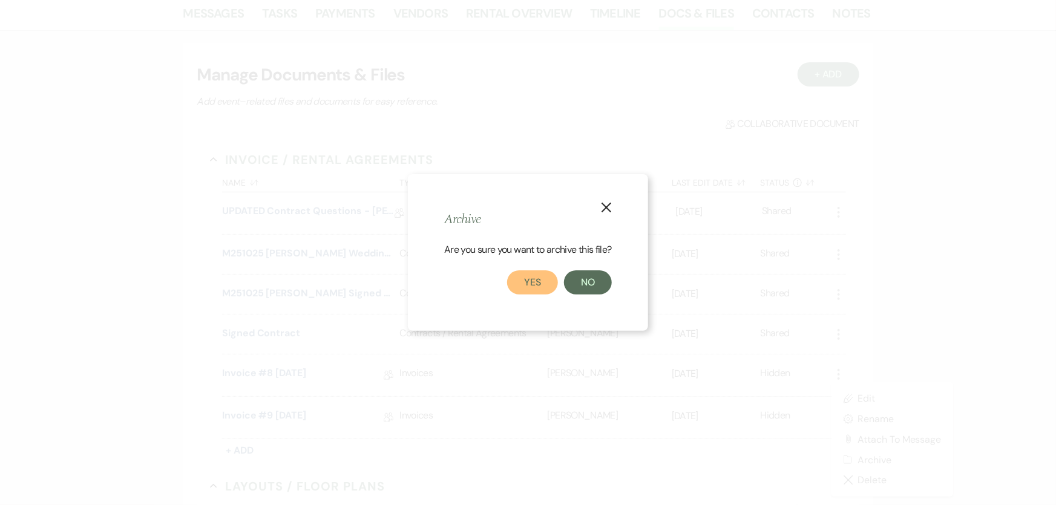
click at [536, 289] on button "Yes" at bounding box center [532, 283] width 51 height 24
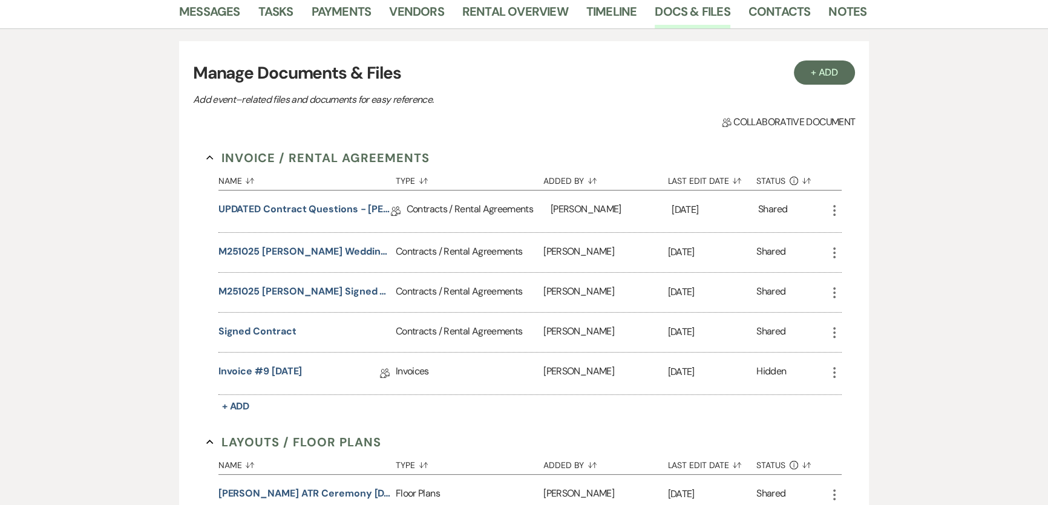
scroll to position [0, 0]
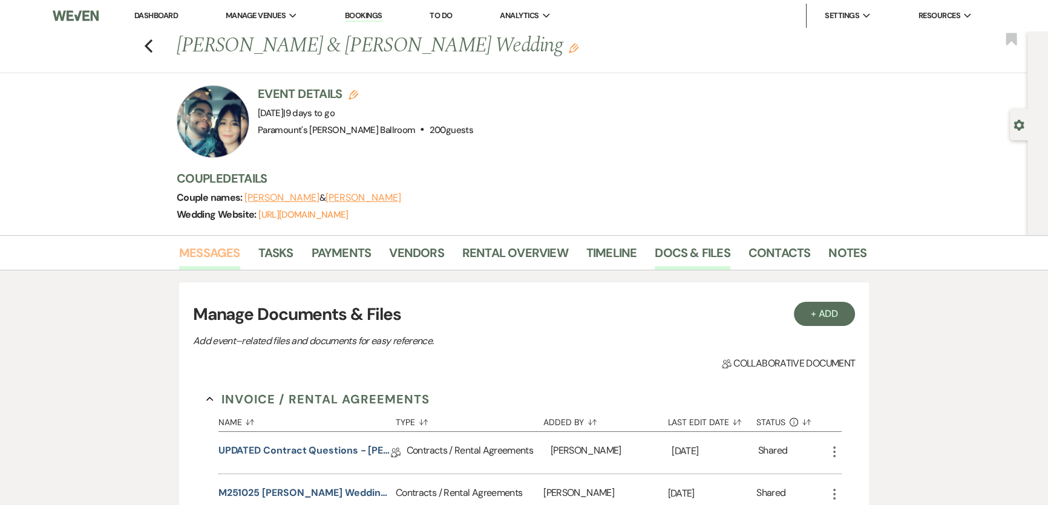
click at [203, 251] on link "Messages" at bounding box center [209, 256] width 61 height 27
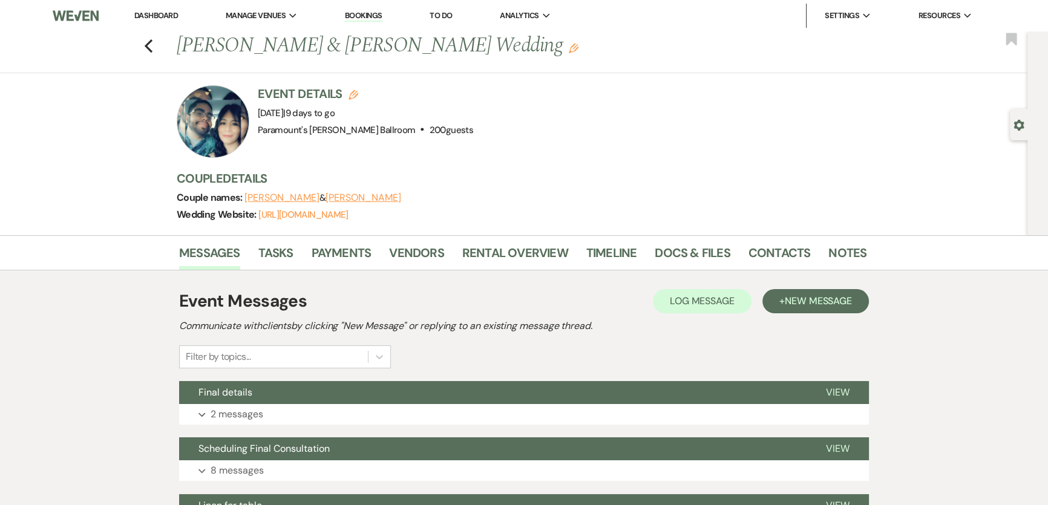
click at [157, 16] on link "Dashboard" at bounding box center [156, 15] width 44 height 10
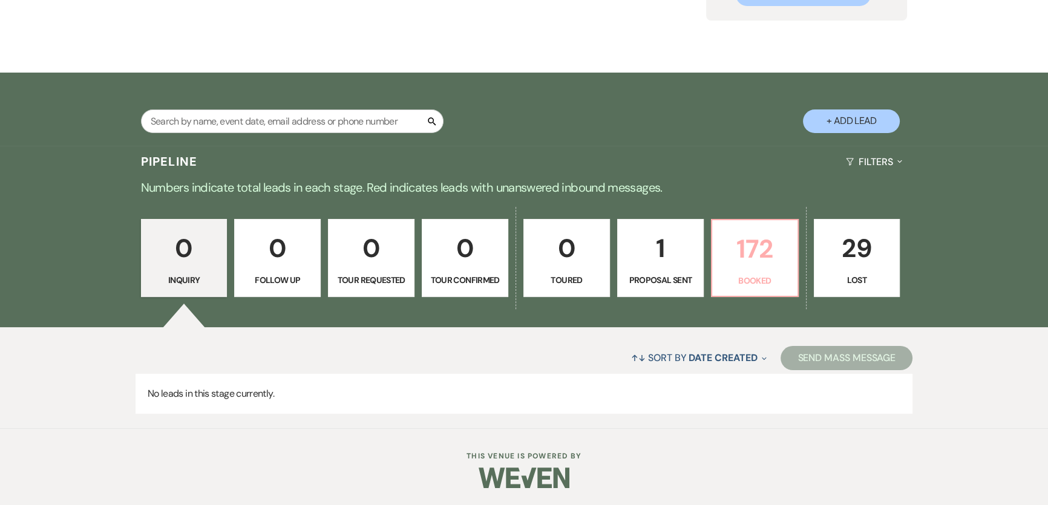
scroll to position [157, 0]
click at [768, 292] on link "172 Booked" at bounding box center [755, 258] width 88 height 79
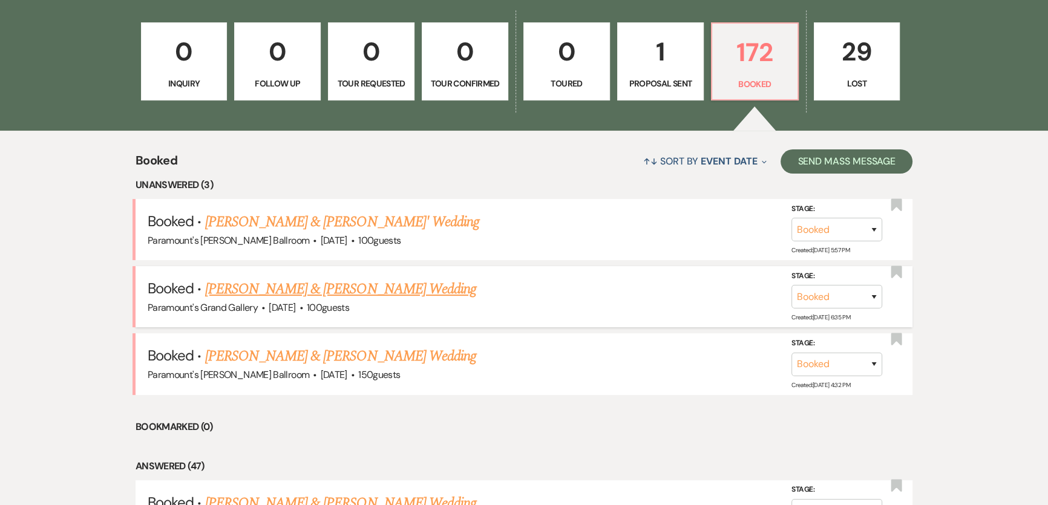
scroll to position [377, 0]
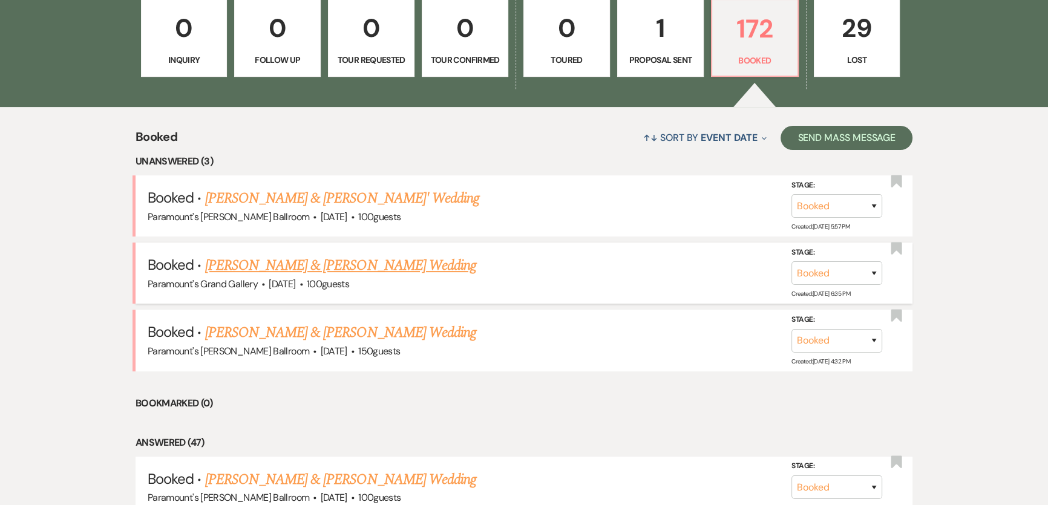
click at [288, 266] on link "[PERSON_NAME] & [PERSON_NAME] Wedding" at bounding box center [340, 266] width 271 height 22
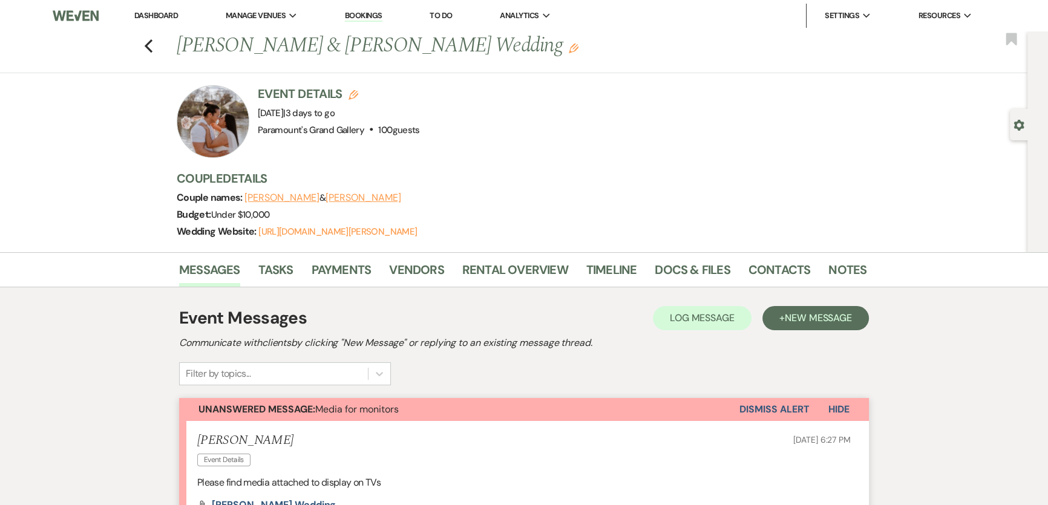
click at [169, 15] on link "Dashboard" at bounding box center [156, 15] width 44 height 10
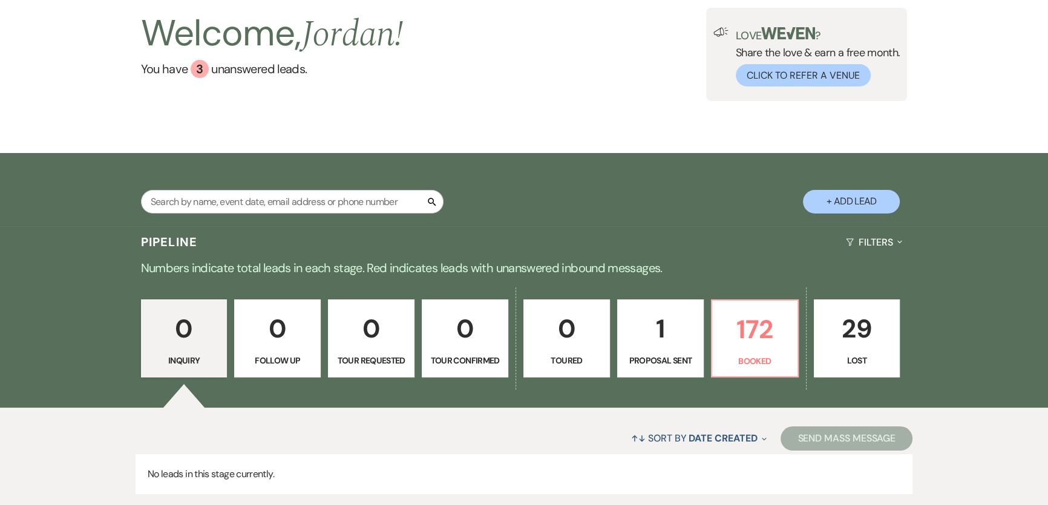
scroll to position [157, 0]
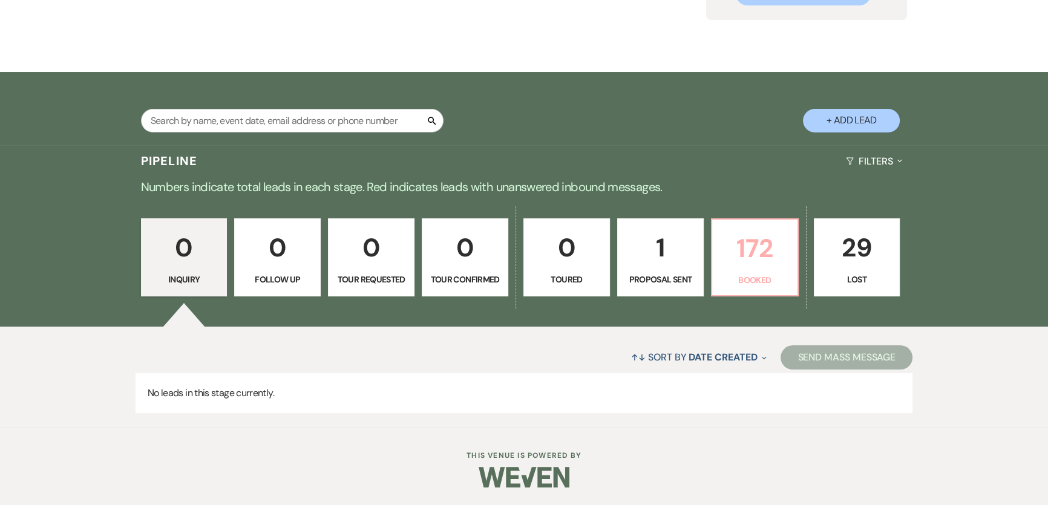
click at [749, 260] on p "172" at bounding box center [755, 248] width 71 height 41
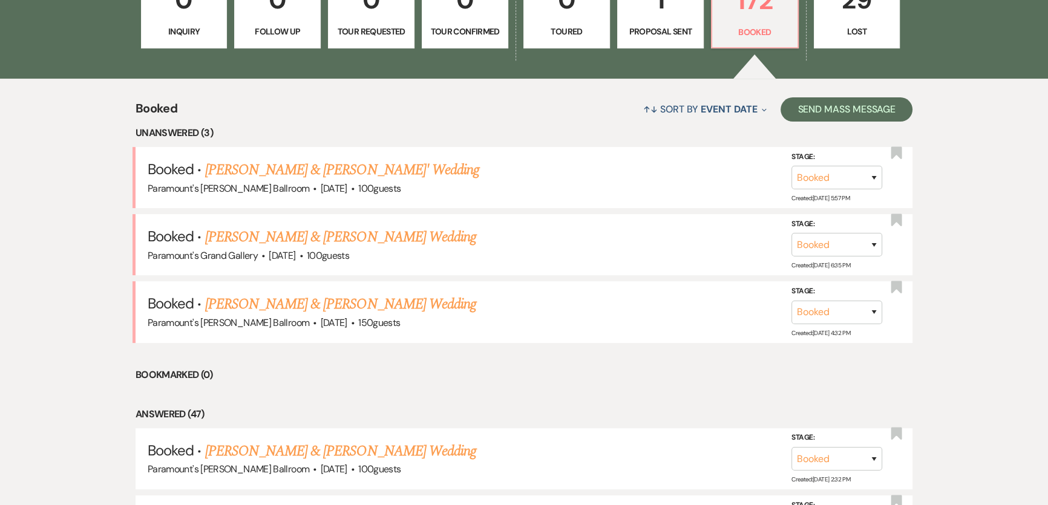
scroll to position [487, 0]
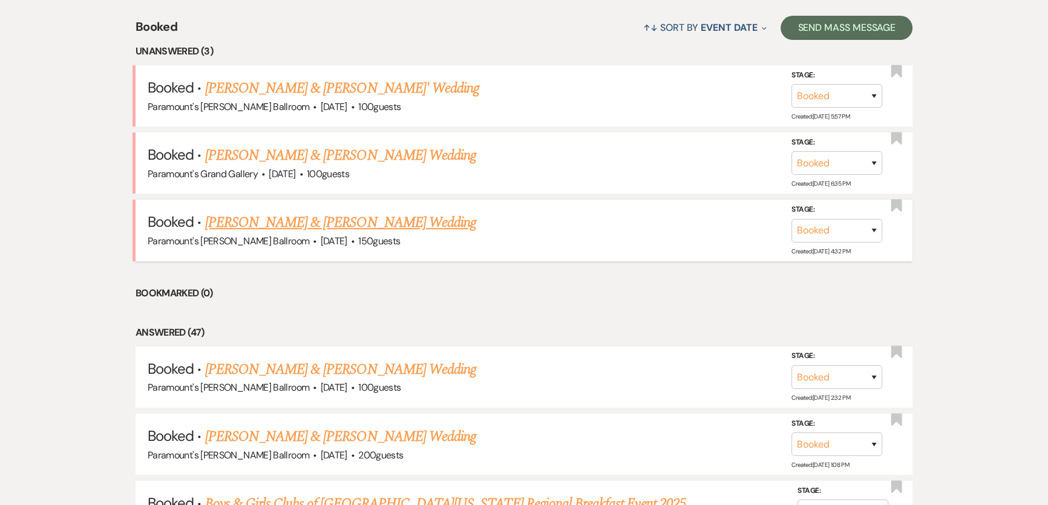
click at [307, 224] on link "[PERSON_NAME] & [PERSON_NAME] Wedding" at bounding box center [340, 223] width 271 height 22
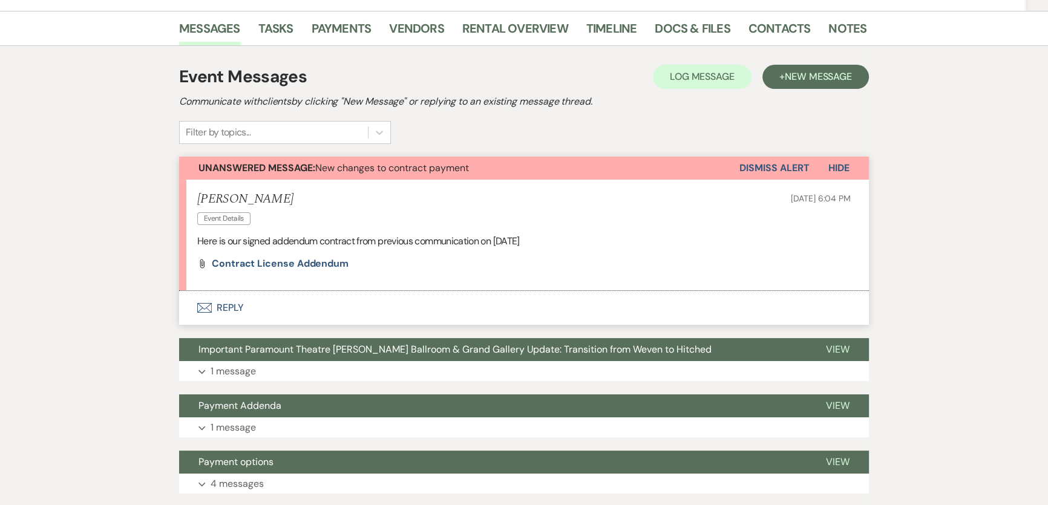
scroll to position [10, 0]
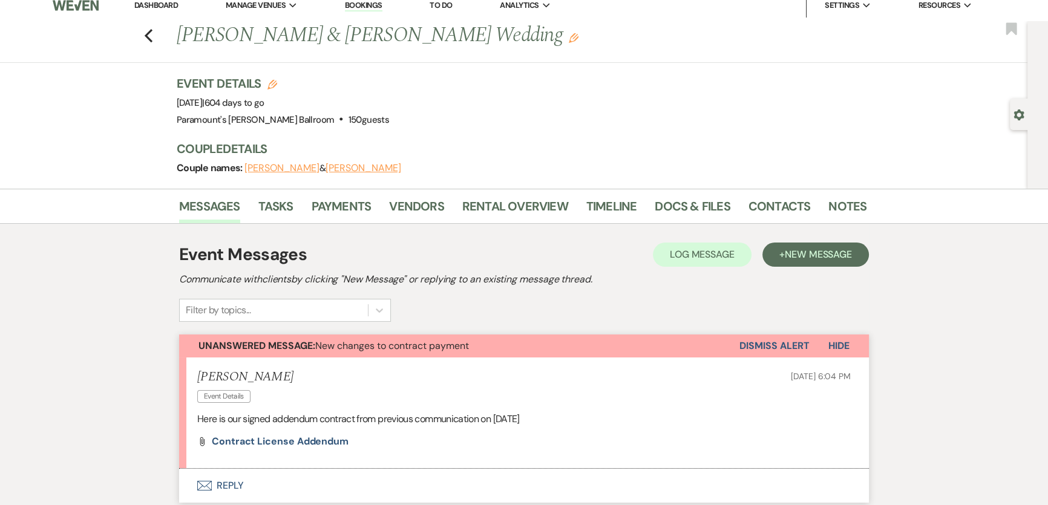
click at [794, 344] on button "Dismiss Alert" at bounding box center [775, 346] width 70 height 23
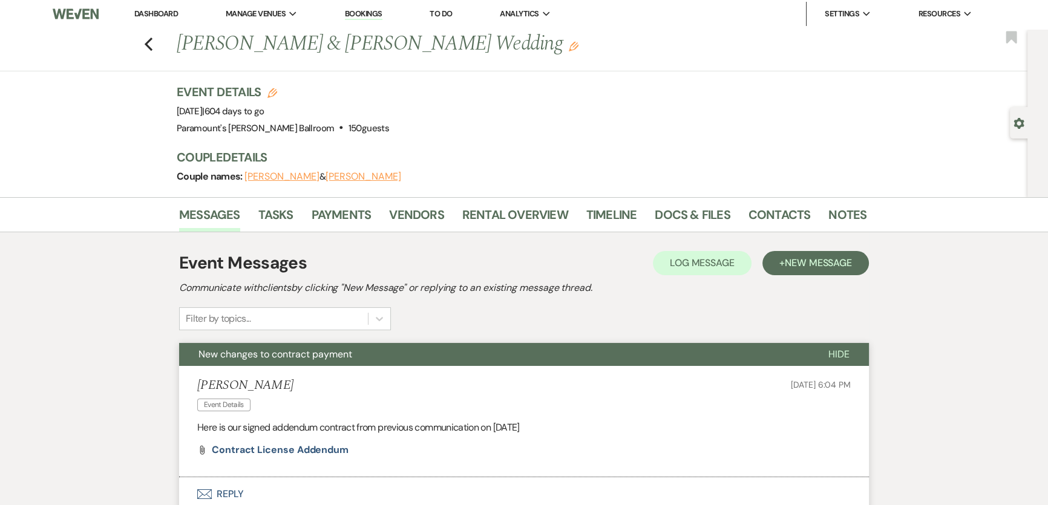
scroll to position [0, 0]
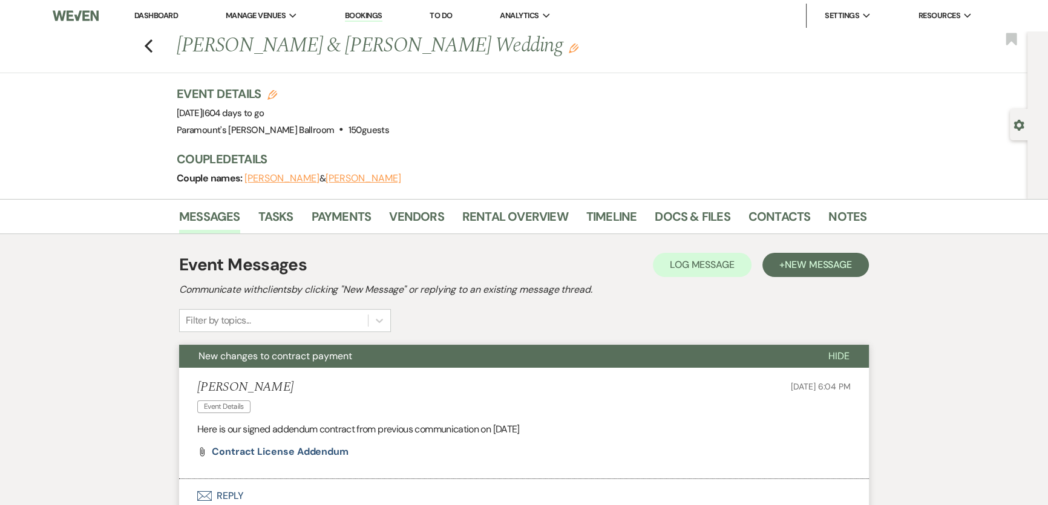
click at [167, 11] on link "Dashboard" at bounding box center [156, 15] width 44 height 10
